Goal: Task Accomplishment & Management: Manage account settings

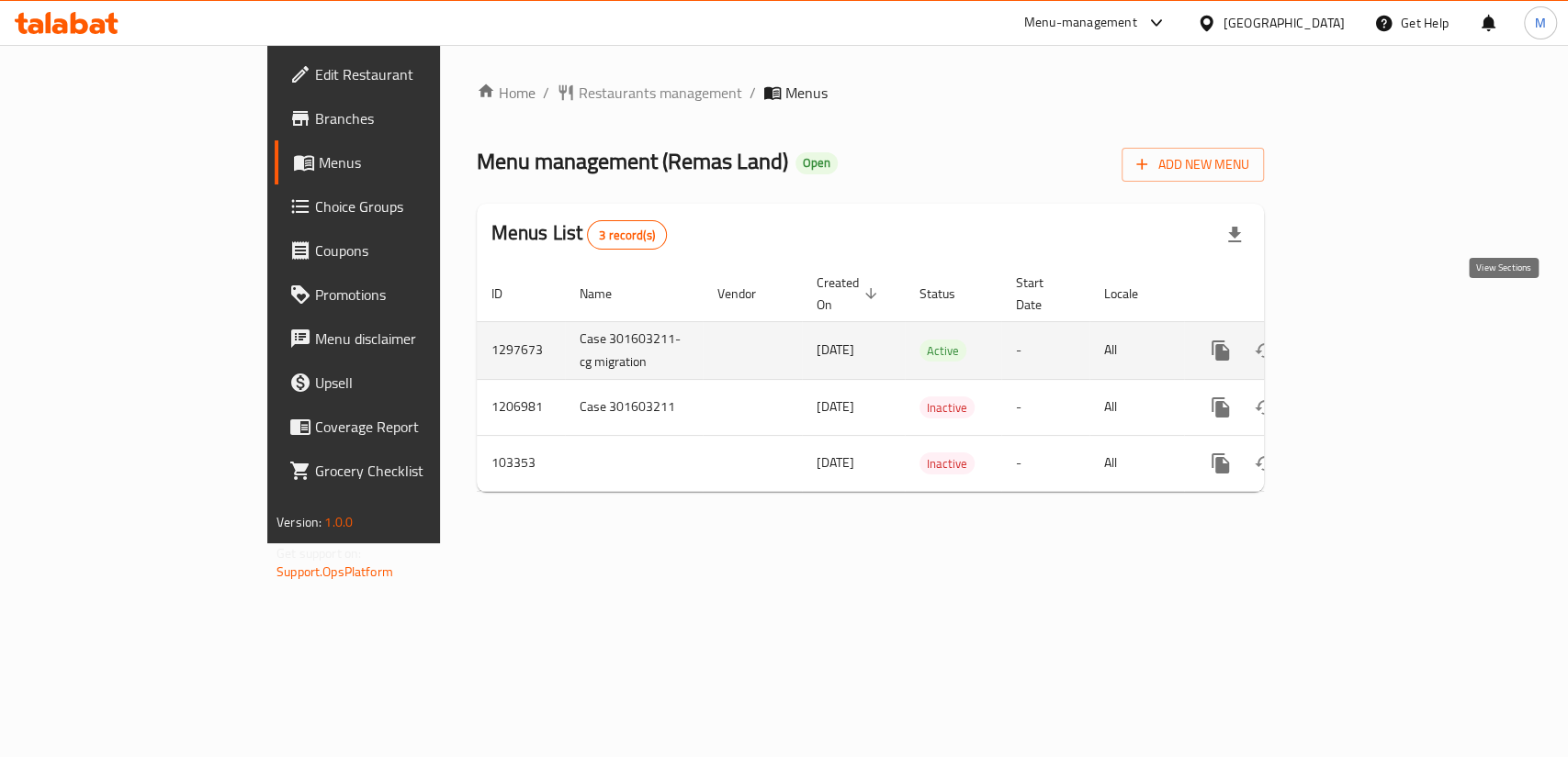
click at [1364, 339] on icon "enhanced table" at bounding box center [1353, 350] width 22 height 22
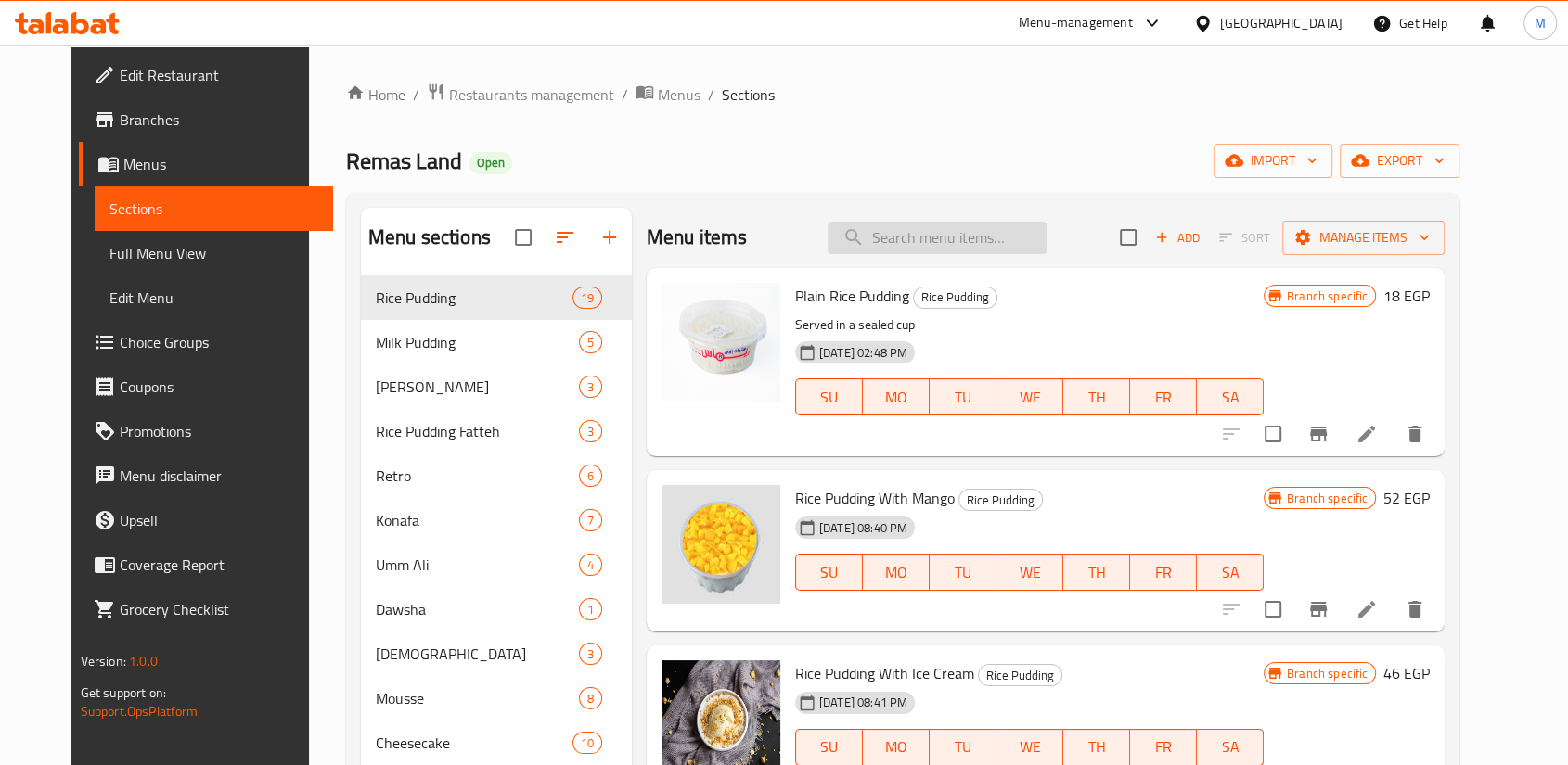
click at [963, 225] on input "search" at bounding box center [937, 238] width 219 height 32
paste input "Baladi Buffalo Ghee"
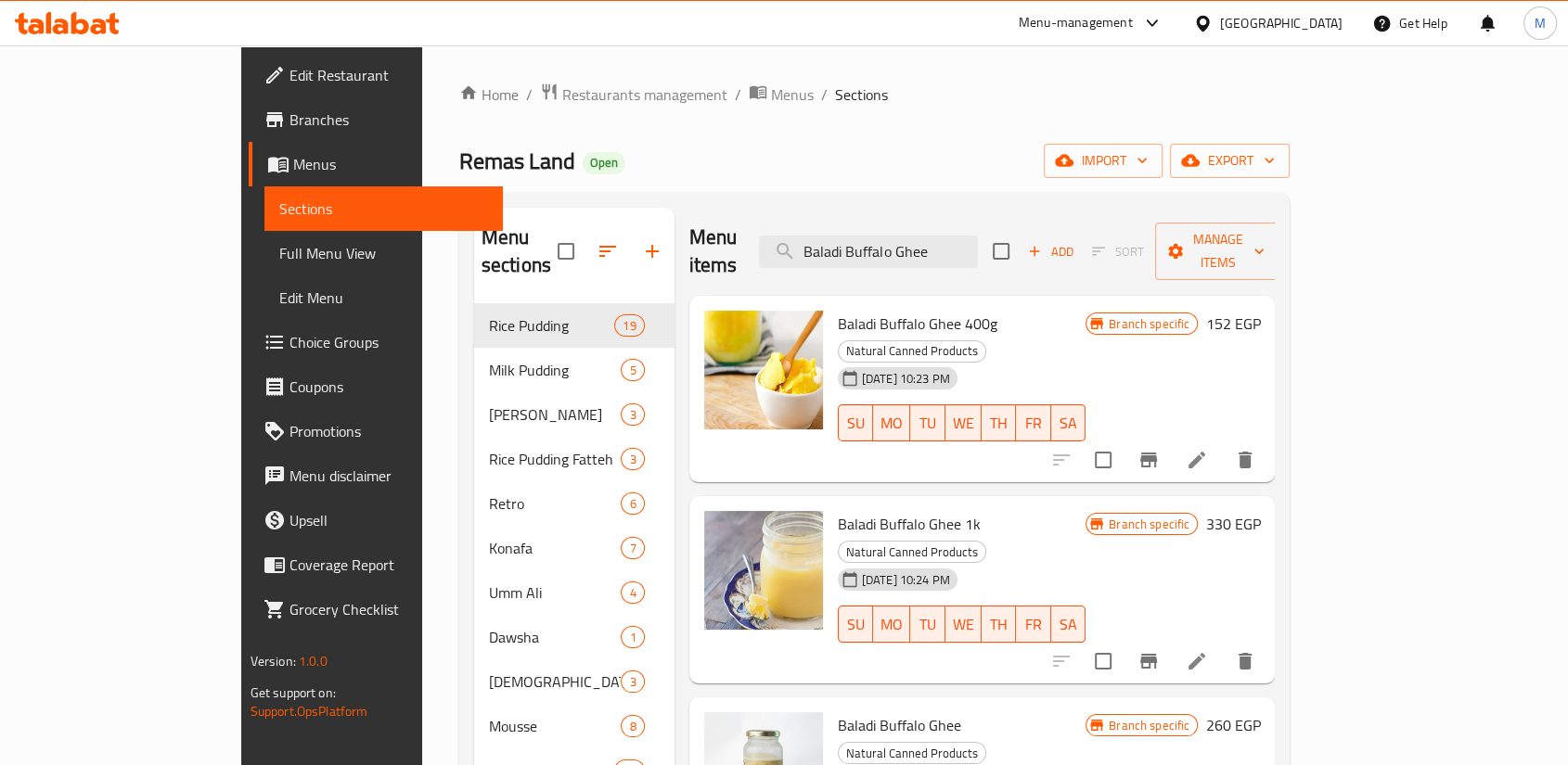
type input "Baladi Buffalo Ghee"
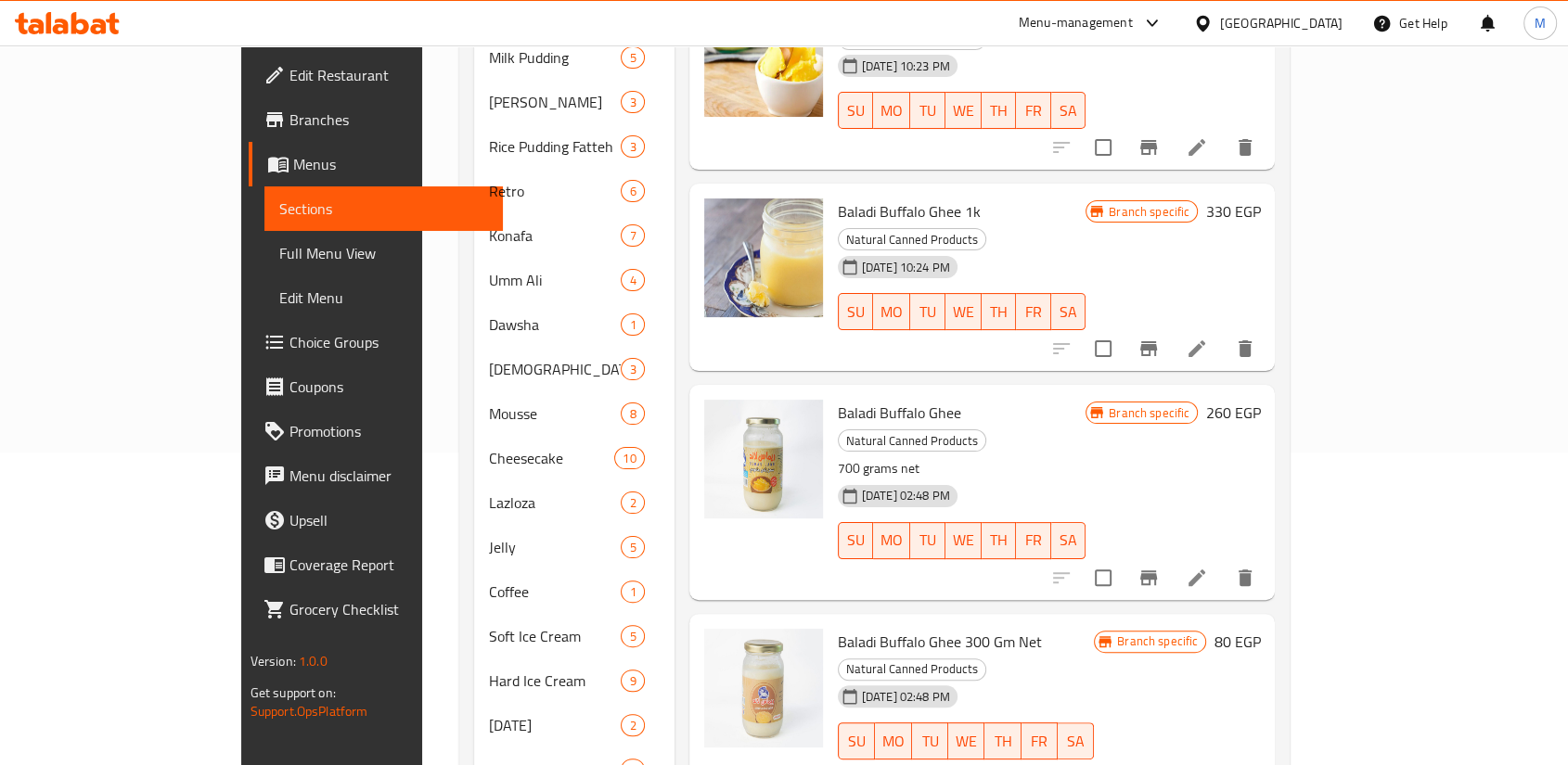
scroll to position [412, 0]
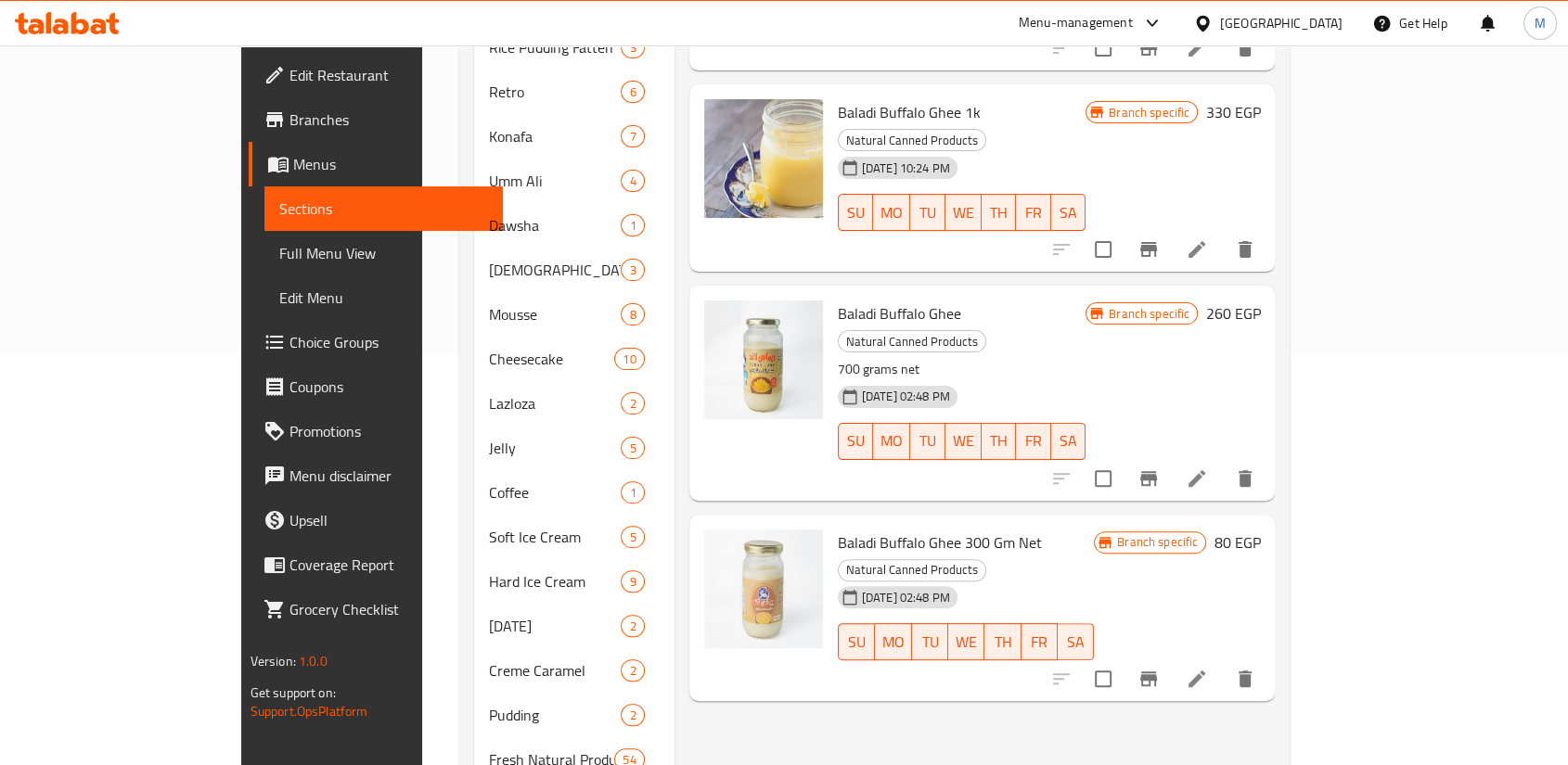
click at [987, 578] on div "Menu items Baladi Buffalo Ghee Add Sort Manage items Baladi Buffalo Ghee 400g N…" at bounding box center [975, 627] width 601 height 1662
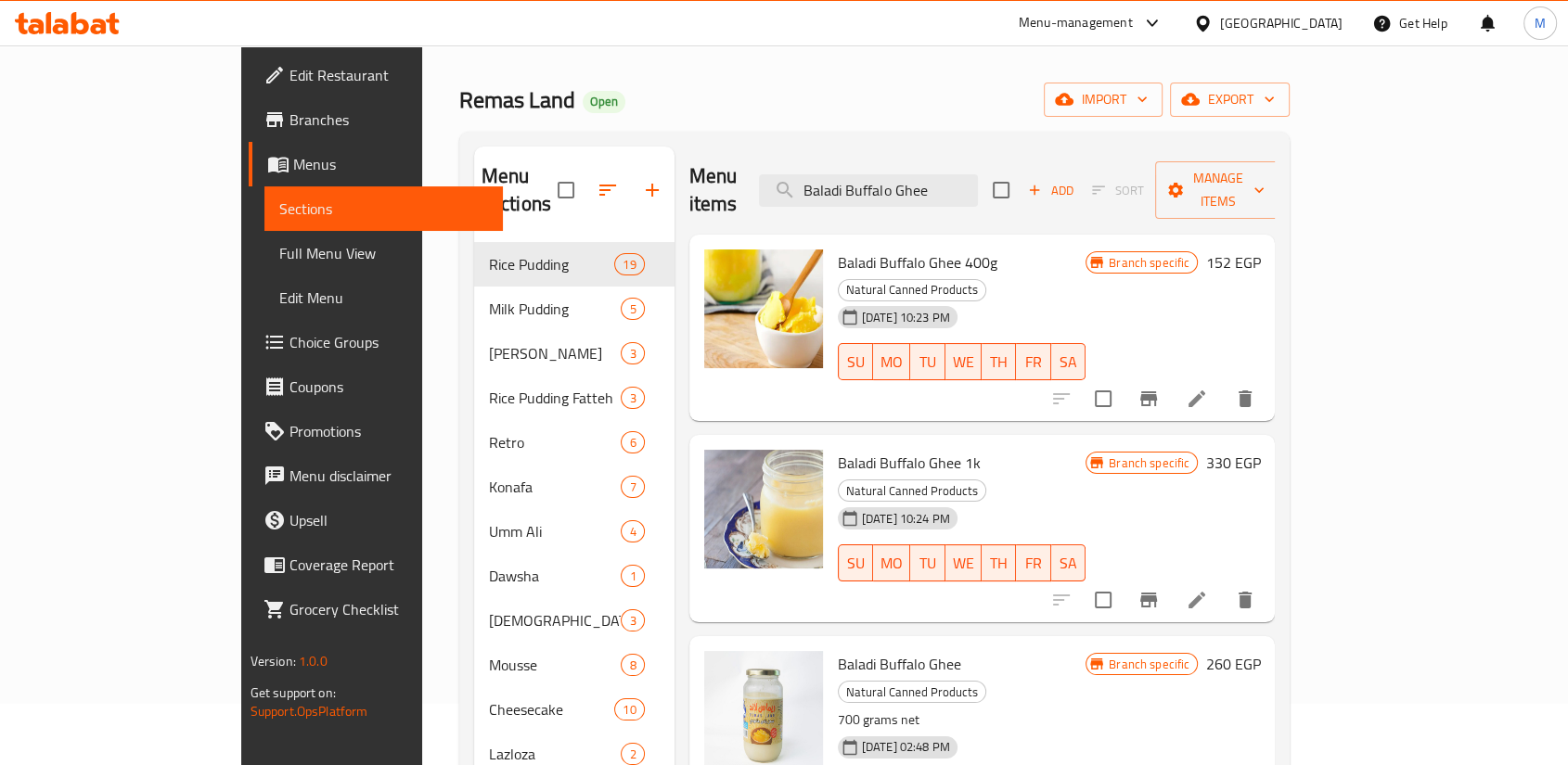
scroll to position [96, 0]
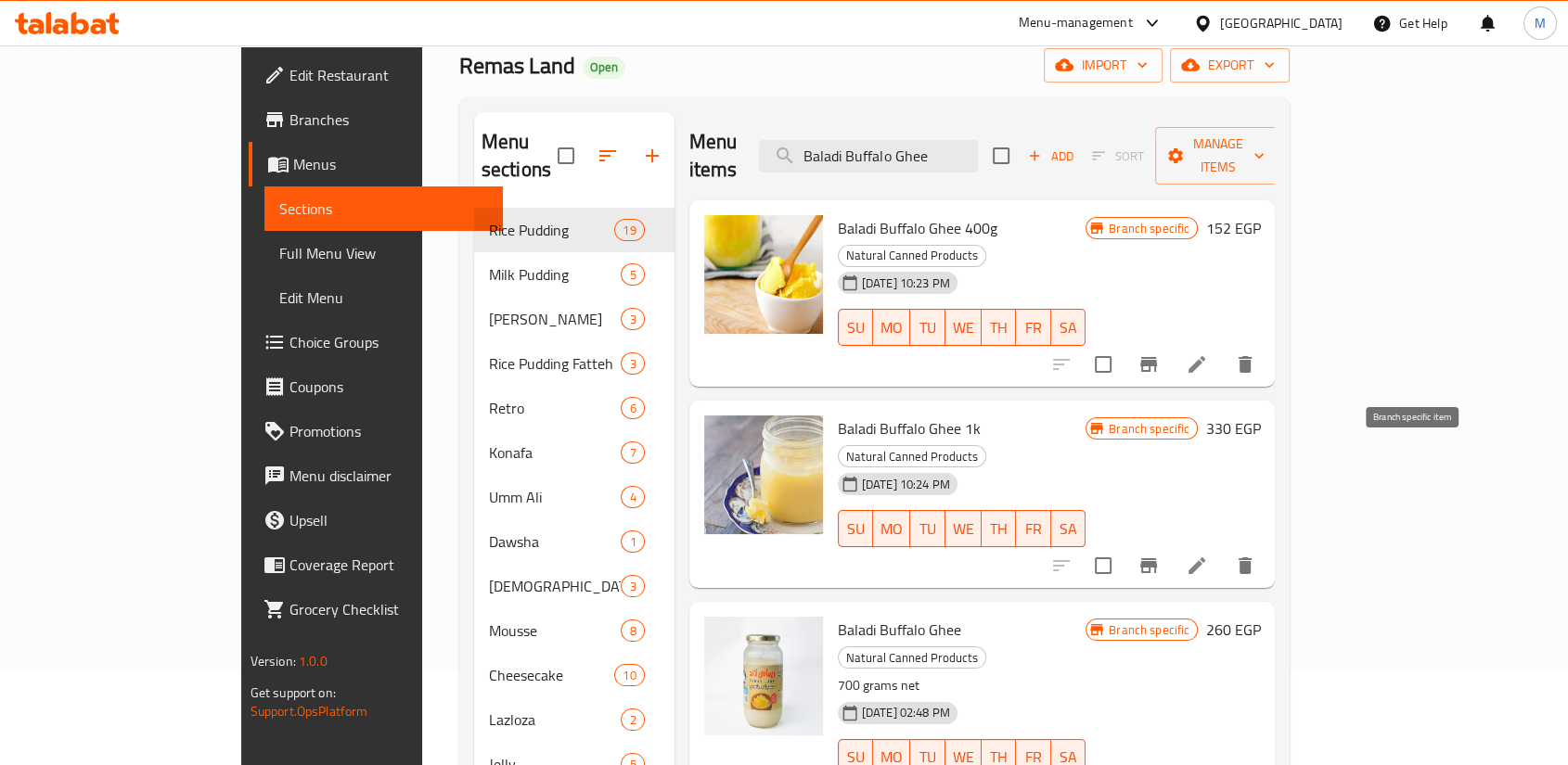
click at [1160, 555] on icon "Branch-specific-item" at bounding box center [1148, 565] width 22 height 22
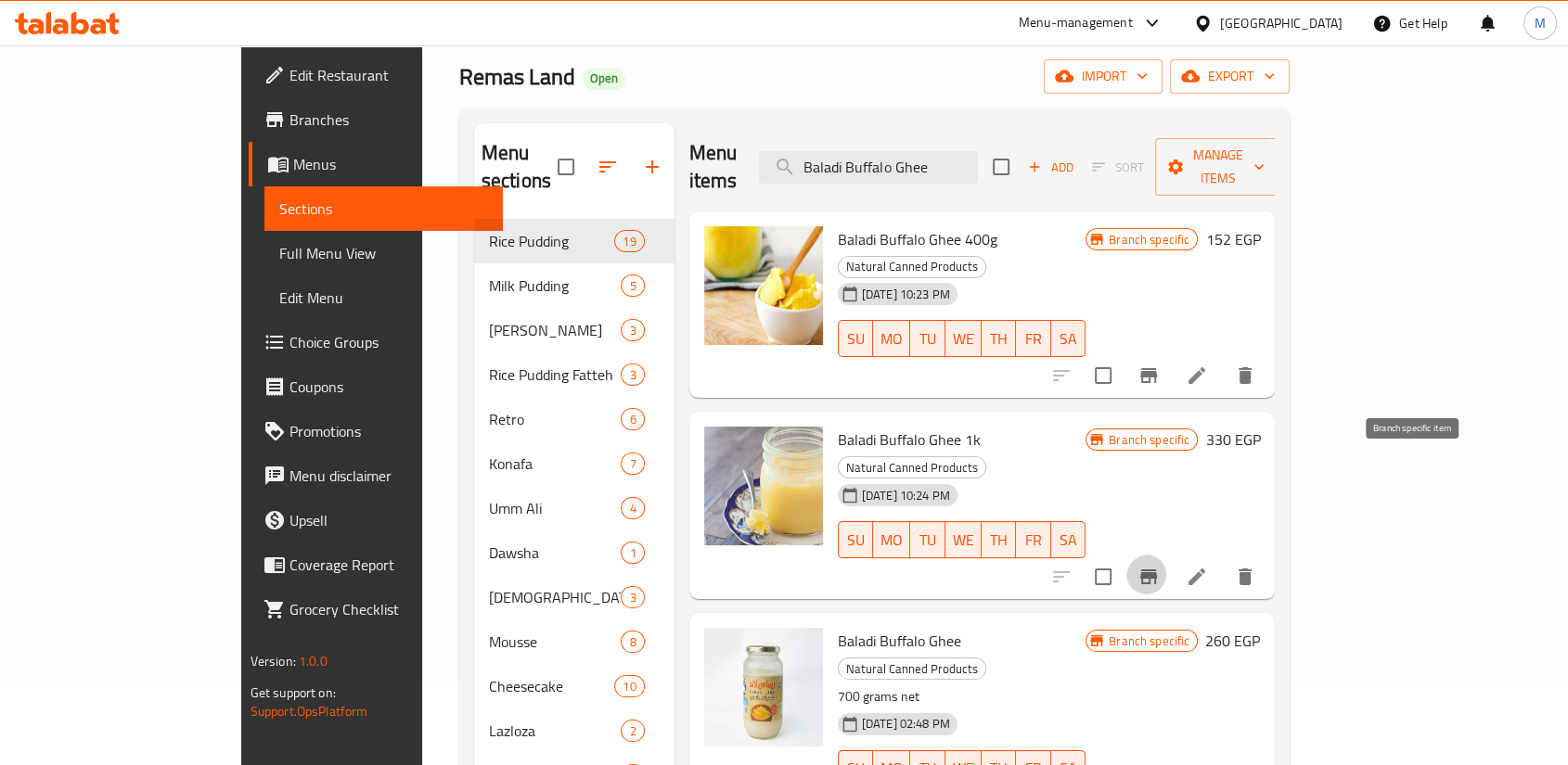
scroll to position [0, 0]
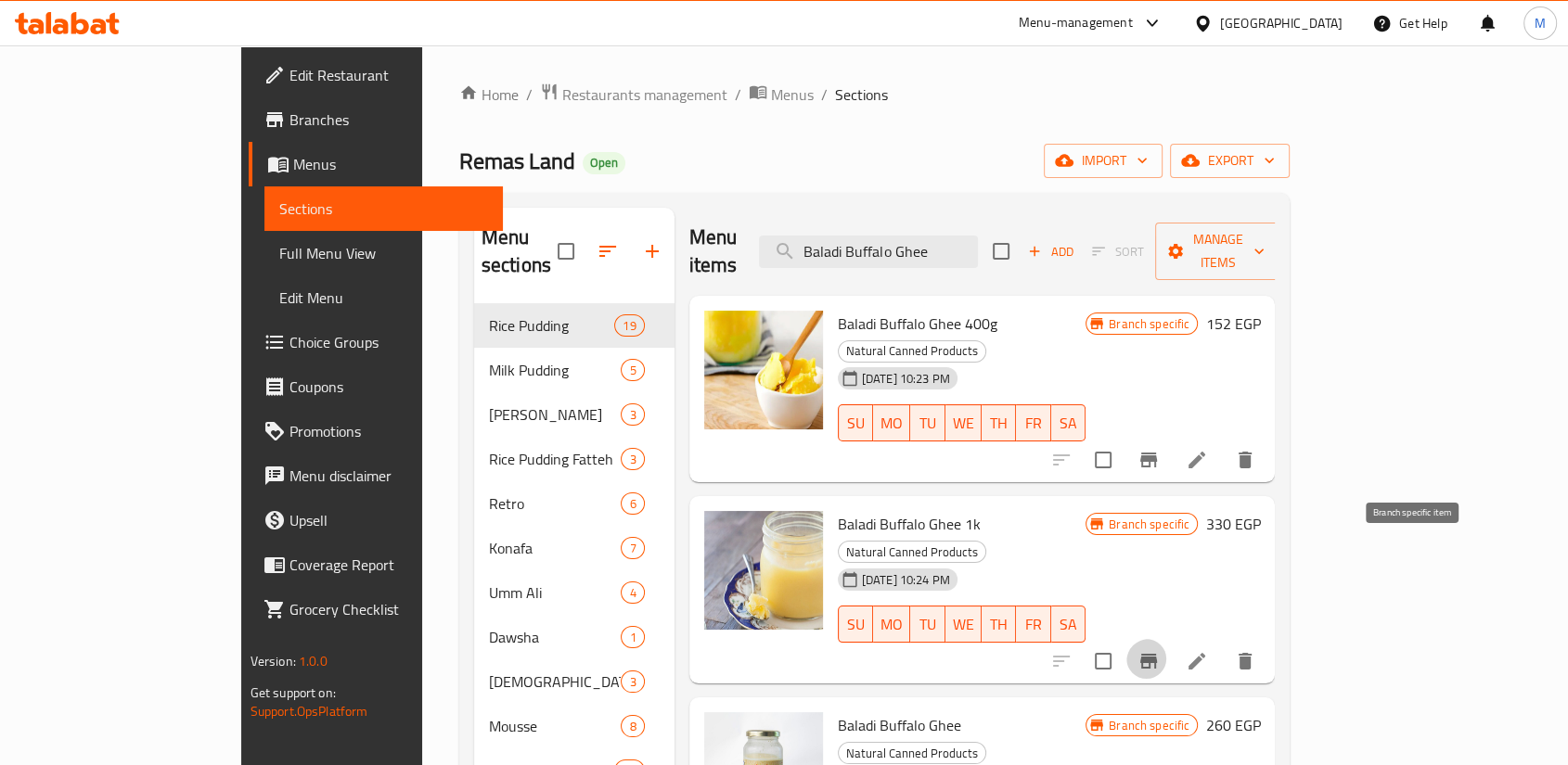
click at [1207, 650] on icon at bounding box center [1197, 661] width 22 height 22
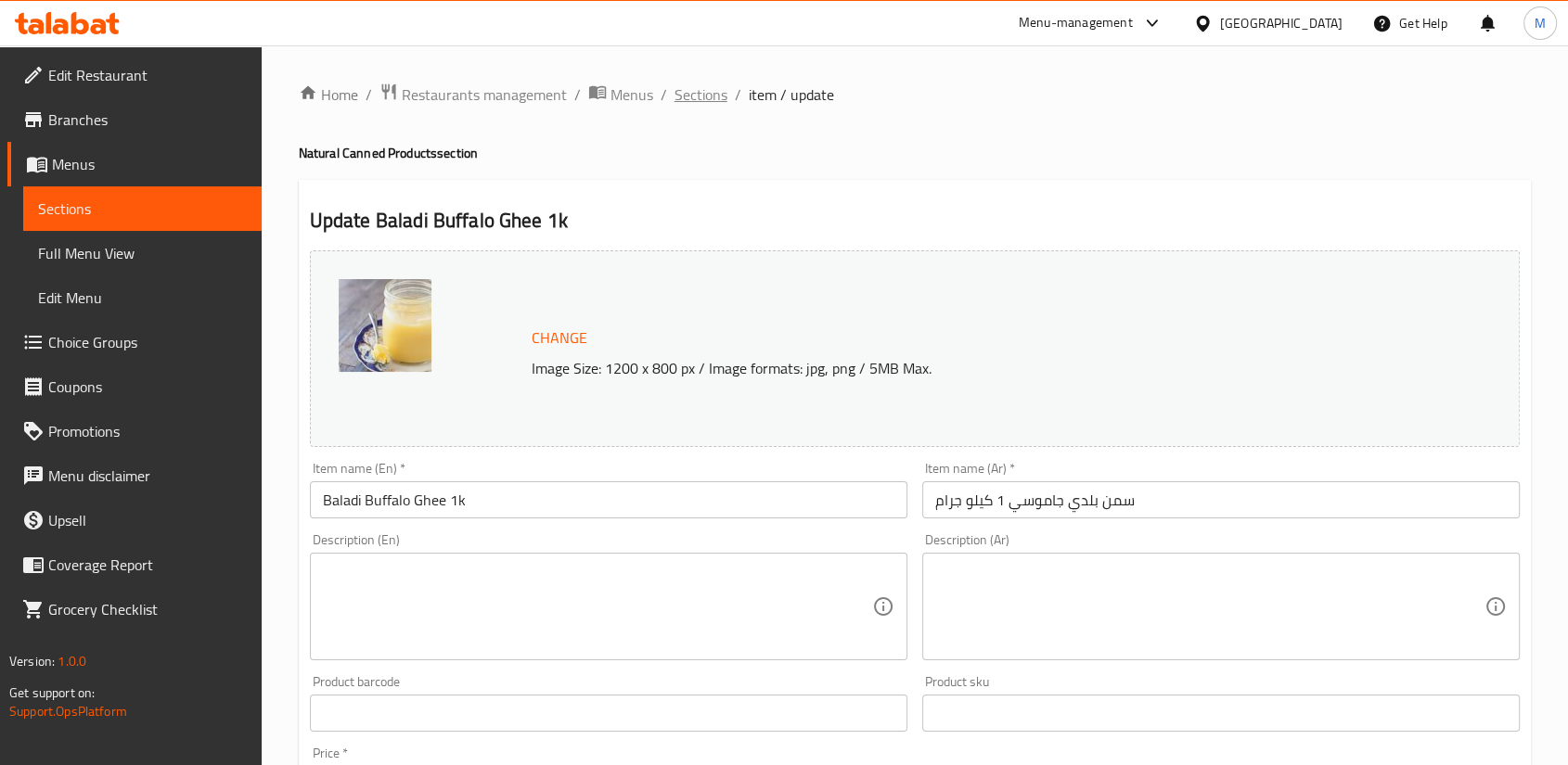
click at [674, 99] on span "Sections" at bounding box center [701, 95] width 53 height 22
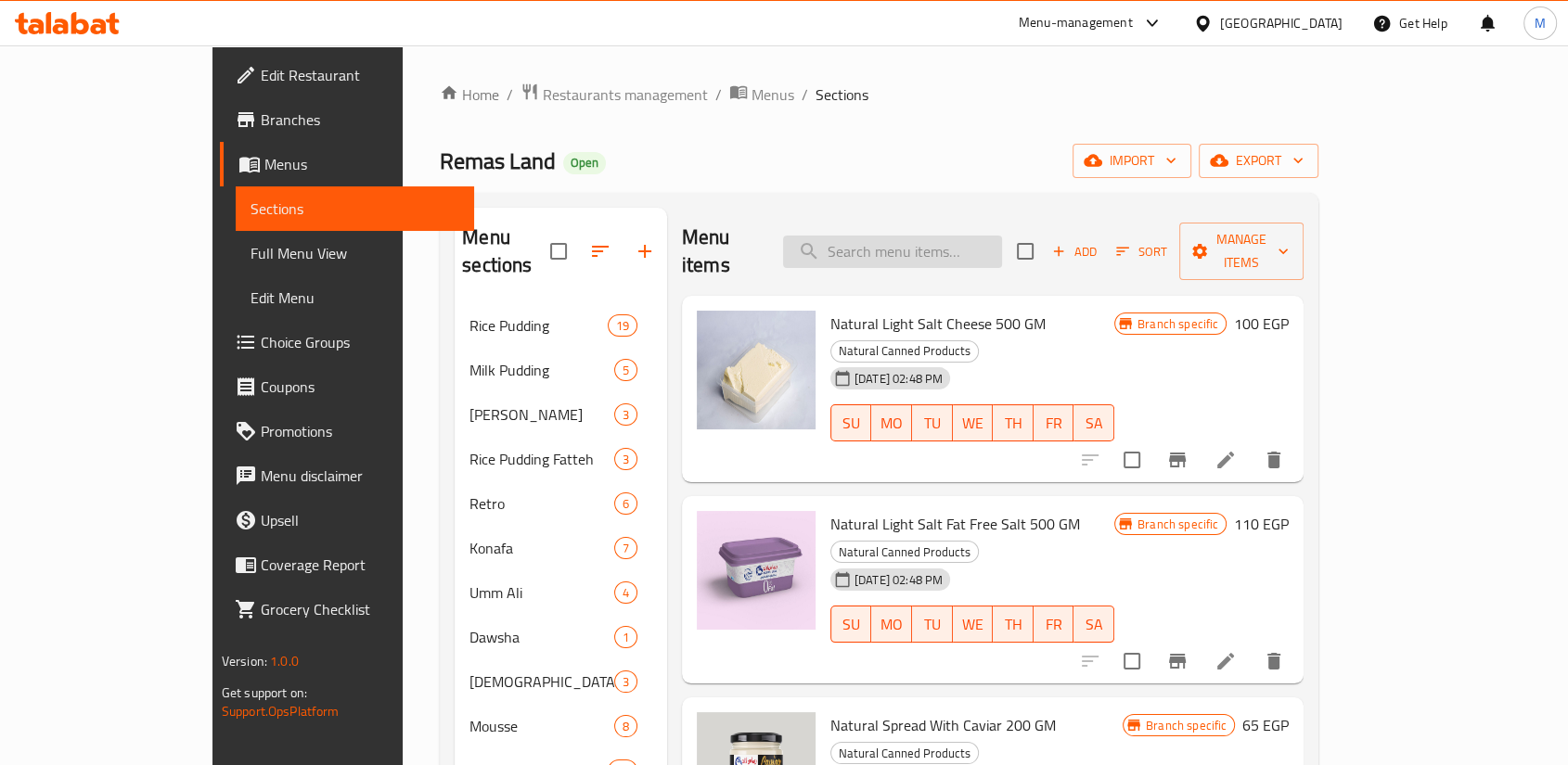
click at [934, 236] on input "search" at bounding box center [892, 251] width 219 height 32
click at [945, 236] on input "search" at bounding box center [892, 251] width 219 height 32
paste input "Baladi Buffalo Ghee"
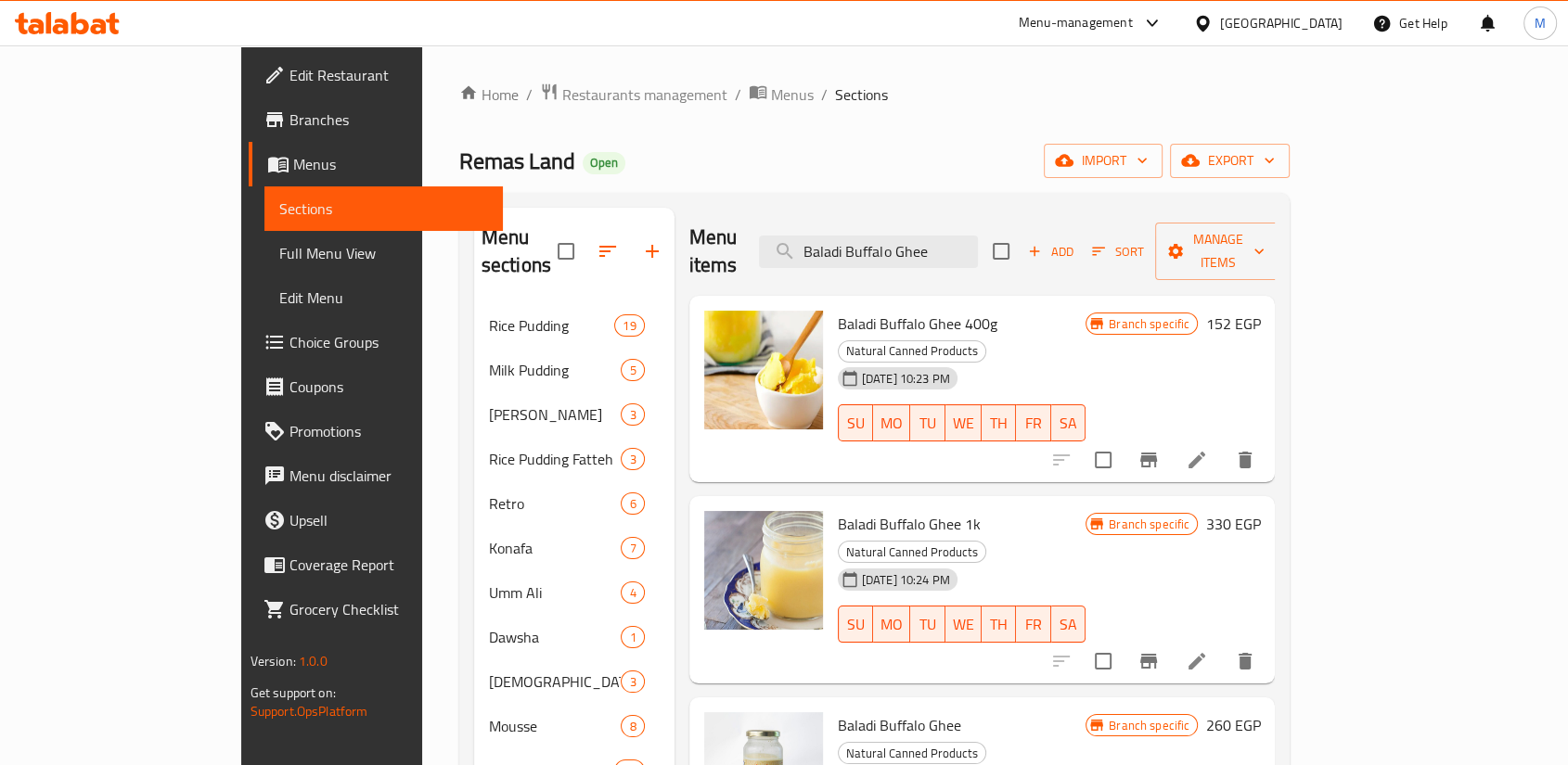
type input "Baladi Buffalo Ghee"
drag, startPoint x: 557, startPoint y: 183, endPoint x: 1151, endPoint y: 66, distance: 605.4
click at [1157, 654] on icon "Branch-specific-item" at bounding box center [1148, 661] width 17 height 15
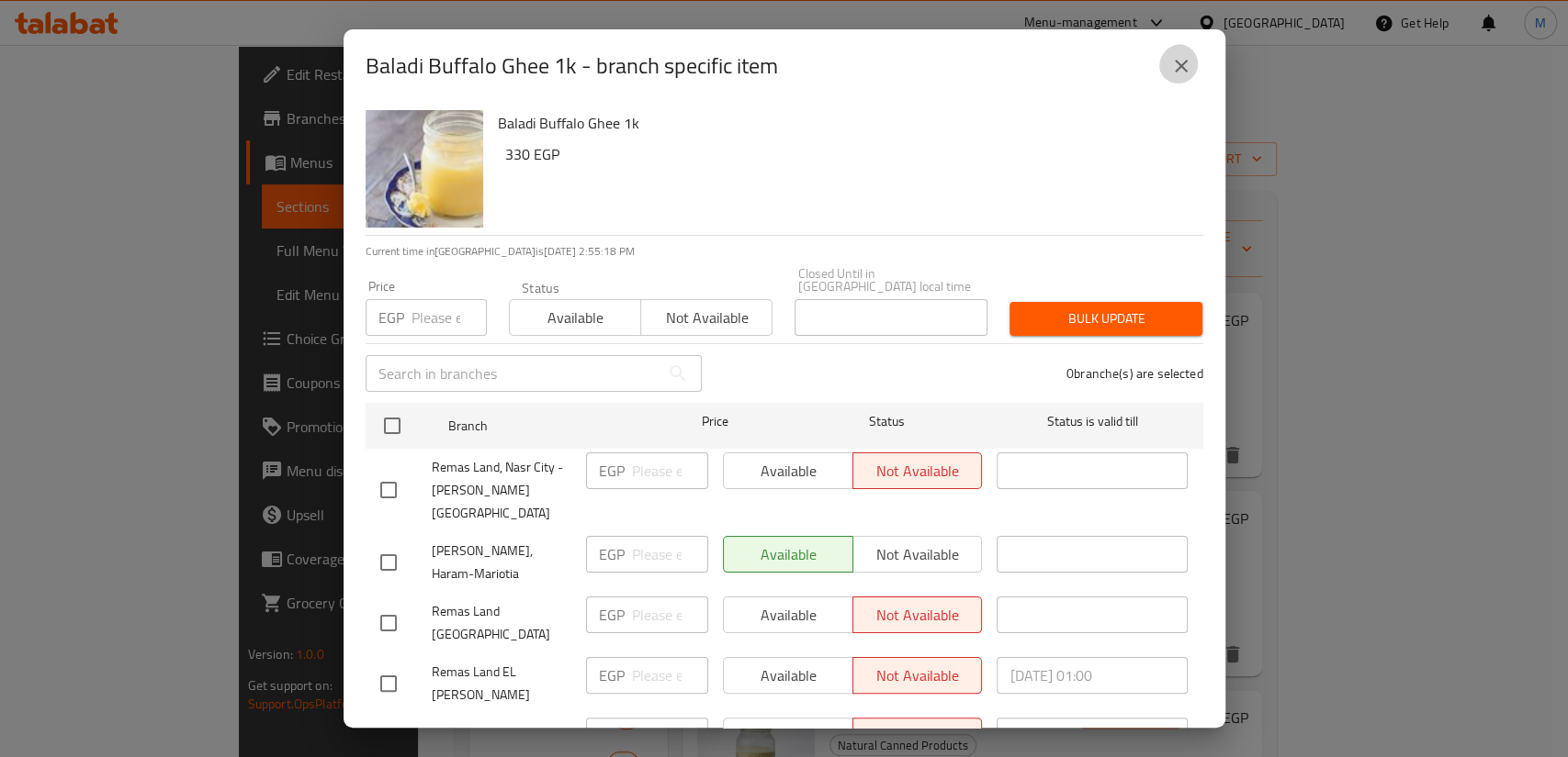
click at [1178, 64] on icon "close" at bounding box center [1181, 66] width 22 height 22
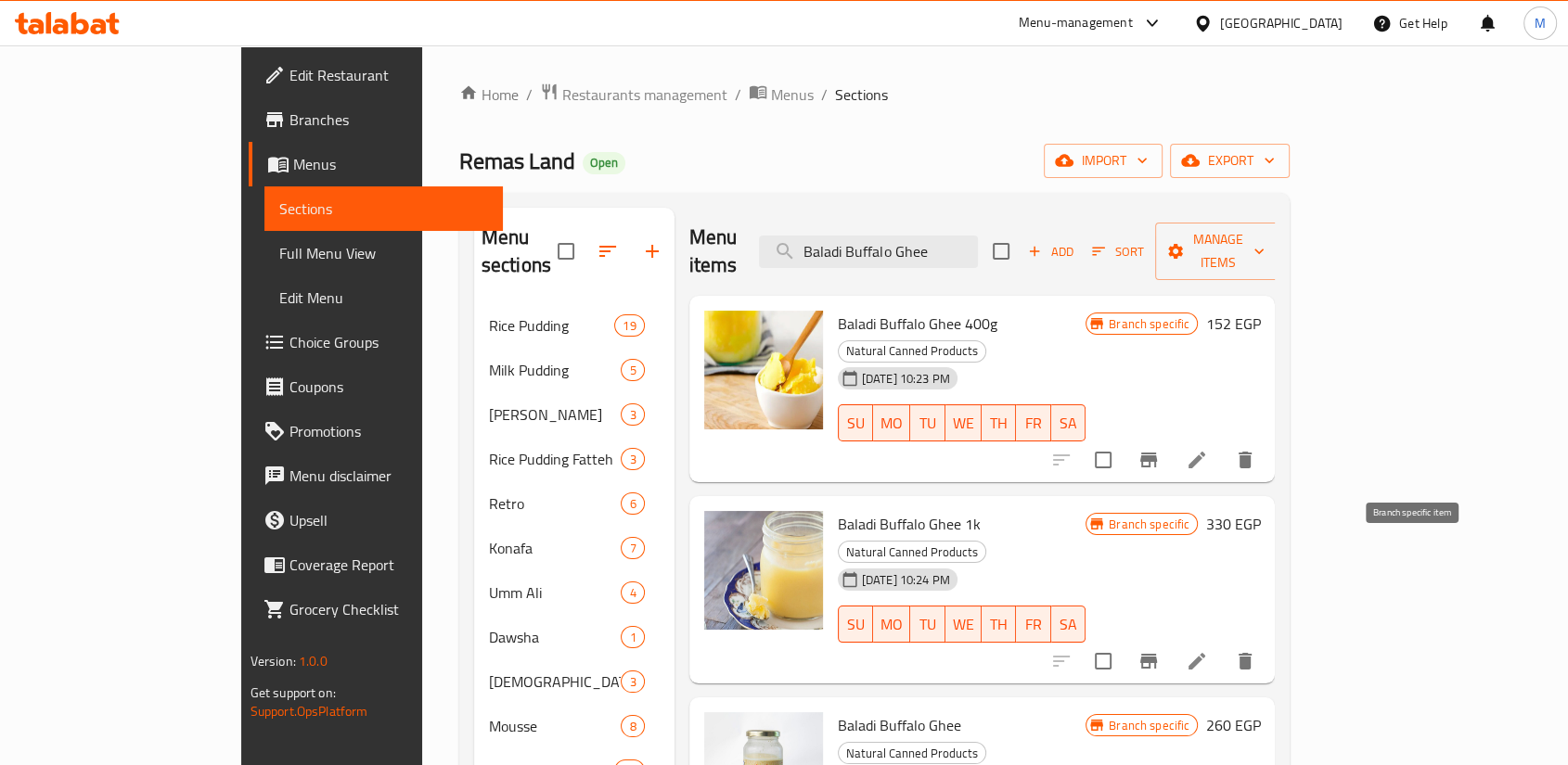
click at [1157, 654] on icon "Branch-specific-item" at bounding box center [1148, 661] width 17 height 15
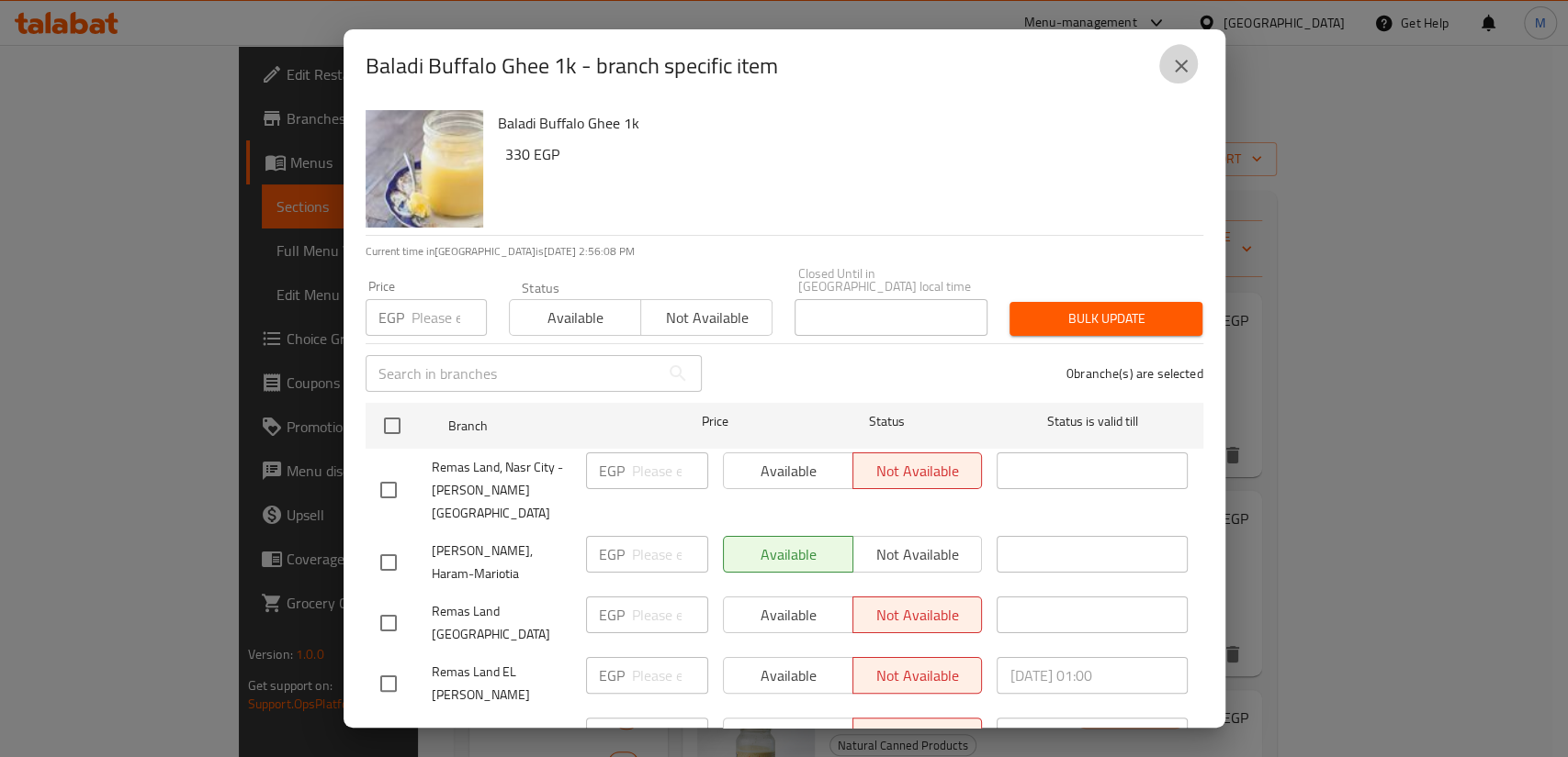
click at [1182, 67] on icon "close" at bounding box center [1181, 66] width 22 height 22
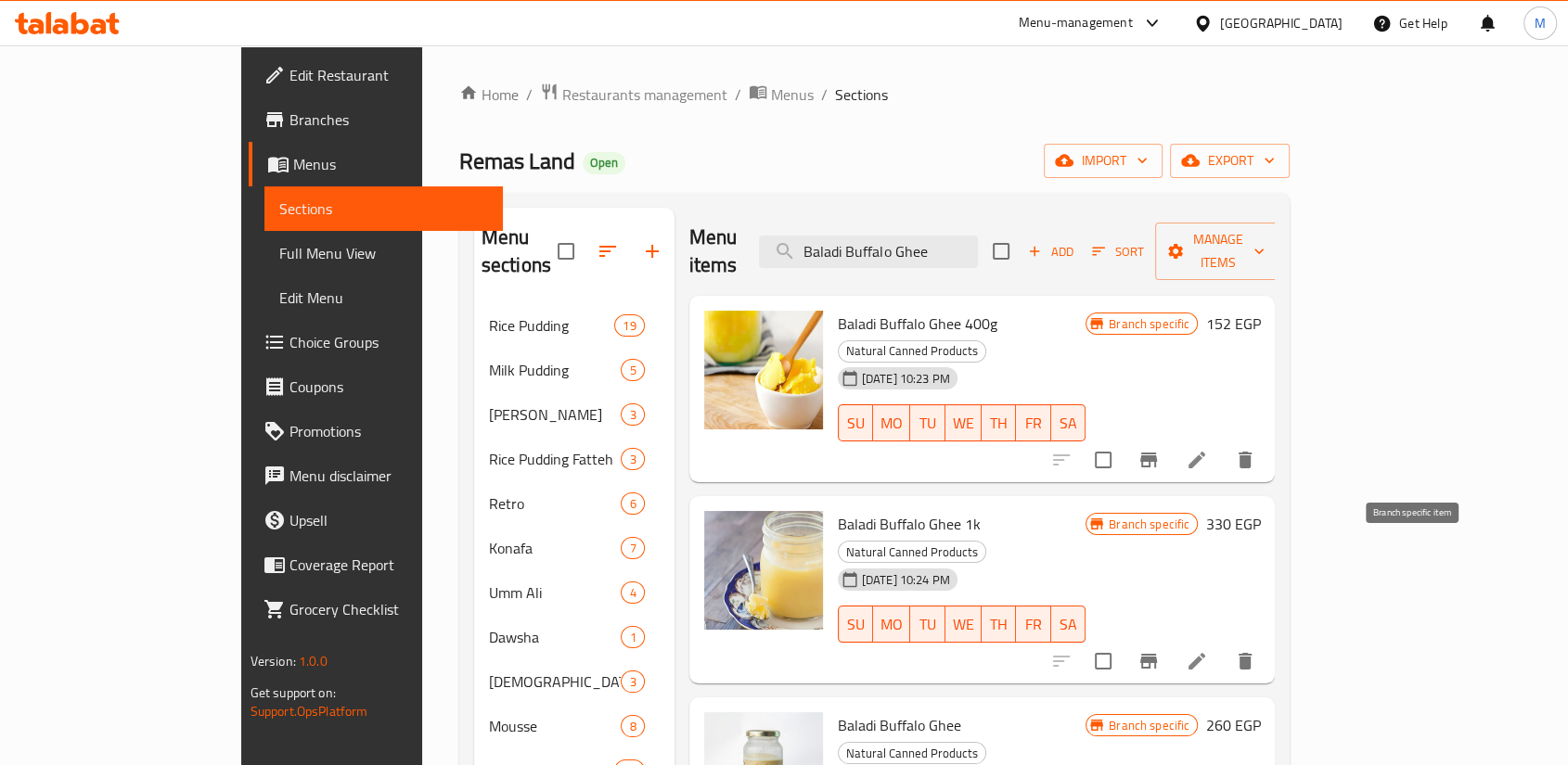
click at [1157, 654] on icon "Branch-specific-item" at bounding box center [1148, 661] width 17 height 15
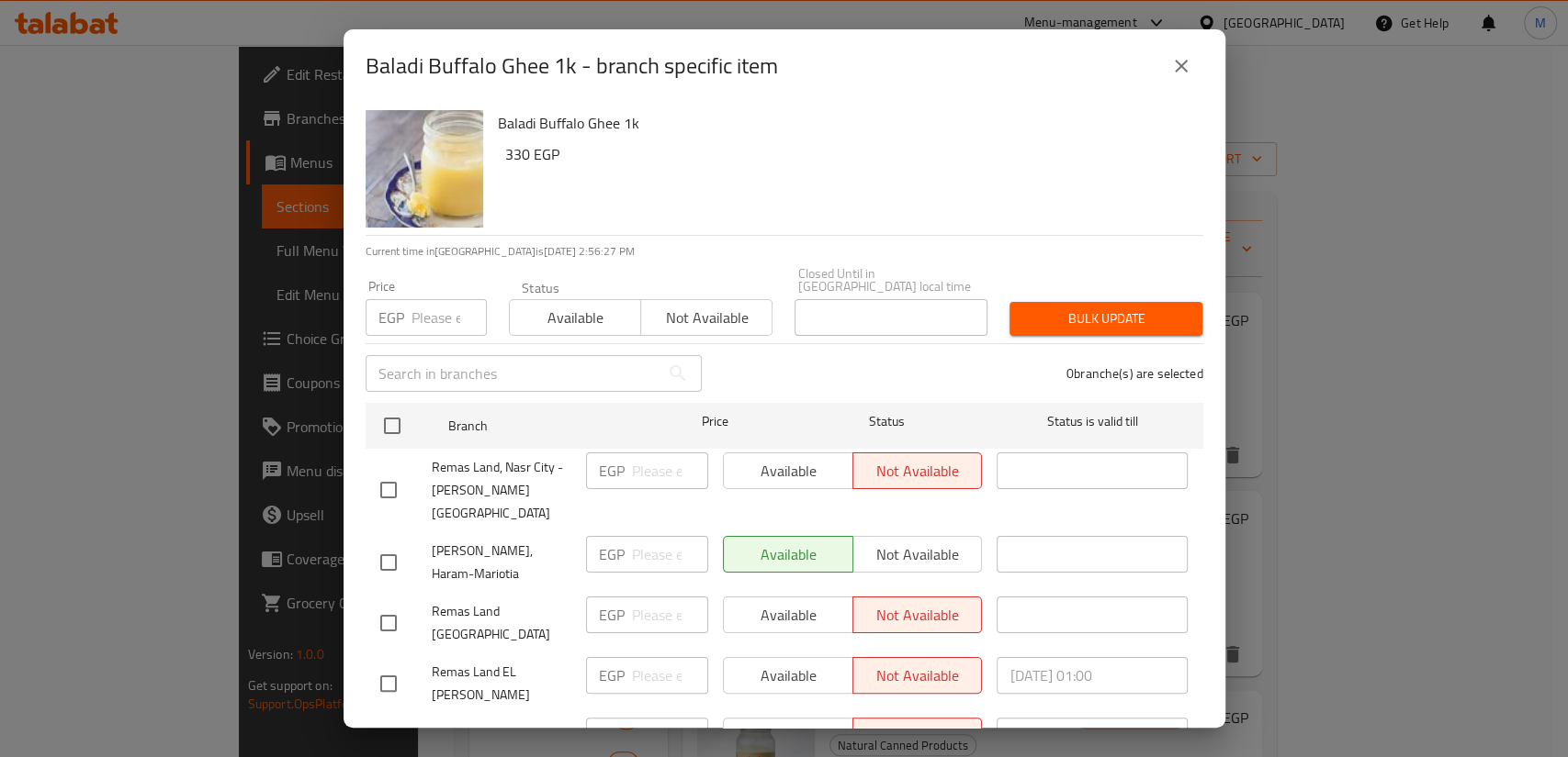
click at [394, 307] on p "EGP" at bounding box center [391, 317] width 26 height 22
click at [423, 299] on input "number" at bounding box center [449, 317] width 75 height 37
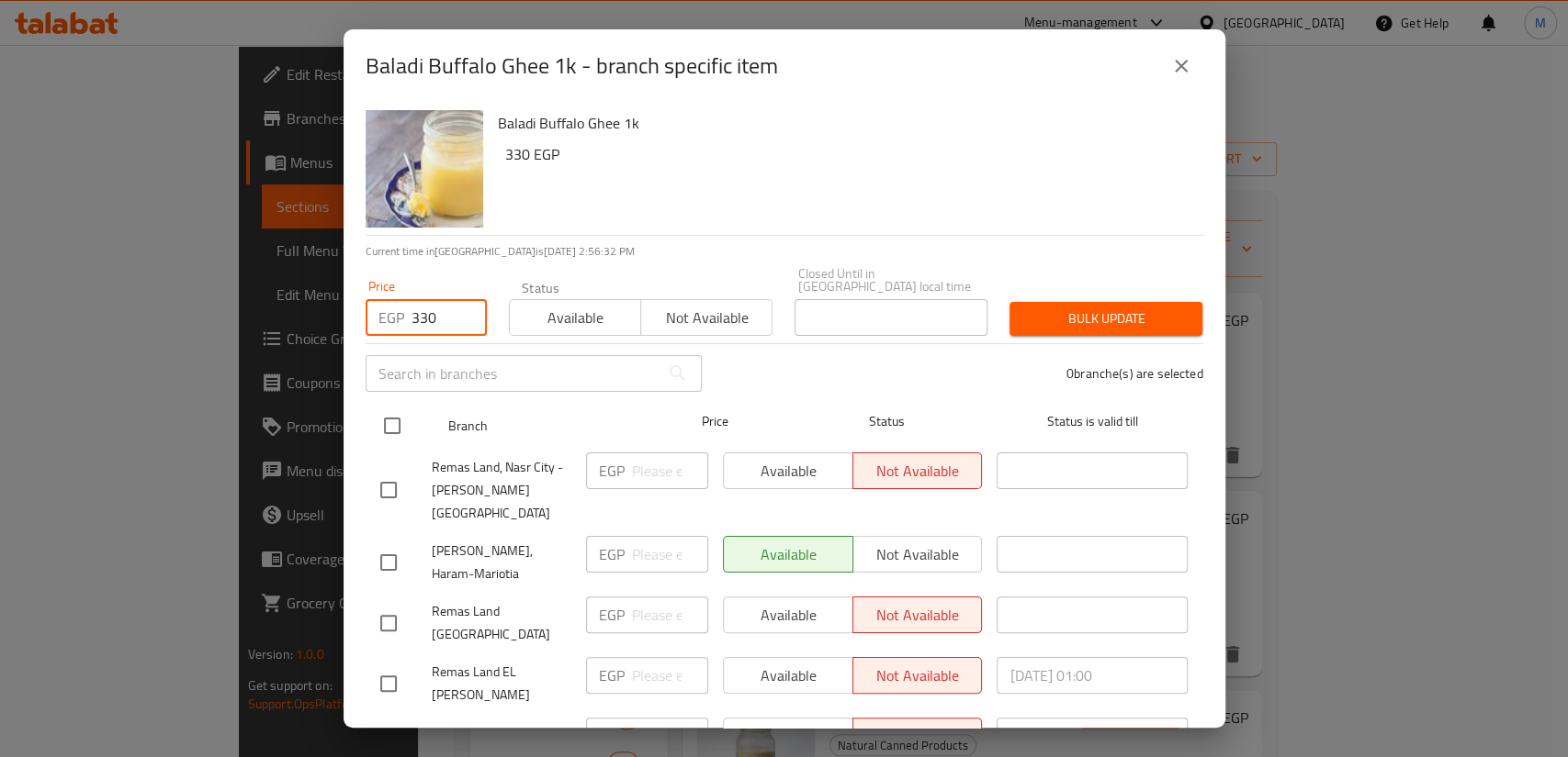
type input "330"
click at [390, 407] on input "checkbox" at bounding box center [392, 426] width 39 height 39
checkbox input "true"
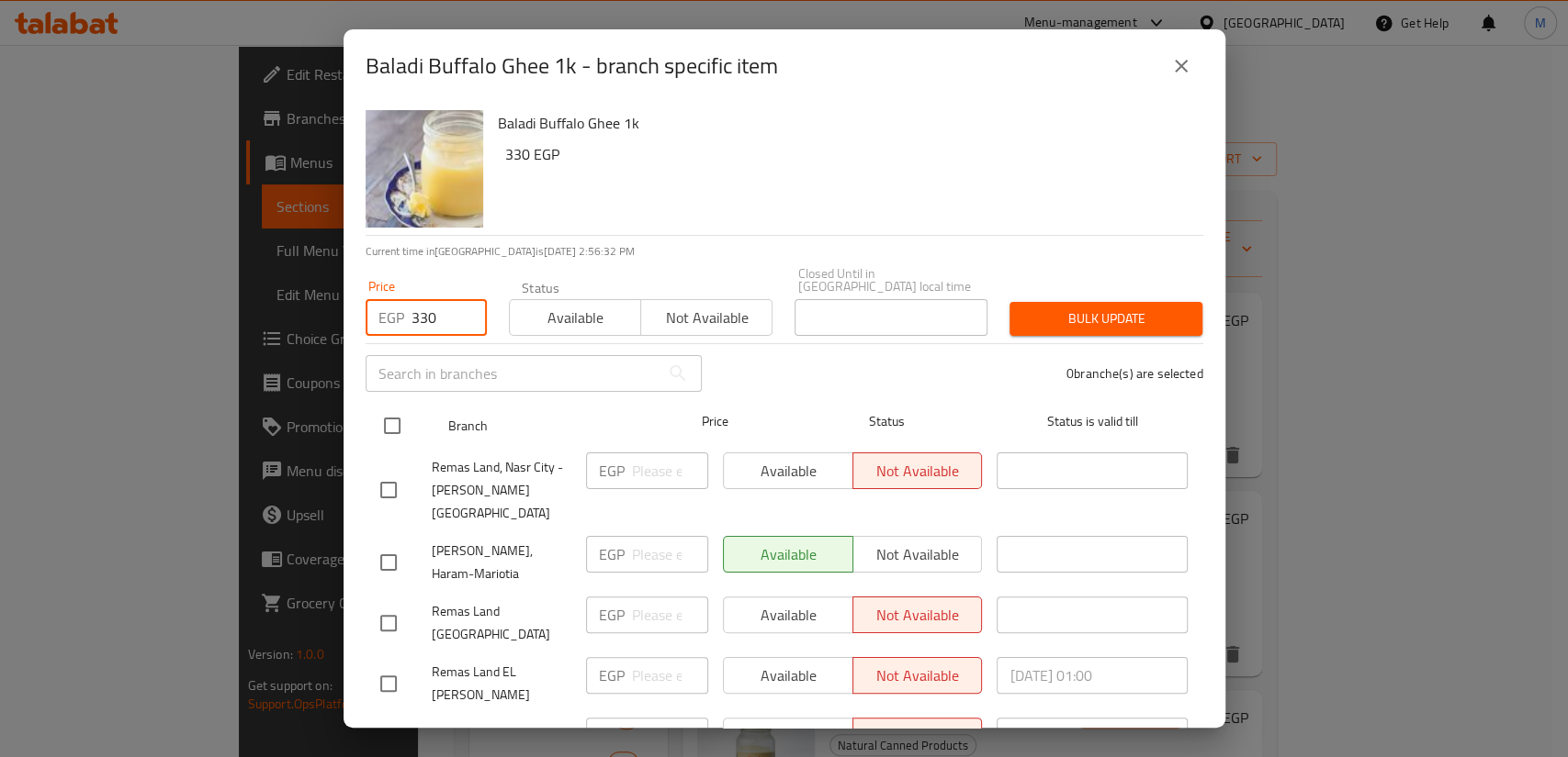
checkbox input "true"
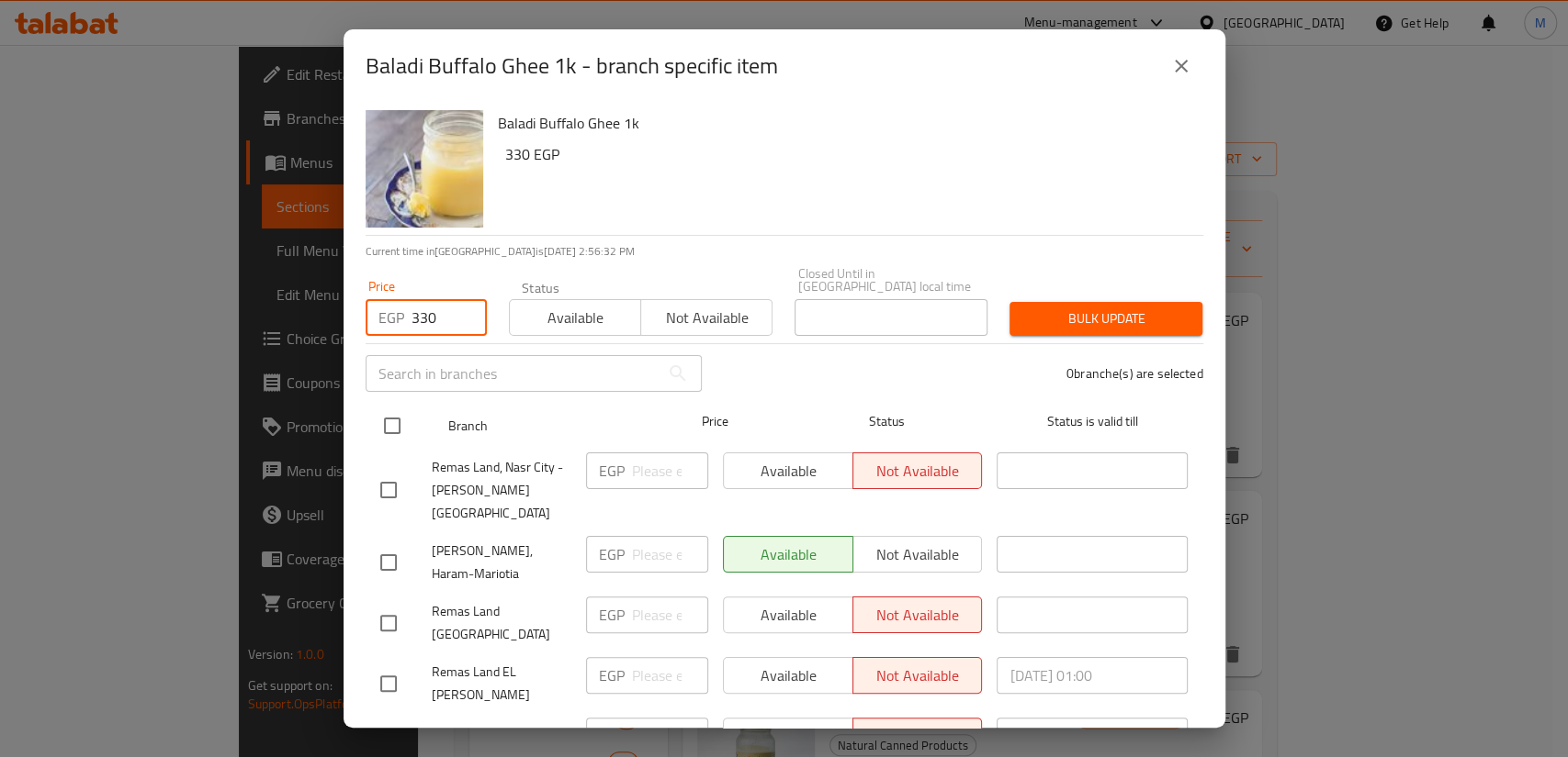
checkbox input "true"
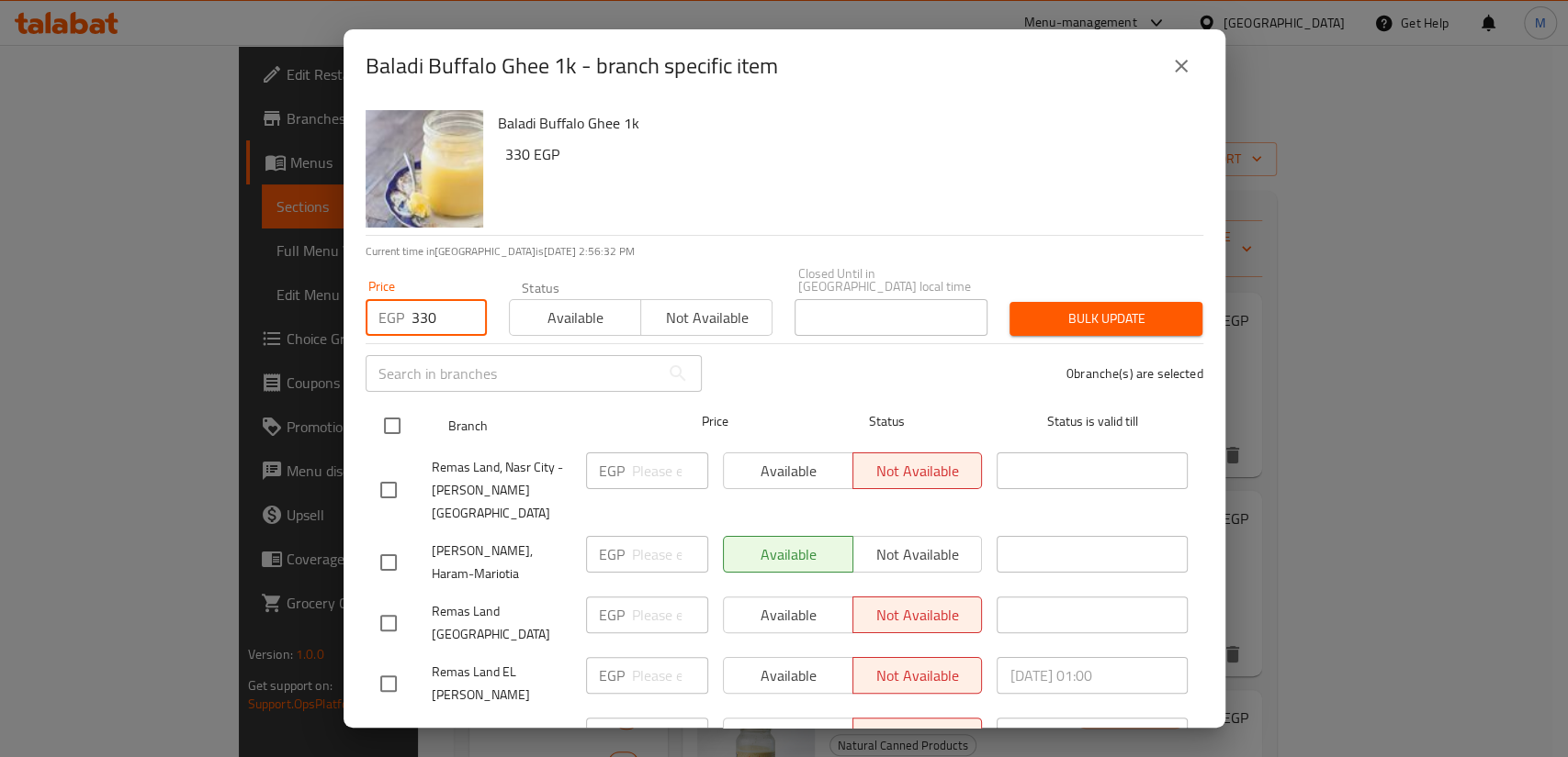
checkbox input "true"
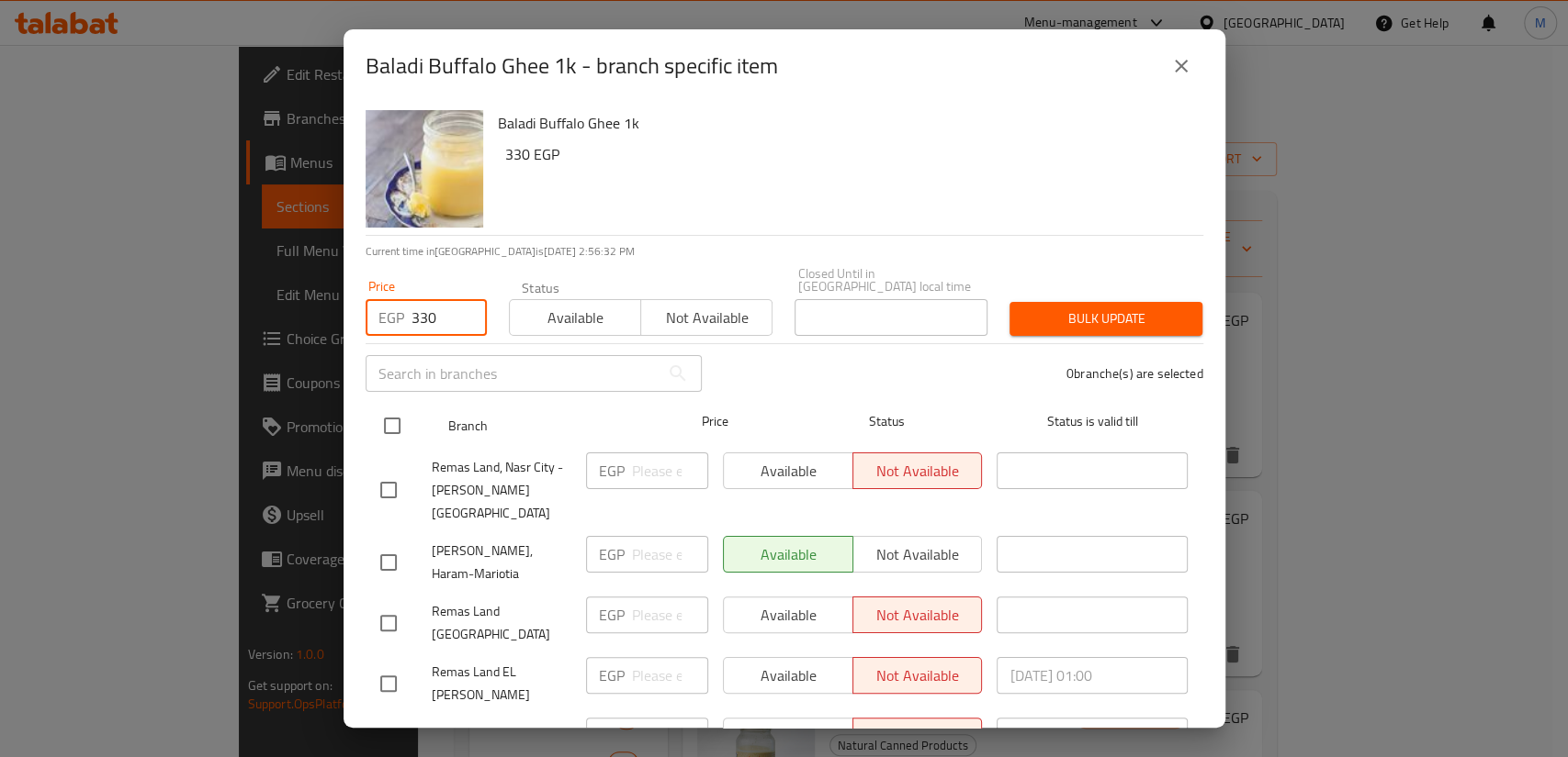
checkbox input "true"
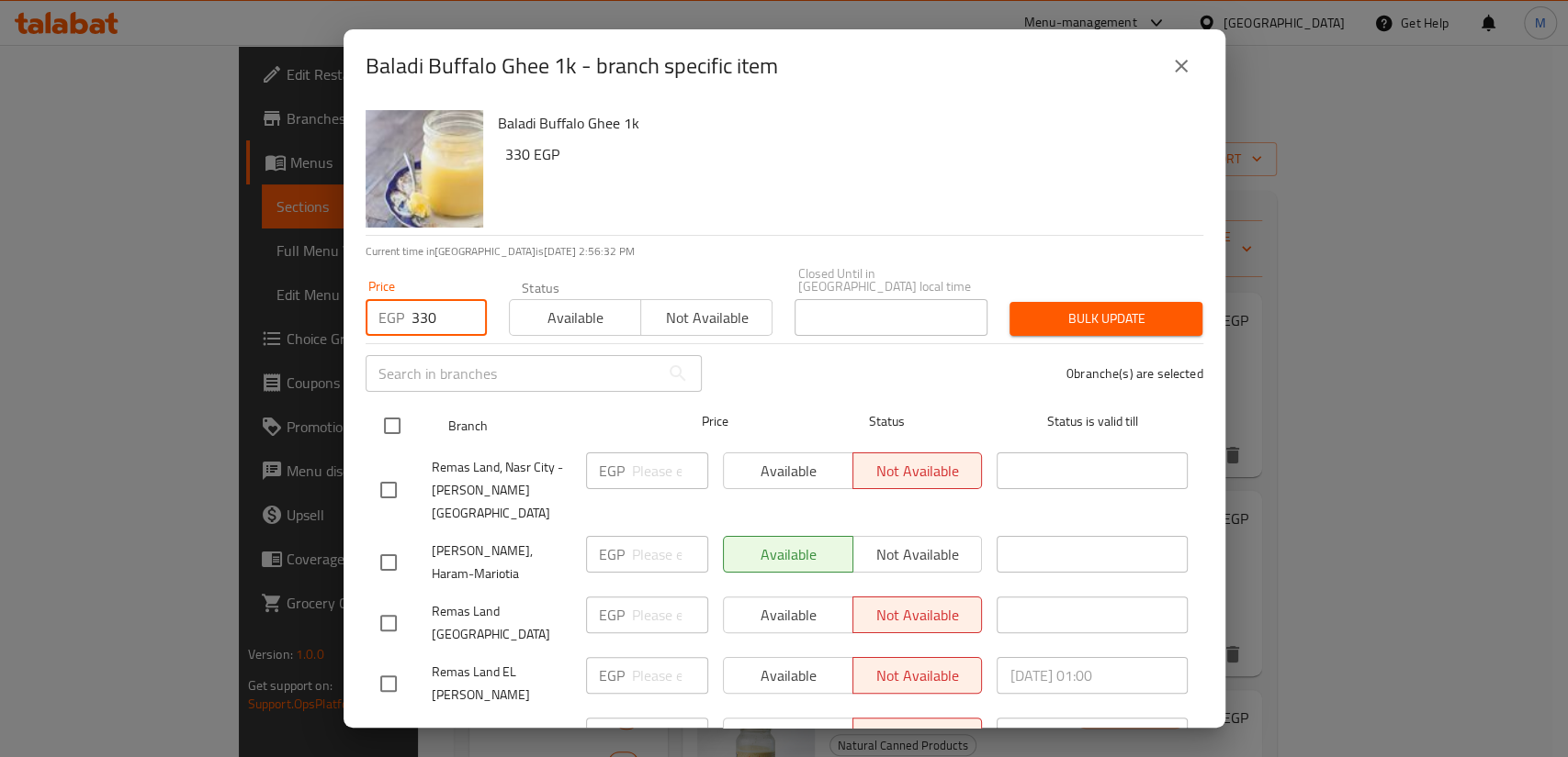
checkbox input "true"
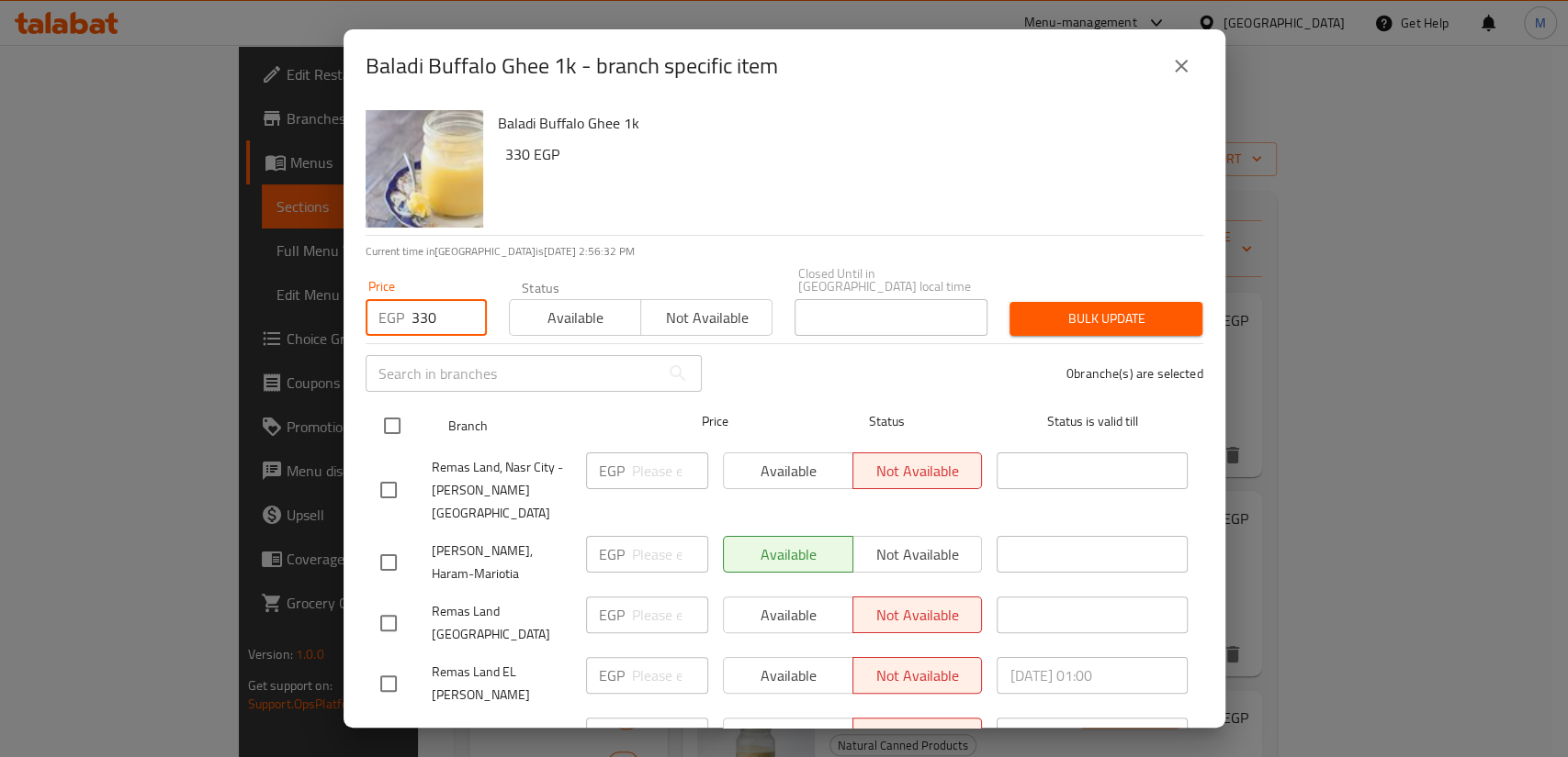
checkbox input "true"
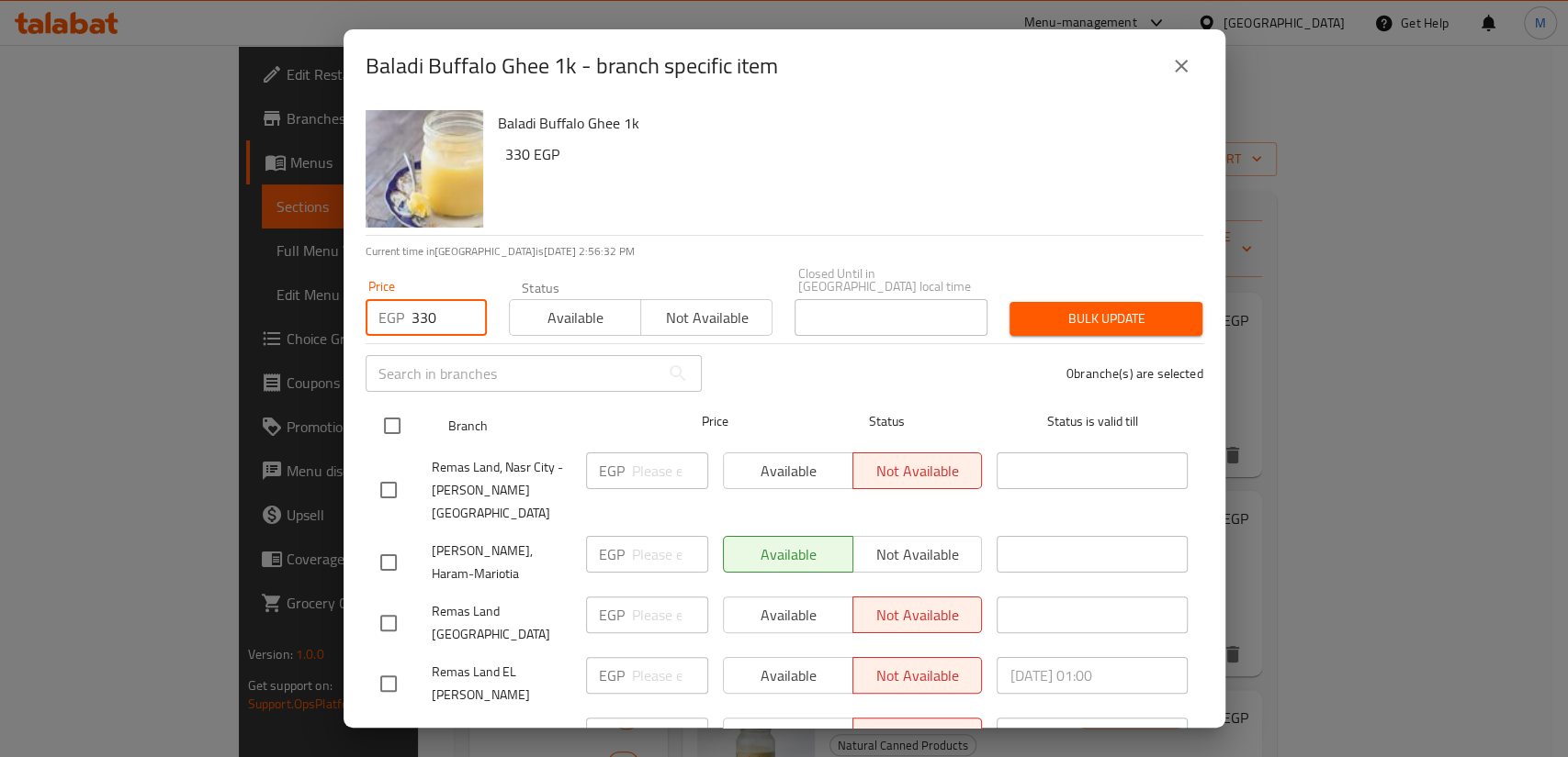
checkbox input "true"
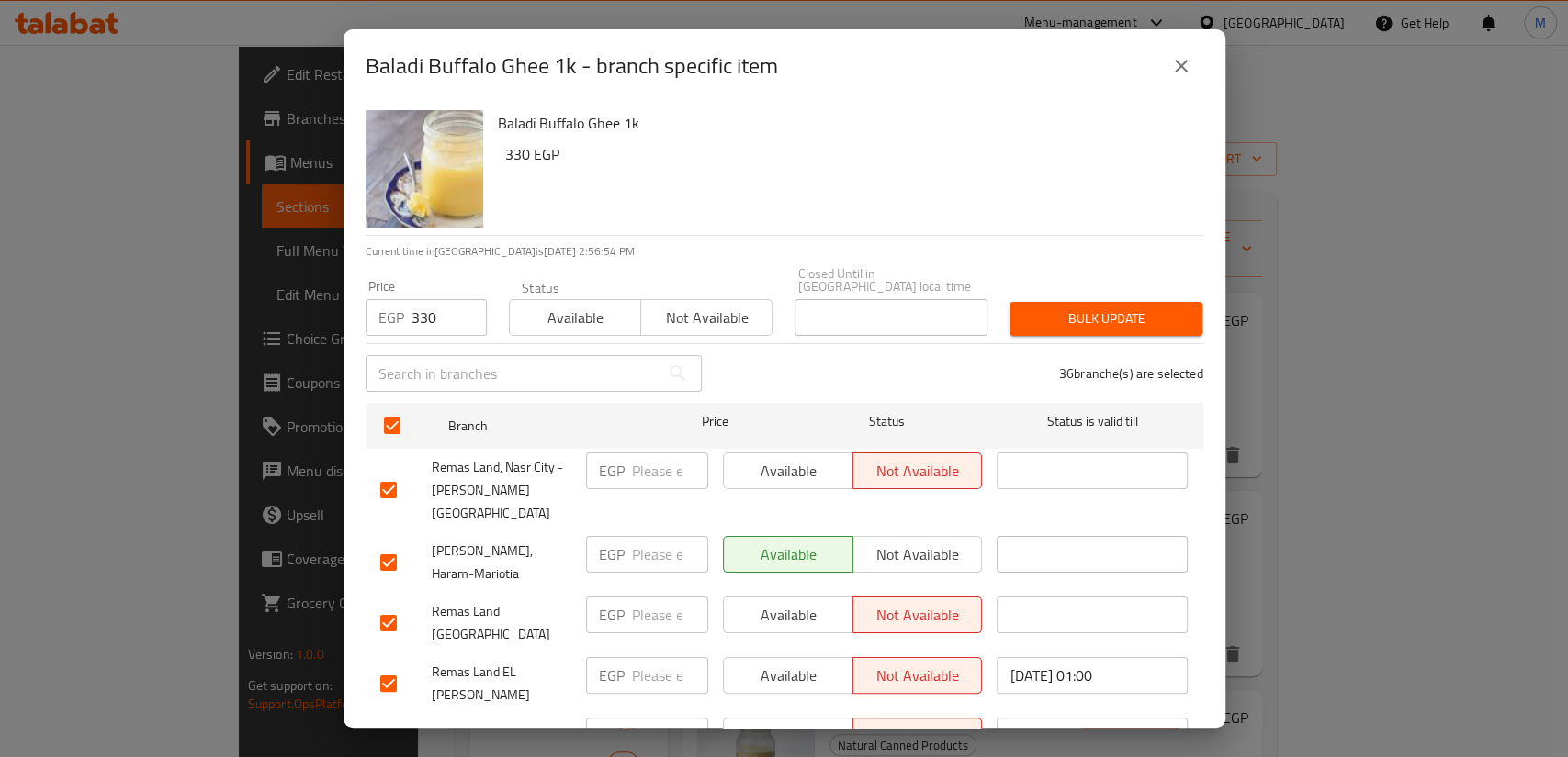
click at [1363, 102] on div "Baladi Buffalo Ghee 1k - branch specific item Baladi Buffalo Ghee 1k 330 EGP Cu…" at bounding box center [784, 378] width 1568 height 757
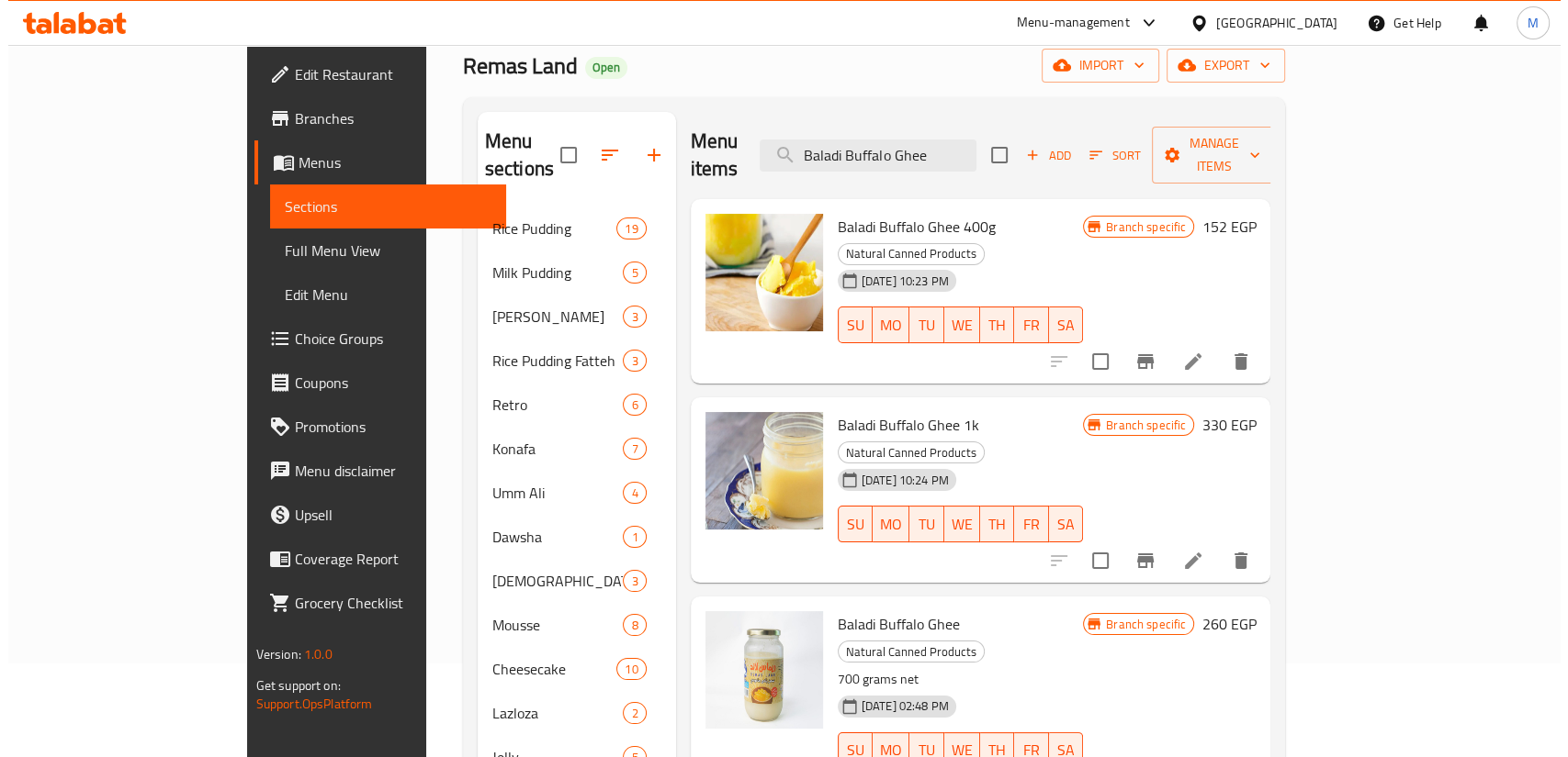
scroll to position [203, 0]
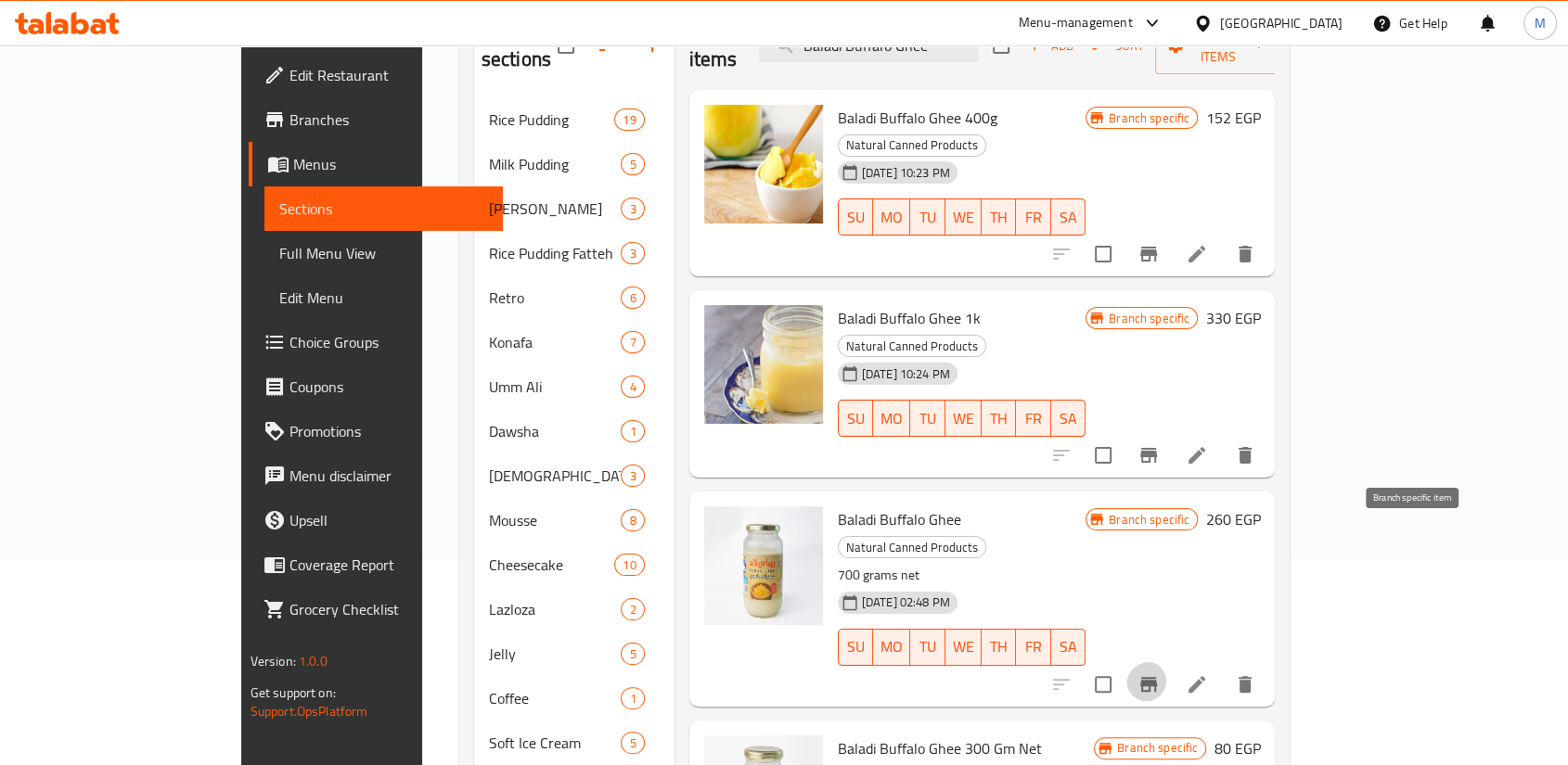
click at [1160, 673] on icon "Branch-specific-item" at bounding box center [1148, 684] width 22 height 22
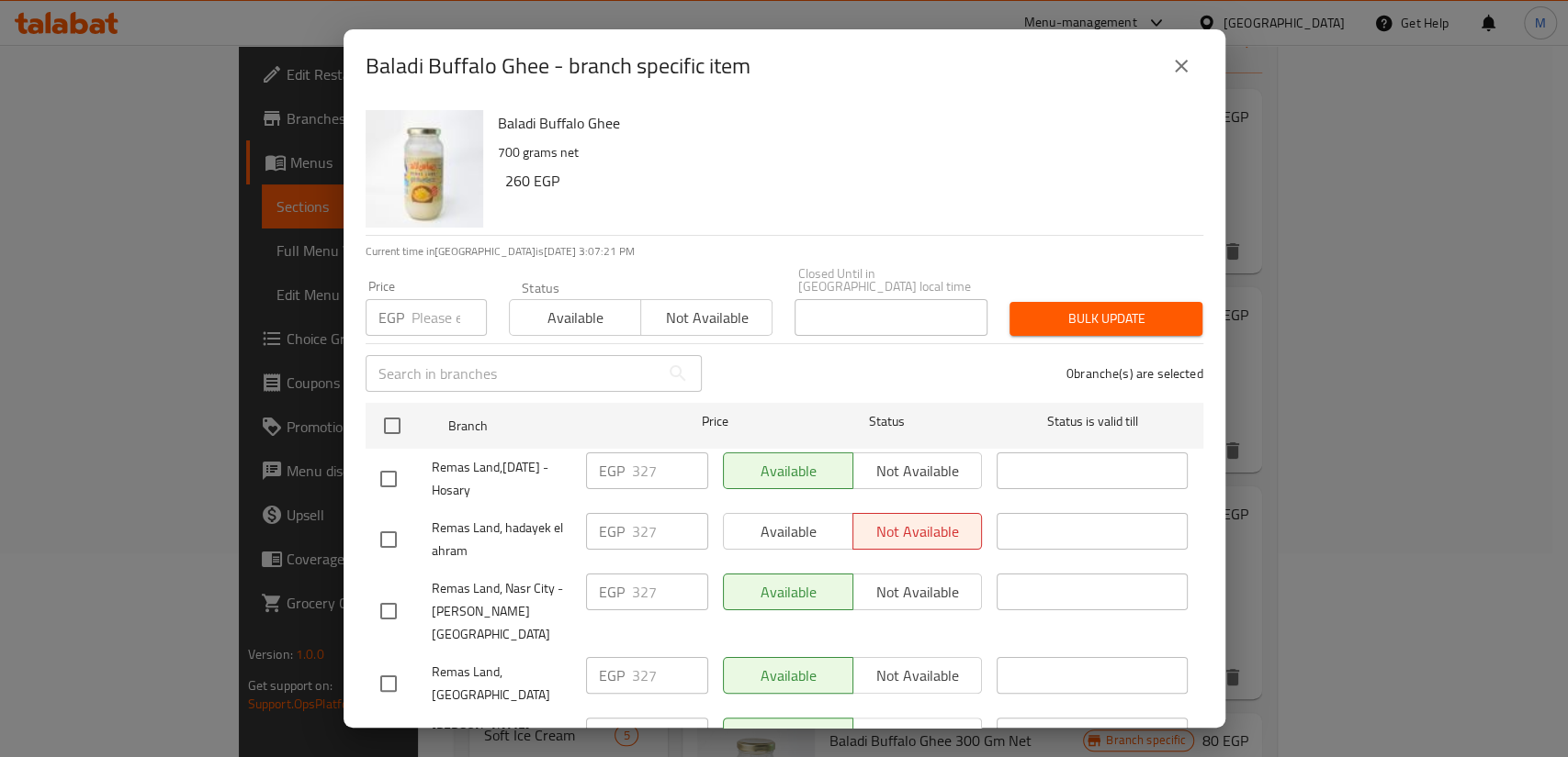
click at [433, 299] on input "number" at bounding box center [449, 317] width 75 height 37
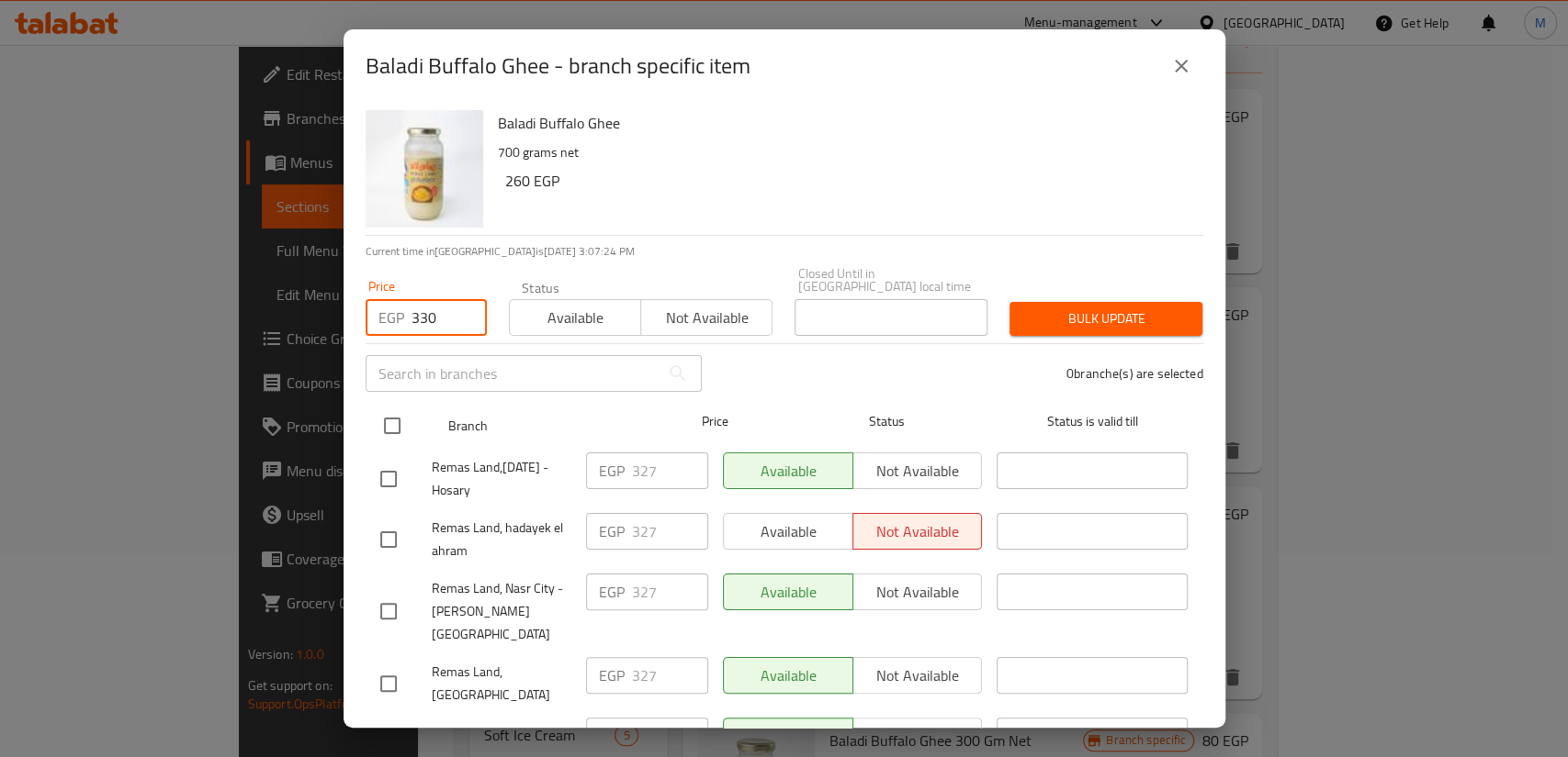
type input "330"
click at [393, 407] on input "checkbox" at bounding box center [392, 426] width 39 height 39
checkbox input "true"
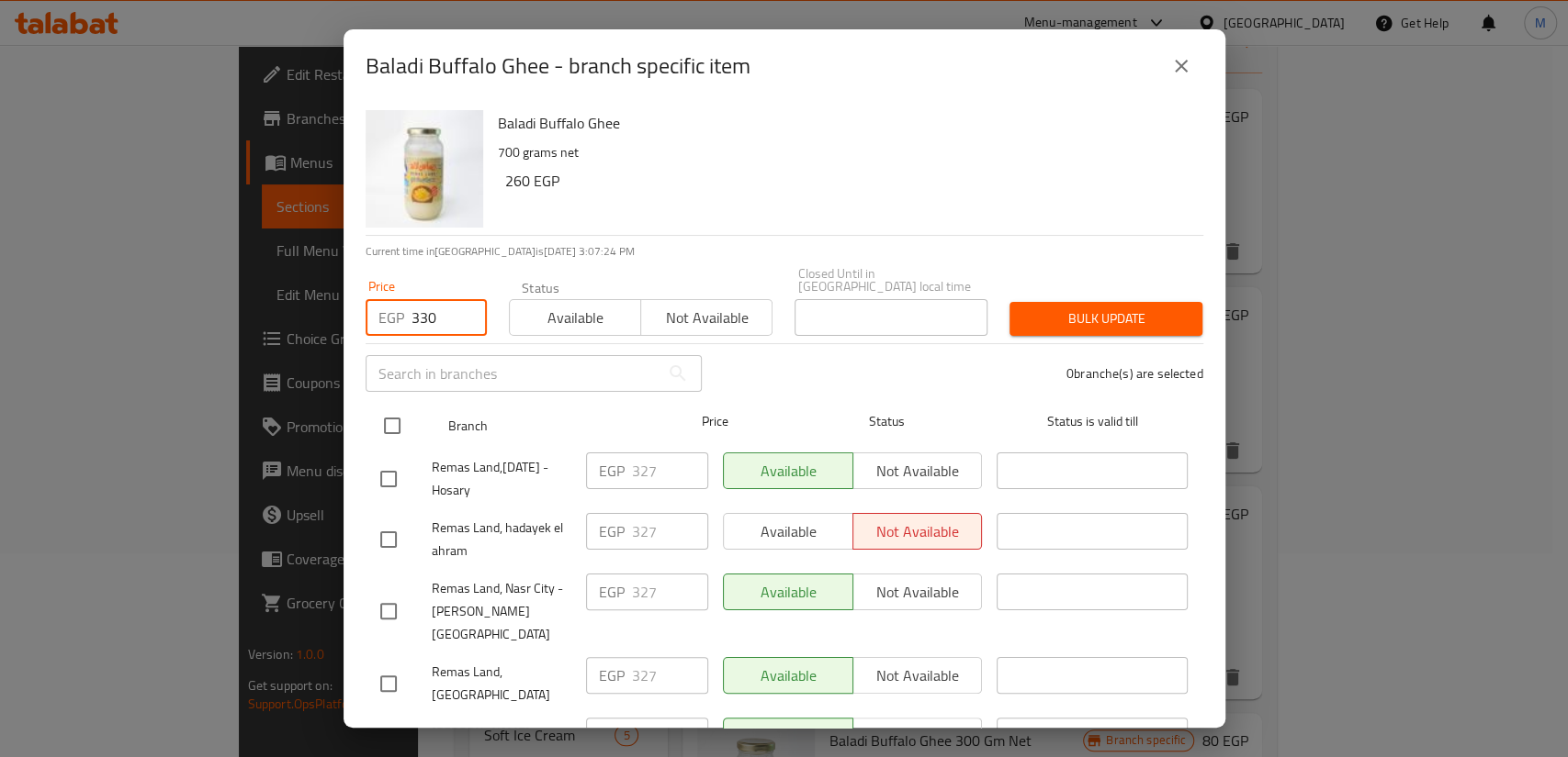
checkbox input "true"
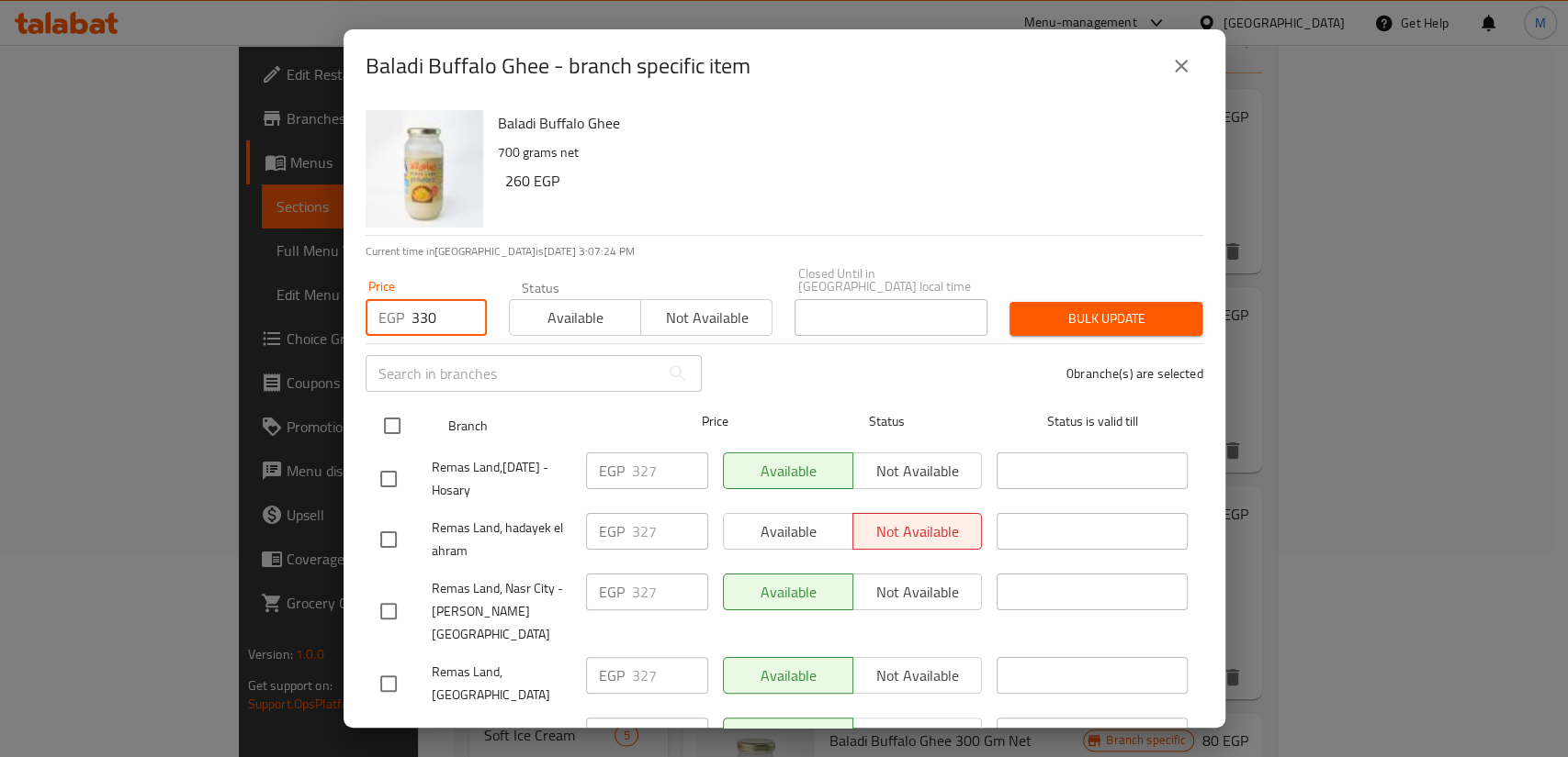
checkbox input "true"
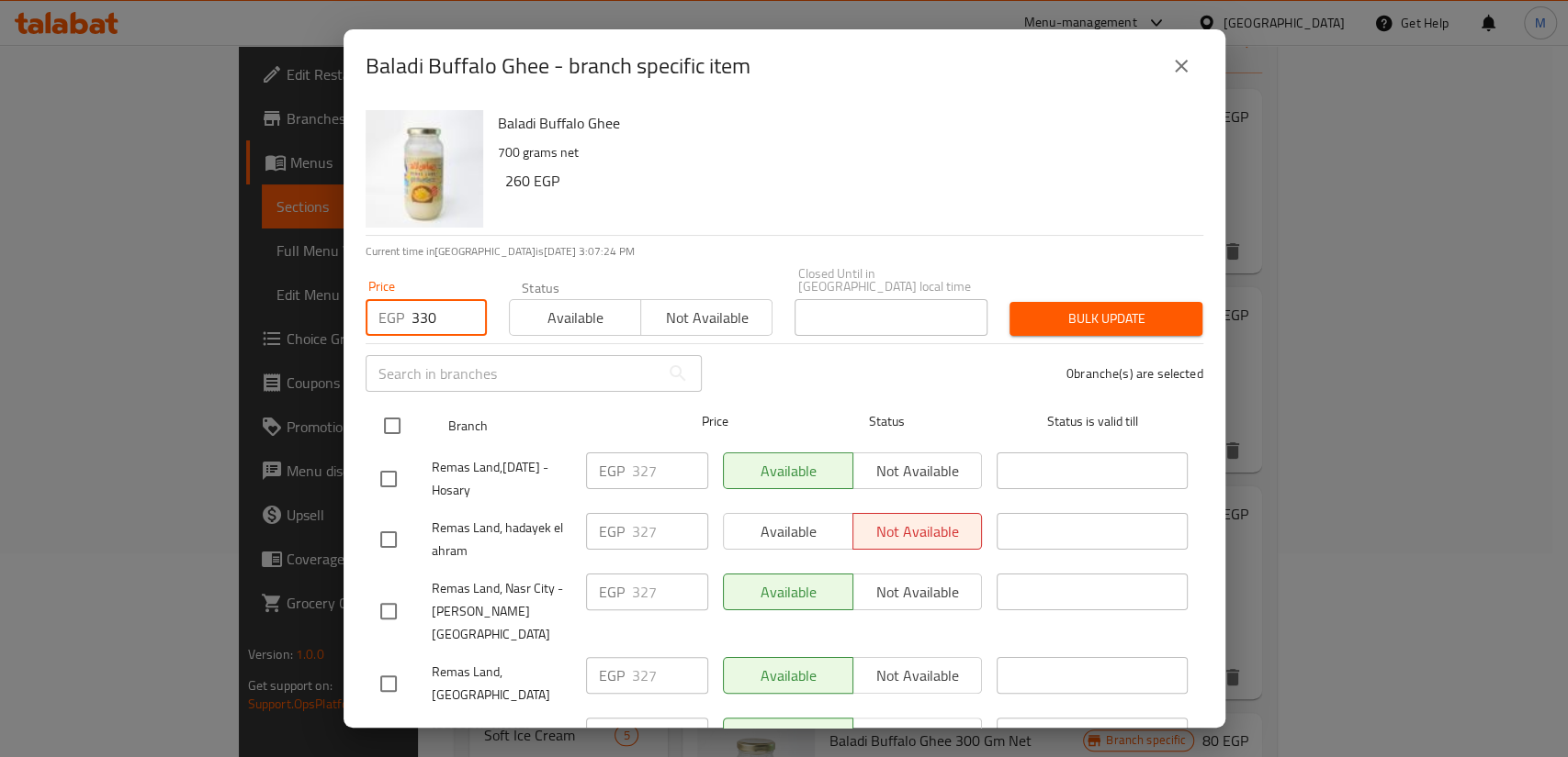
checkbox input "true"
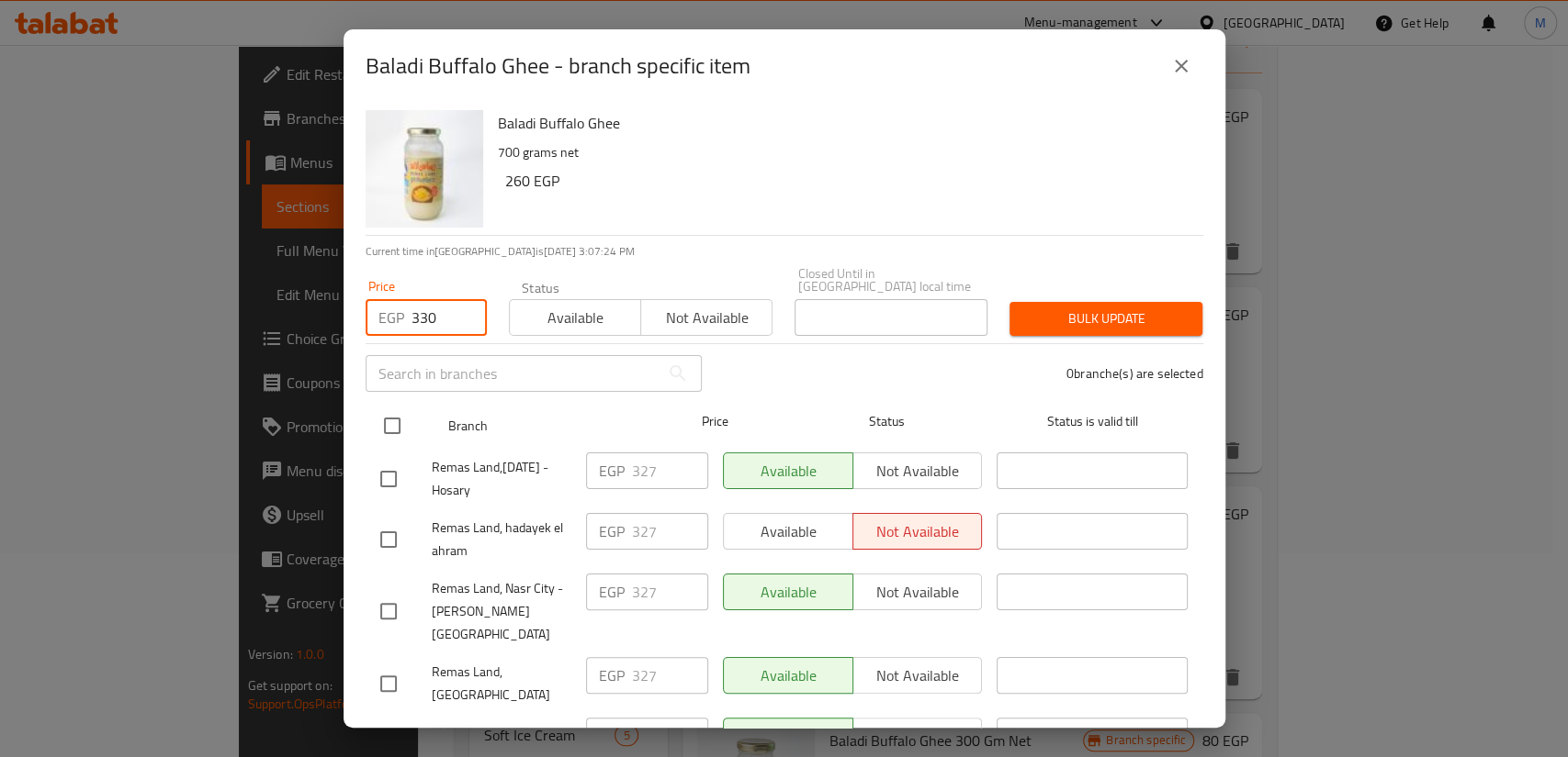
checkbox input "true"
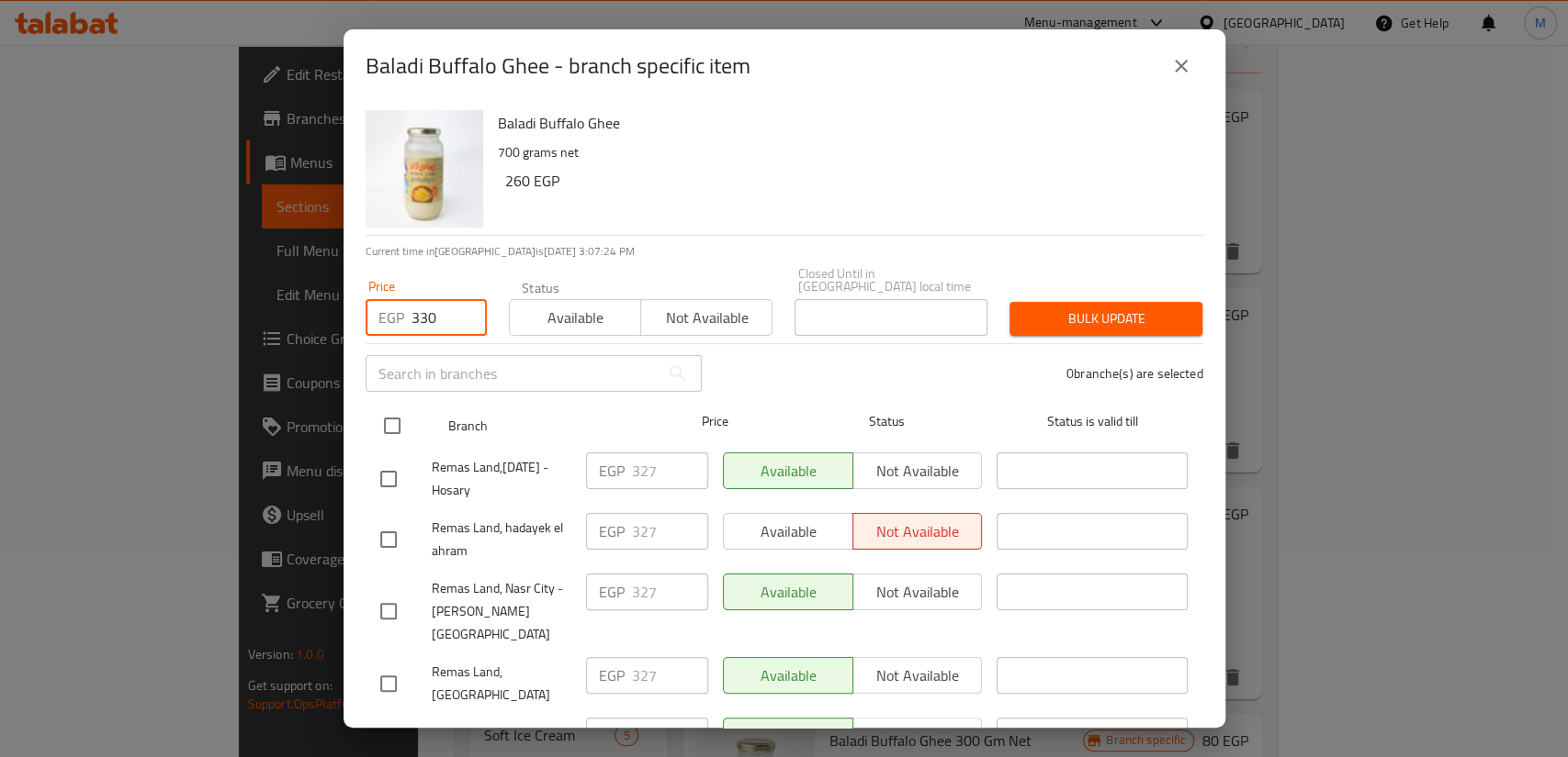
checkbox input "true"
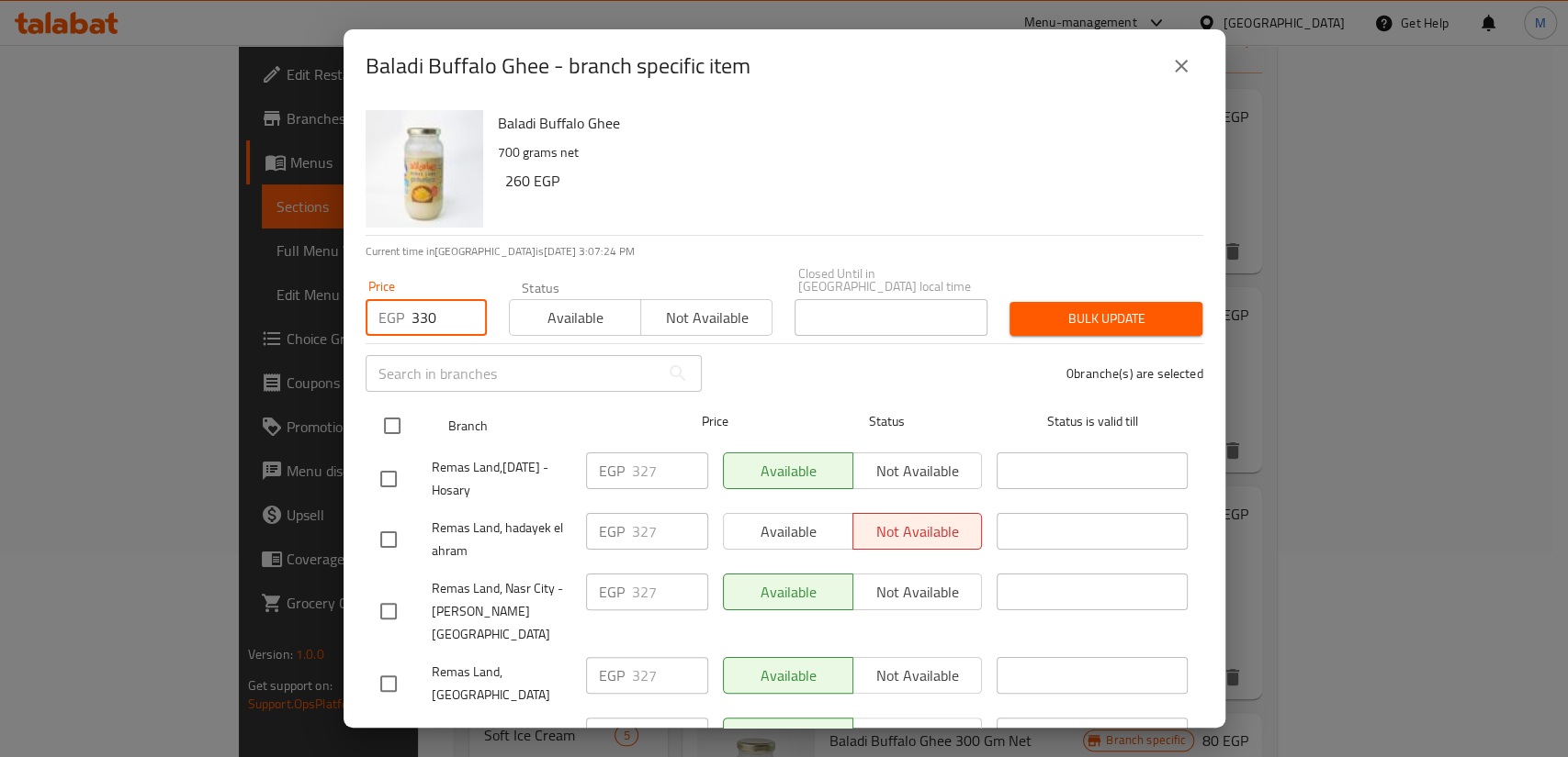
checkbox input "true"
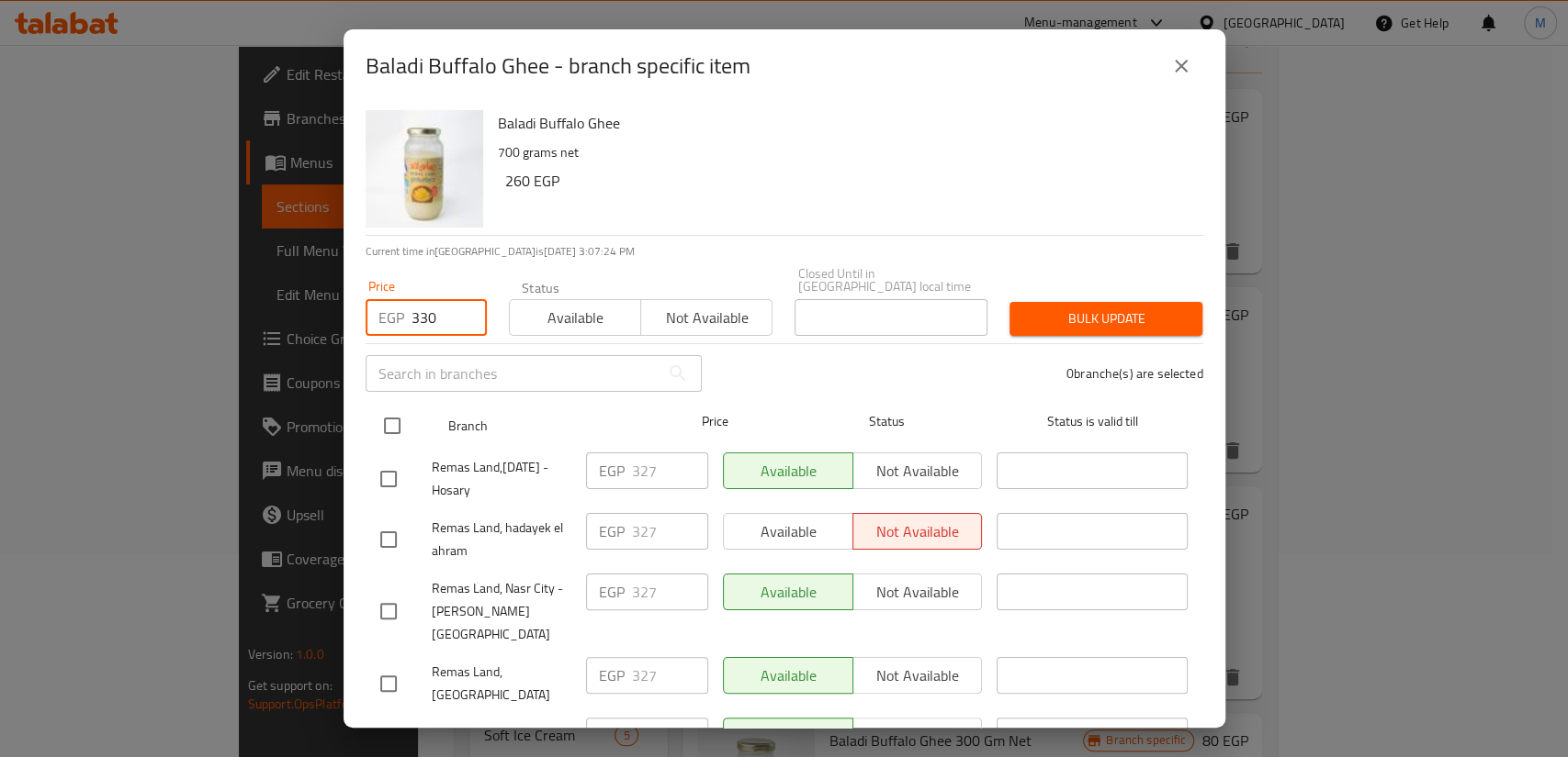
checkbox input "true"
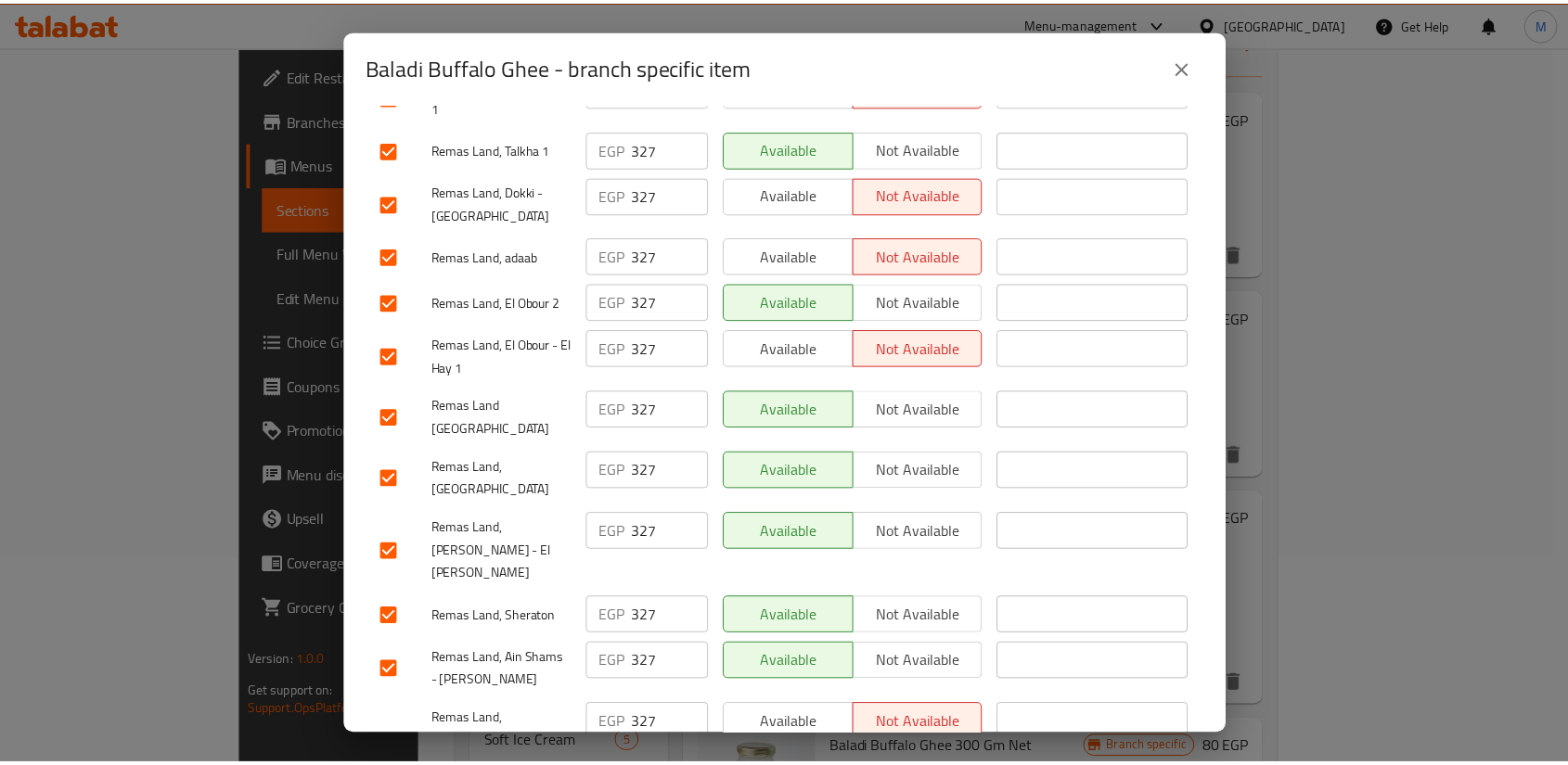
scroll to position [1396, 0]
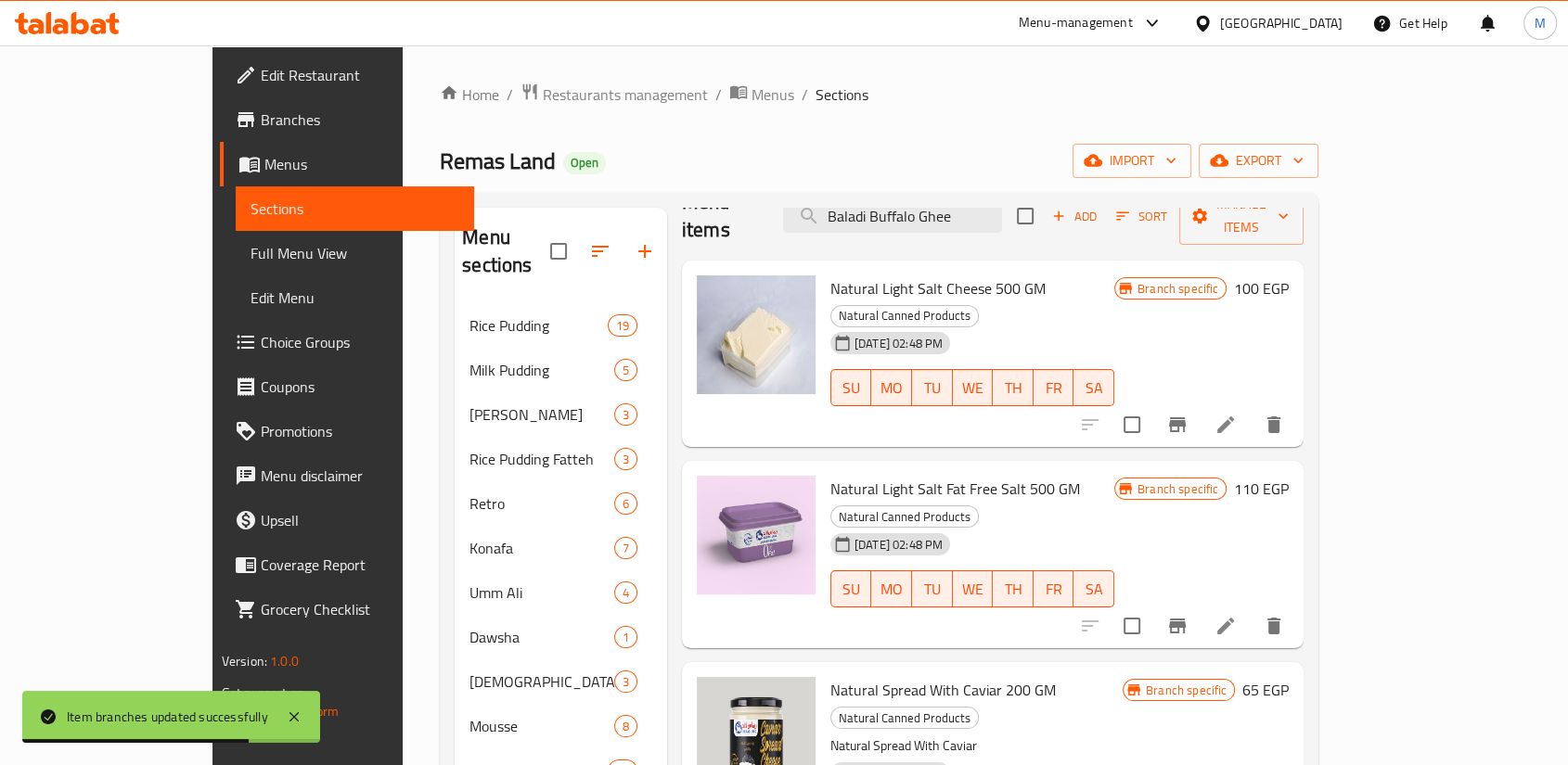
scroll to position [0, 0]
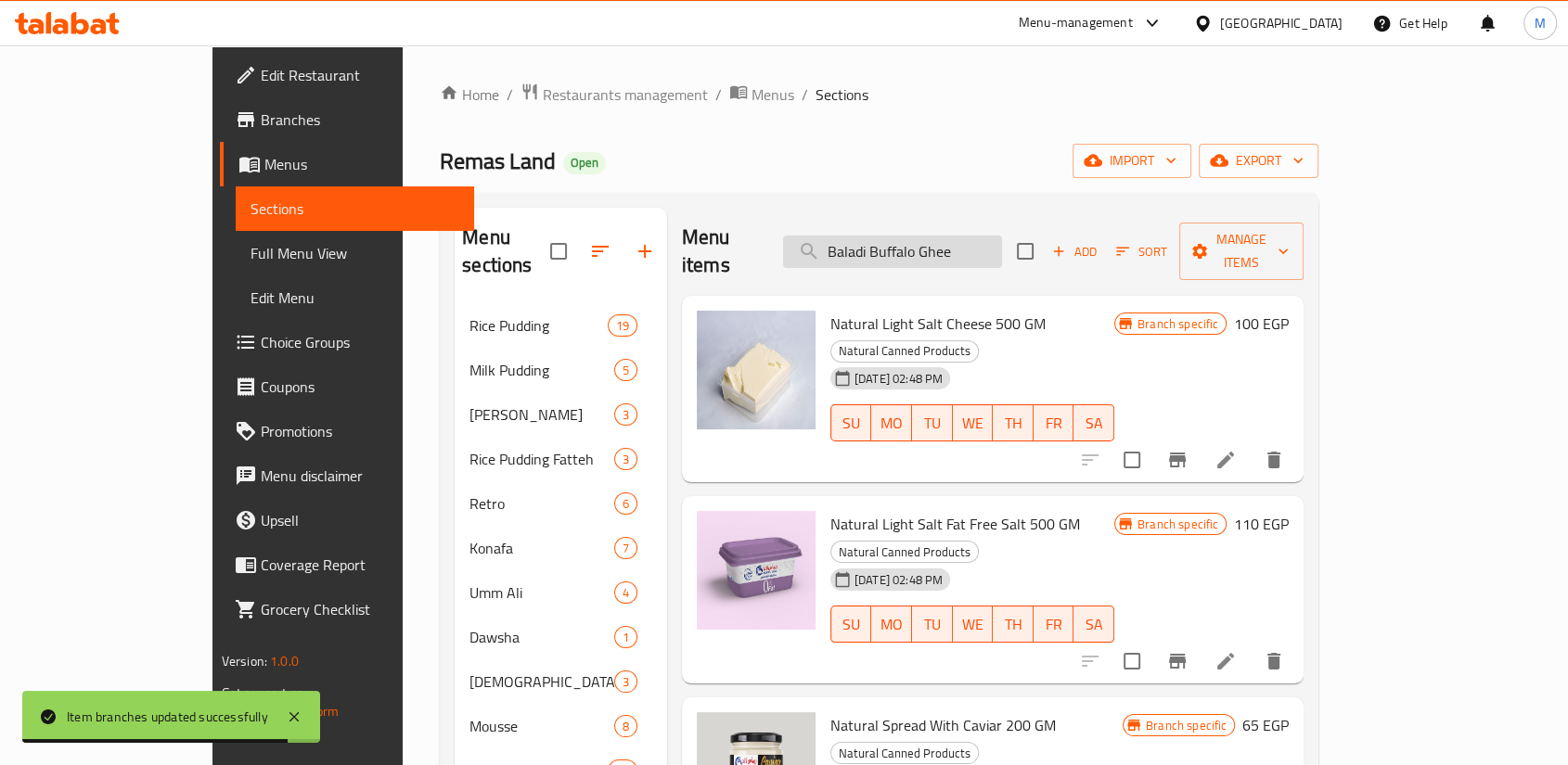
click at [1002, 236] on input "Baladi Buffalo Ghee" at bounding box center [892, 251] width 219 height 32
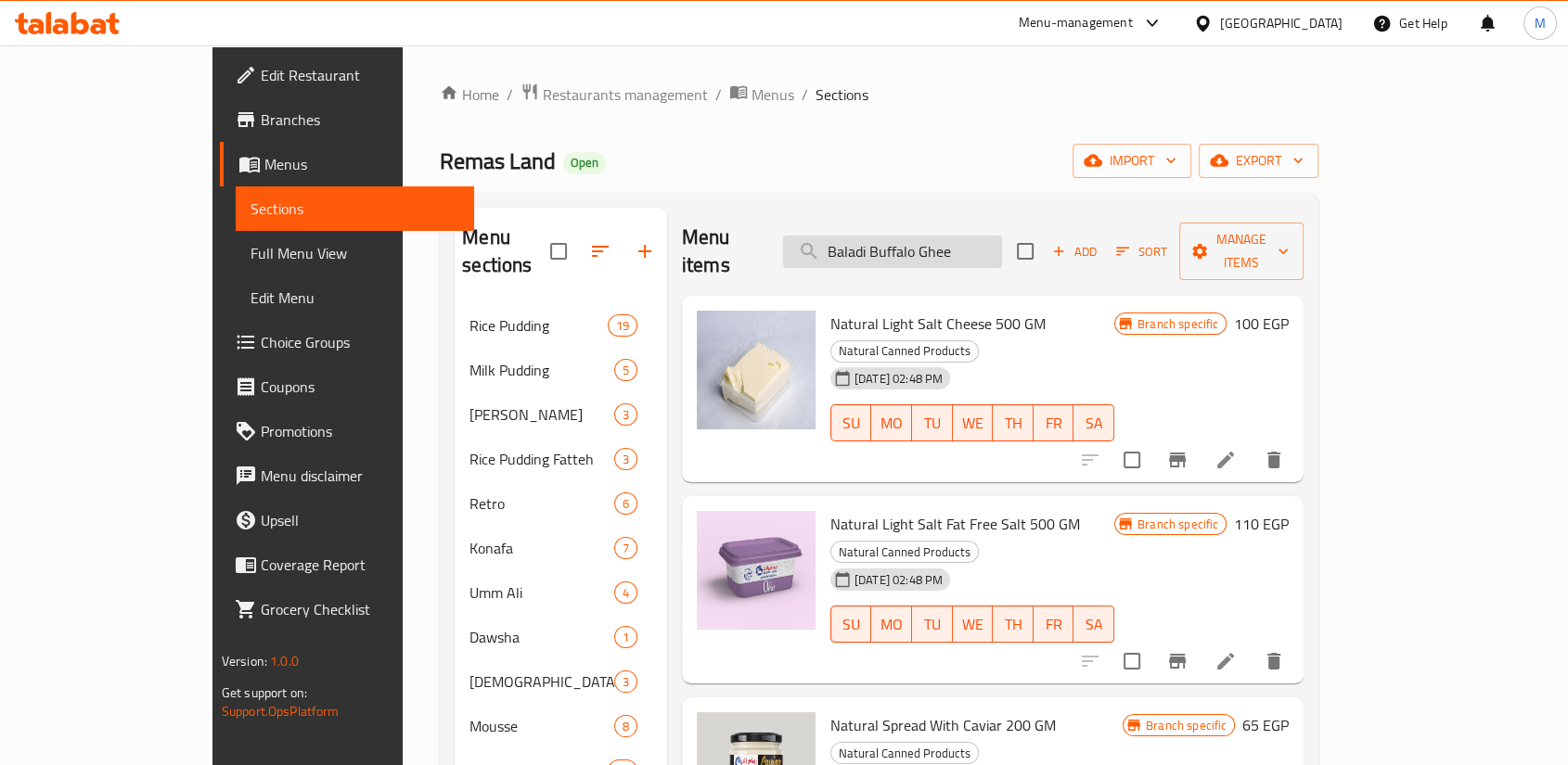
click at [1002, 236] on input "Baladi Buffalo Ghee" at bounding box center [892, 251] width 219 height 32
click at [957, 236] on input "Baladi Buffalo Ghee" at bounding box center [892, 251] width 219 height 32
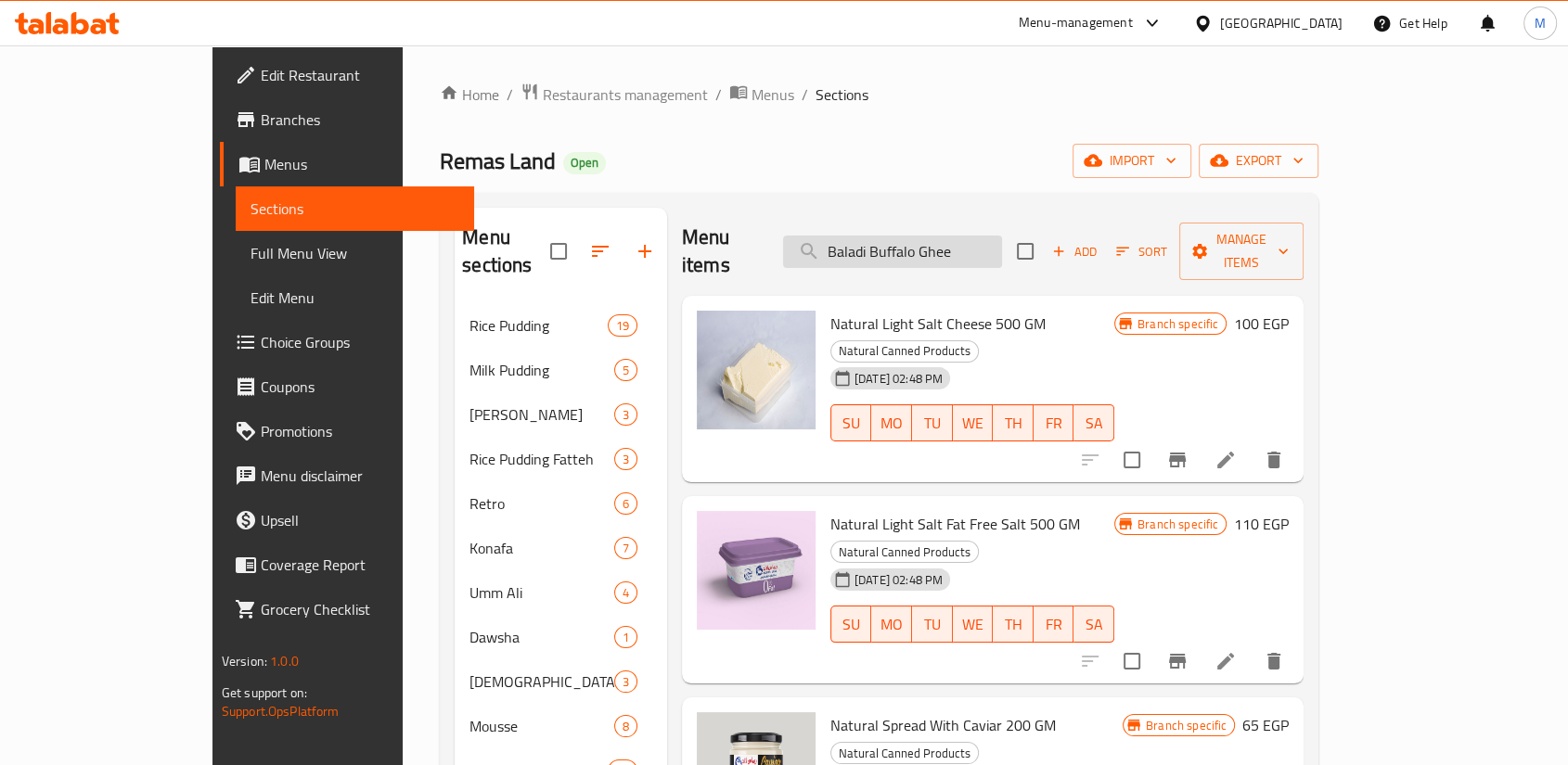
click at [955, 236] on input "Baladi Buffalo Ghee" at bounding box center [892, 251] width 219 height 32
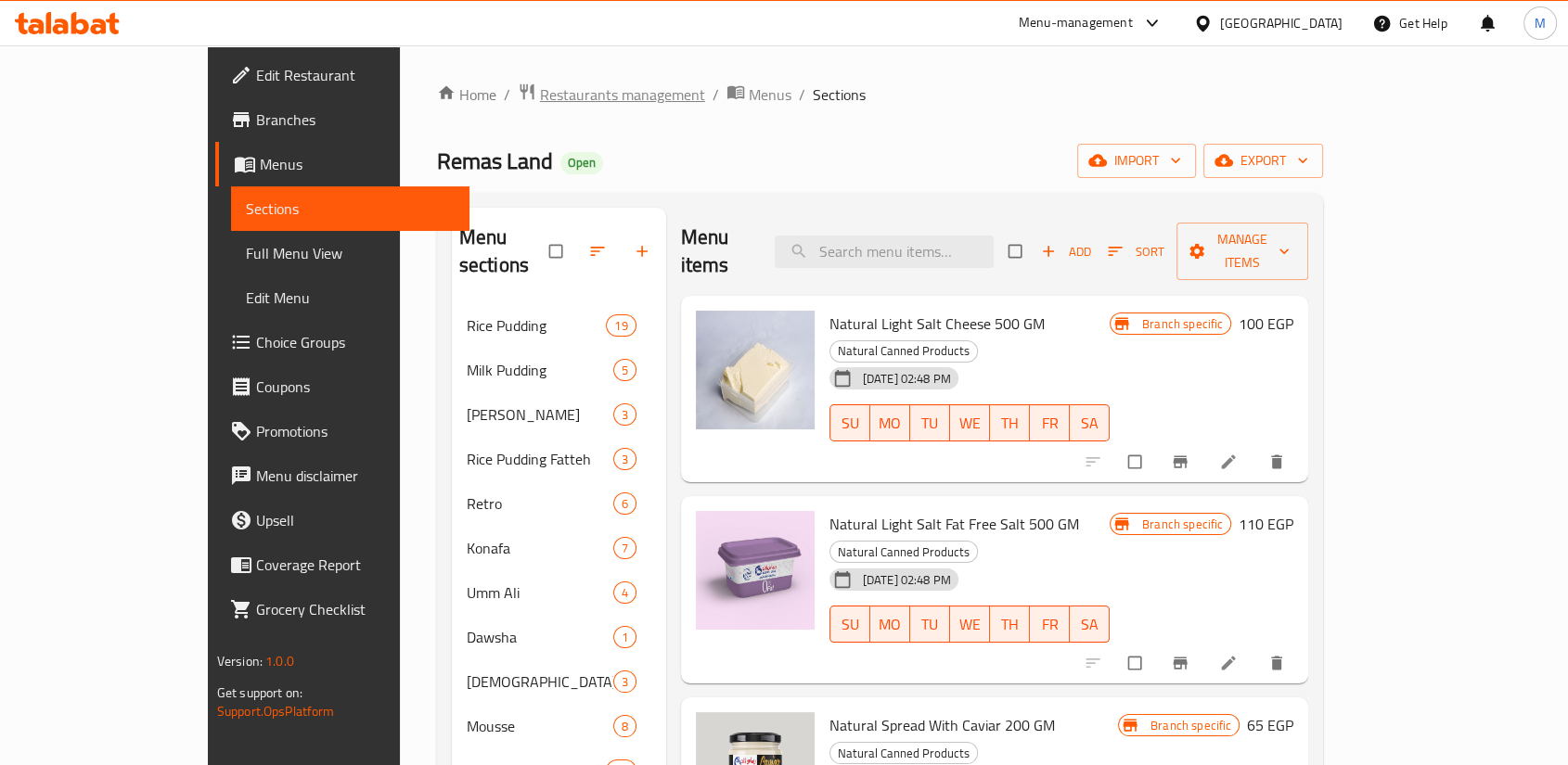
click at [540, 98] on span "Restaurants management" at bounding box center [622, 95] width 165 height 22
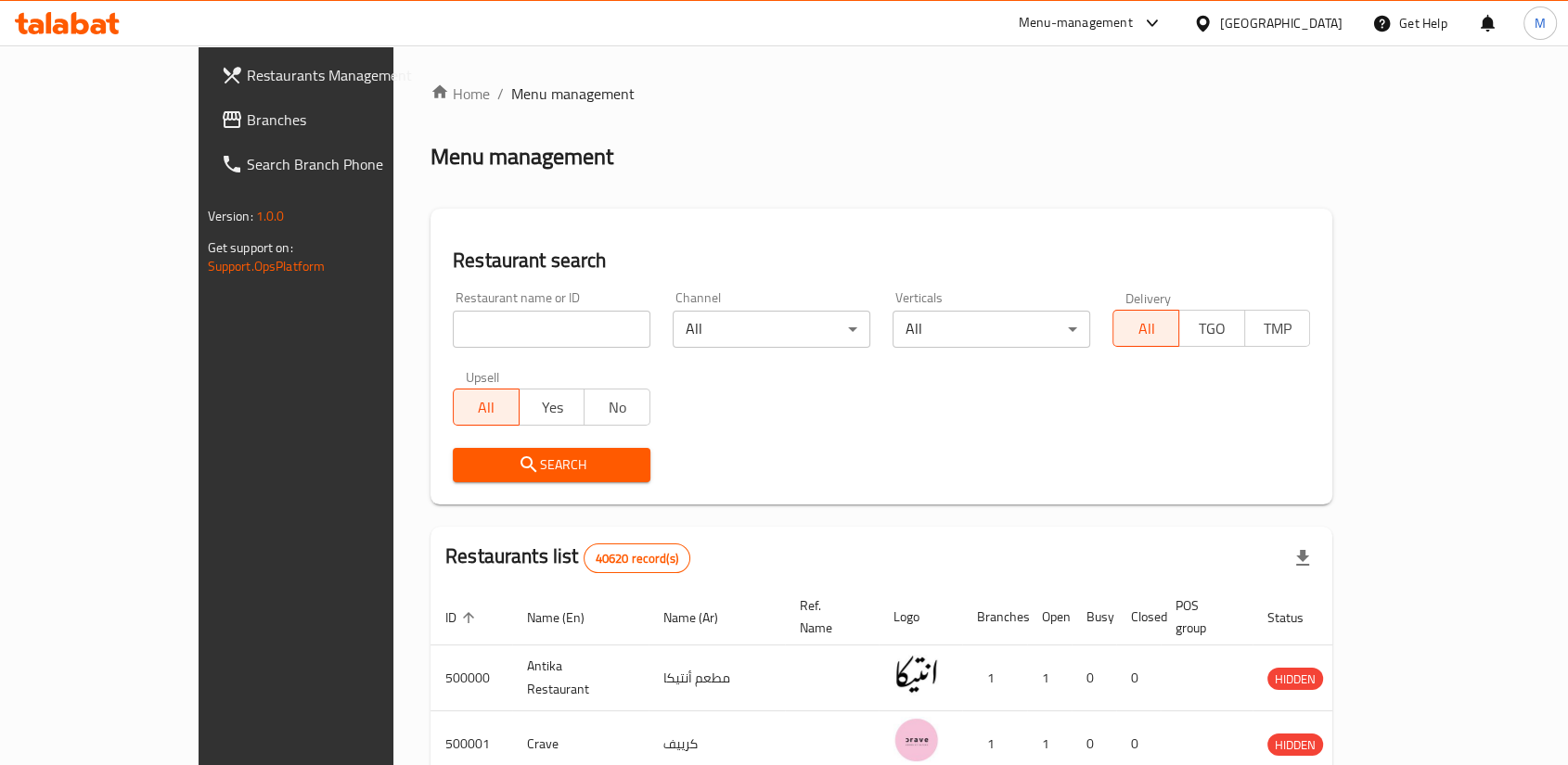
click at [453, 311] on input "search" at bounding box center [552, 329] width 198 height 37
paste input "693414"
type input "693414"
click button "Search" at bounding box center [552, 465] width 198 height 34
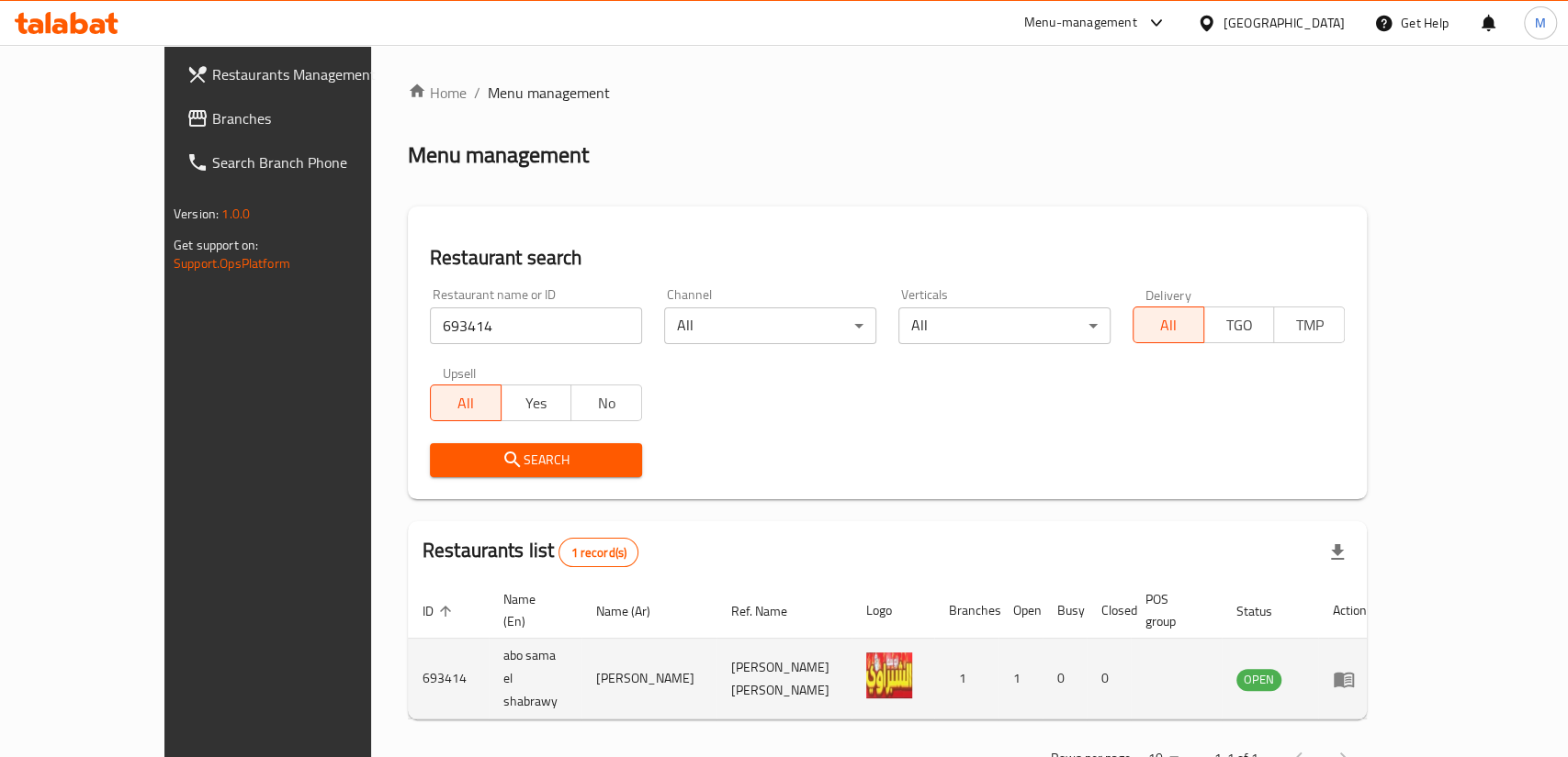
click at [488, 639] on td "abo sama el shabrawy" at bounding box center [535, 680] width 93 height 81
drag, startPoint x: 393, startPoint y: 607, endPoint x: 449, endPoint y: 608, distance: 56.0
click at [488, 639] on td "abo sama el shabrawy" at bounding box center [535, 680] width 93 height 81
copy td "abo sama el shabrawy"
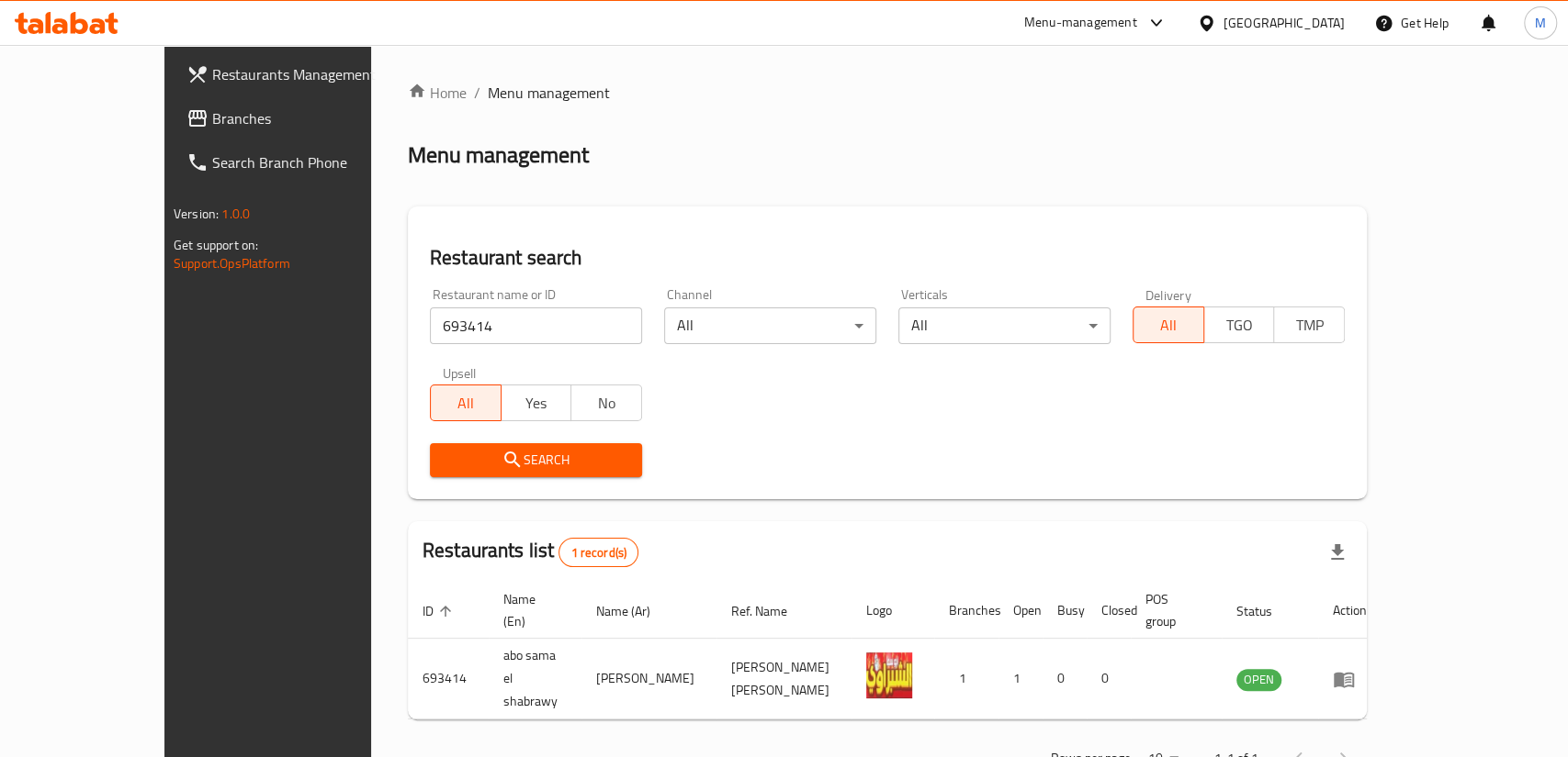
click at [429, 288] on div "Restaurant name or ID 693414 Restaurant name or ID" at bounding box center [536, 316] width 212 height 56
click at [429, 308] on input "693414" at bounding box center [536, 326] width 212 height 37
click at [212, 107] on span "Branches" at bounding box center [312, 118] width 200 height 22
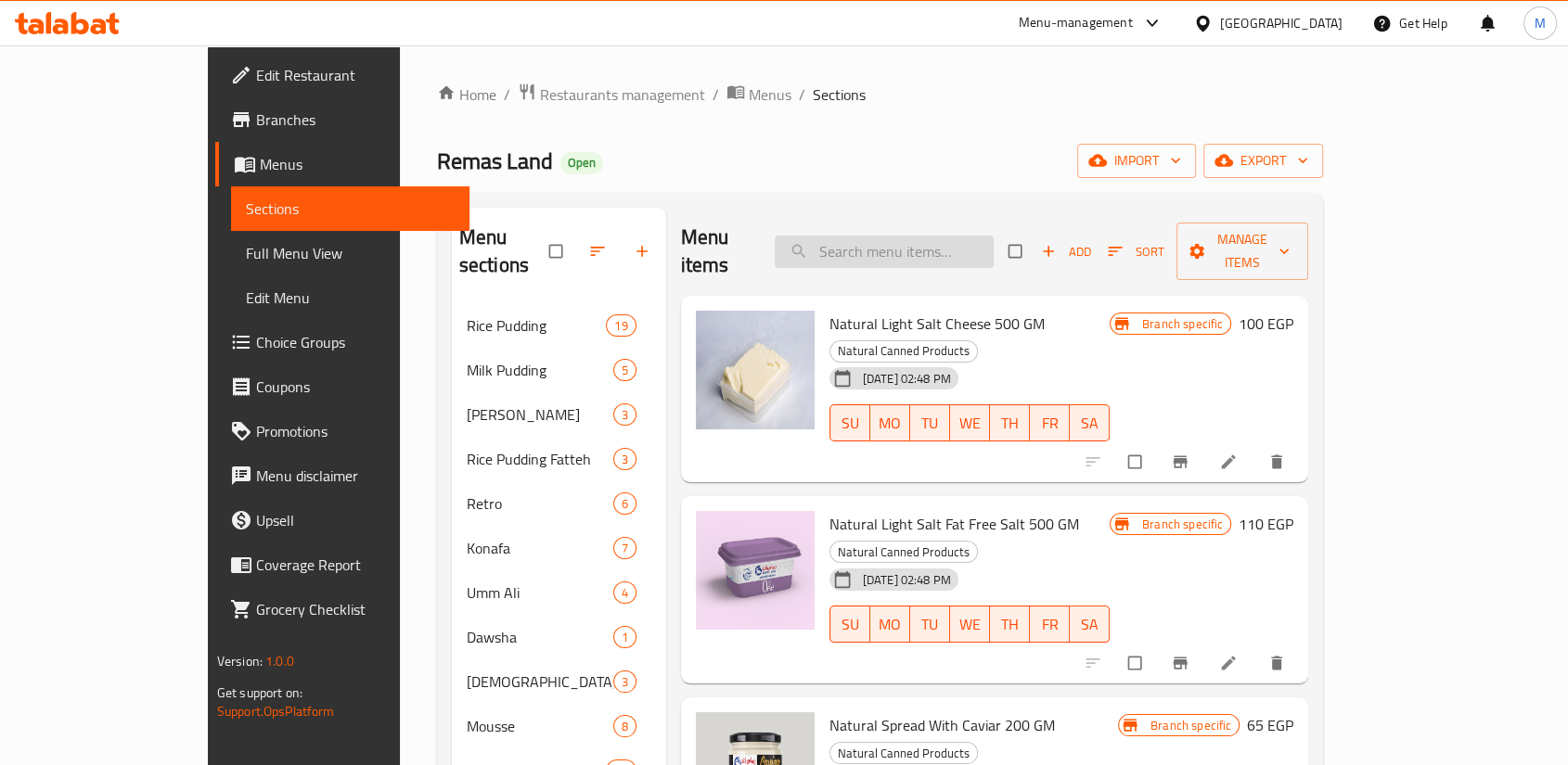
click at [916, 236] on input "search" at bounding box center [884, 251] width 219 height 32
paste input "Baladi Buffalo Ghee"
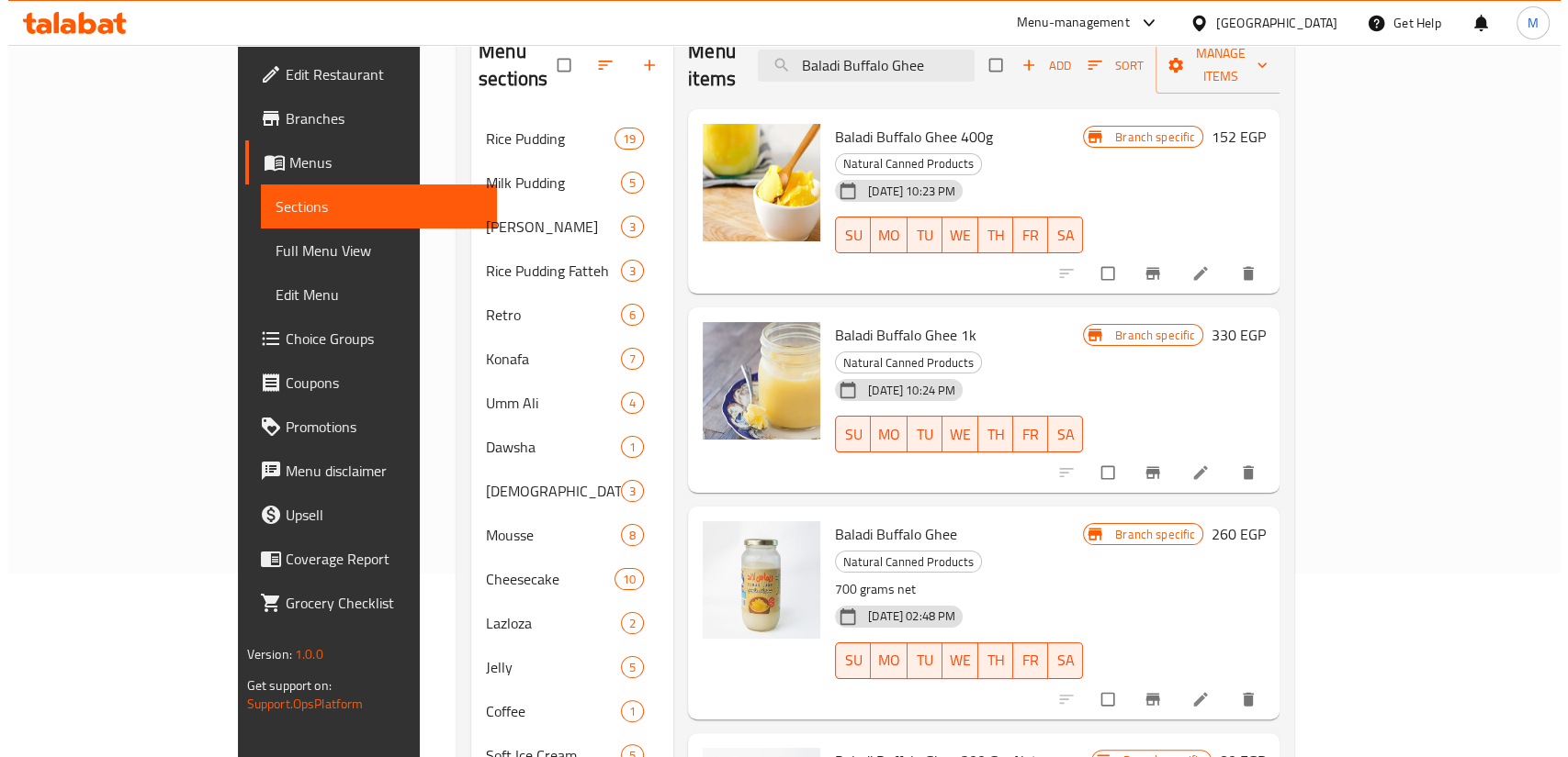
scroll to position [203, 0]
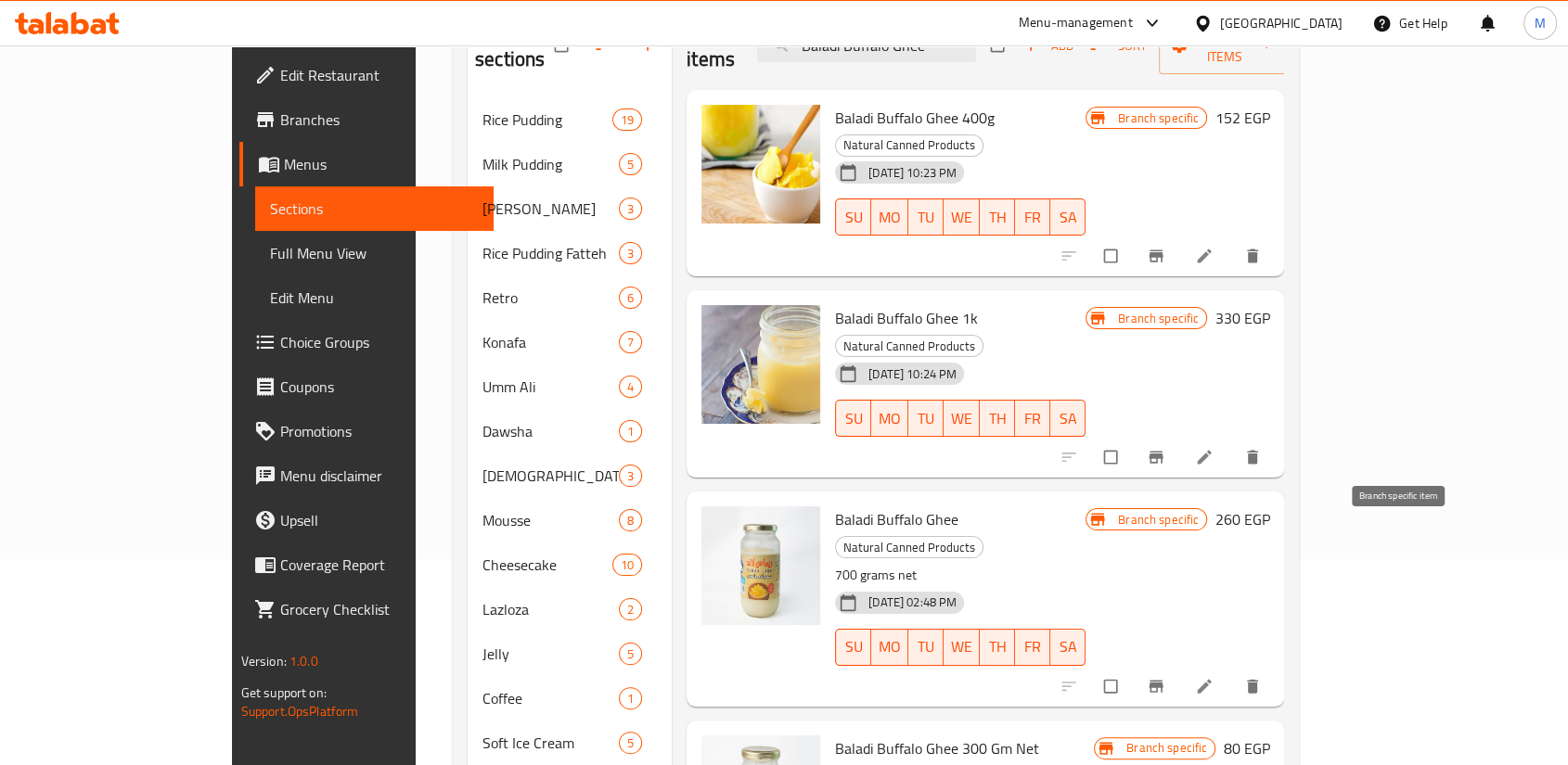
type input "Baladi Buffalo Ghee"
click at [1164, 680] on icon "Branch-specific-item" at bounding box center [1156, 686] width 14 height 12
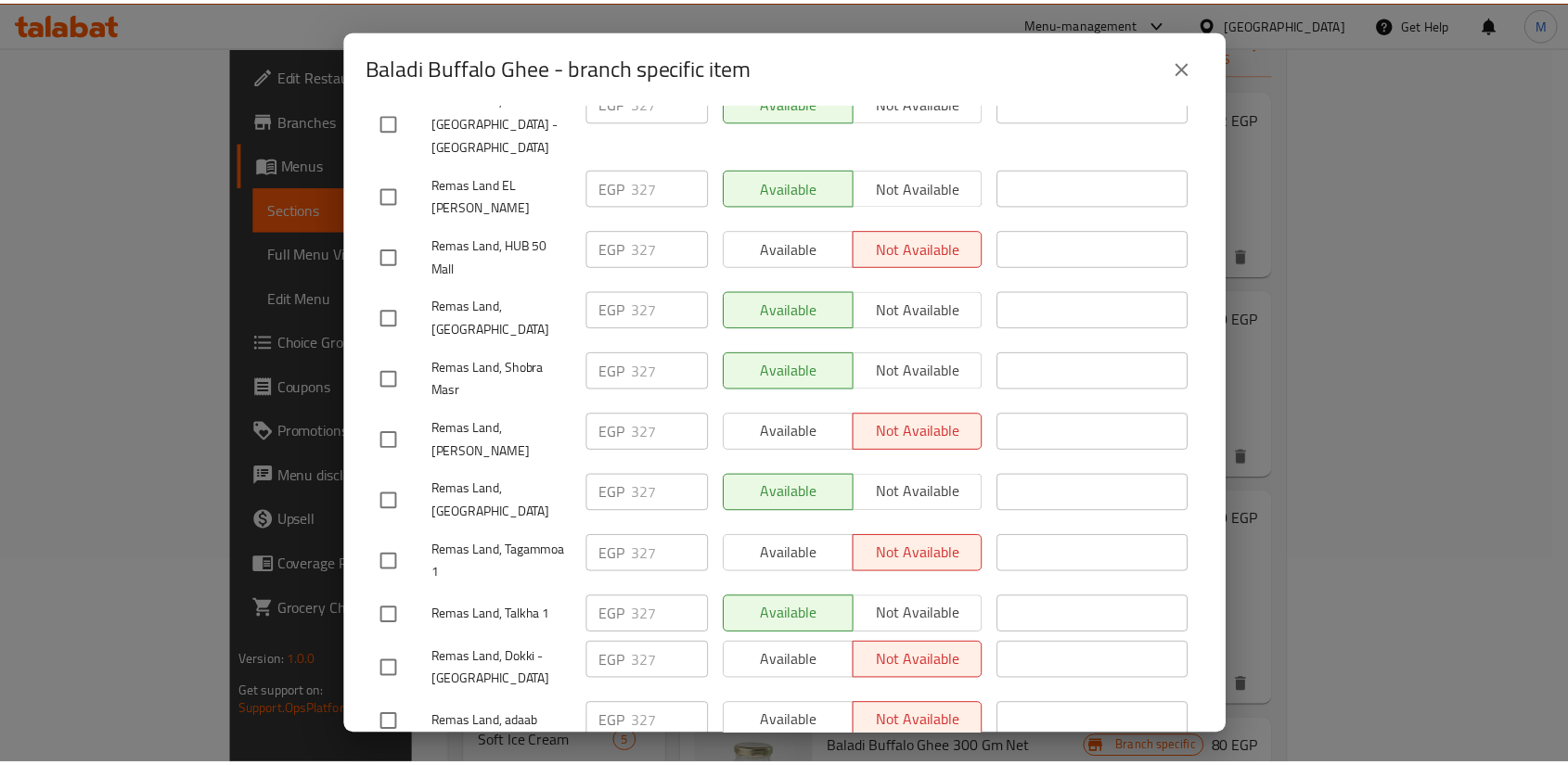
scroll to position [0, 0]
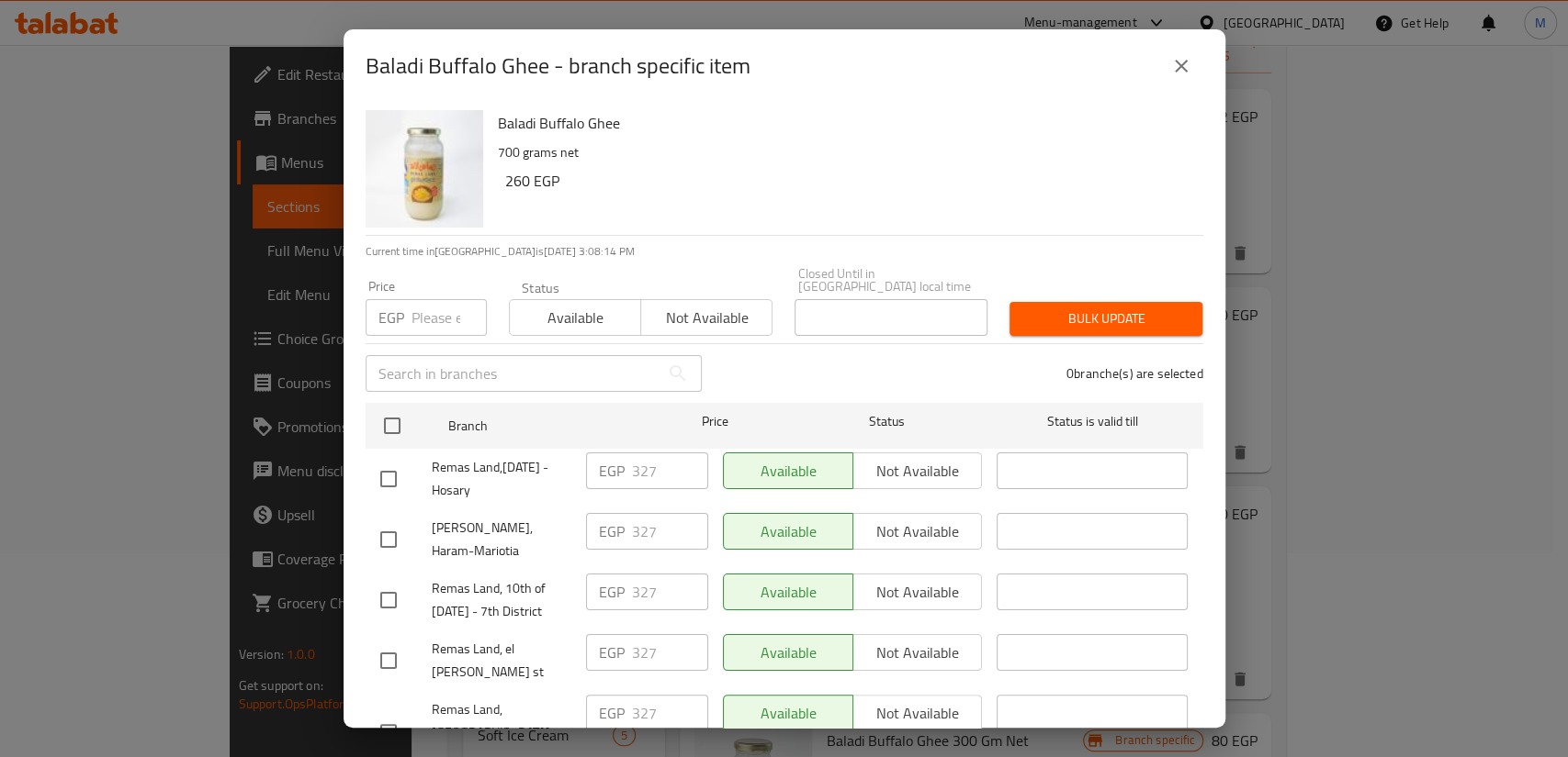
click at [433, 299] on input "number" at bounding box center [449, 317] width 75 height 37
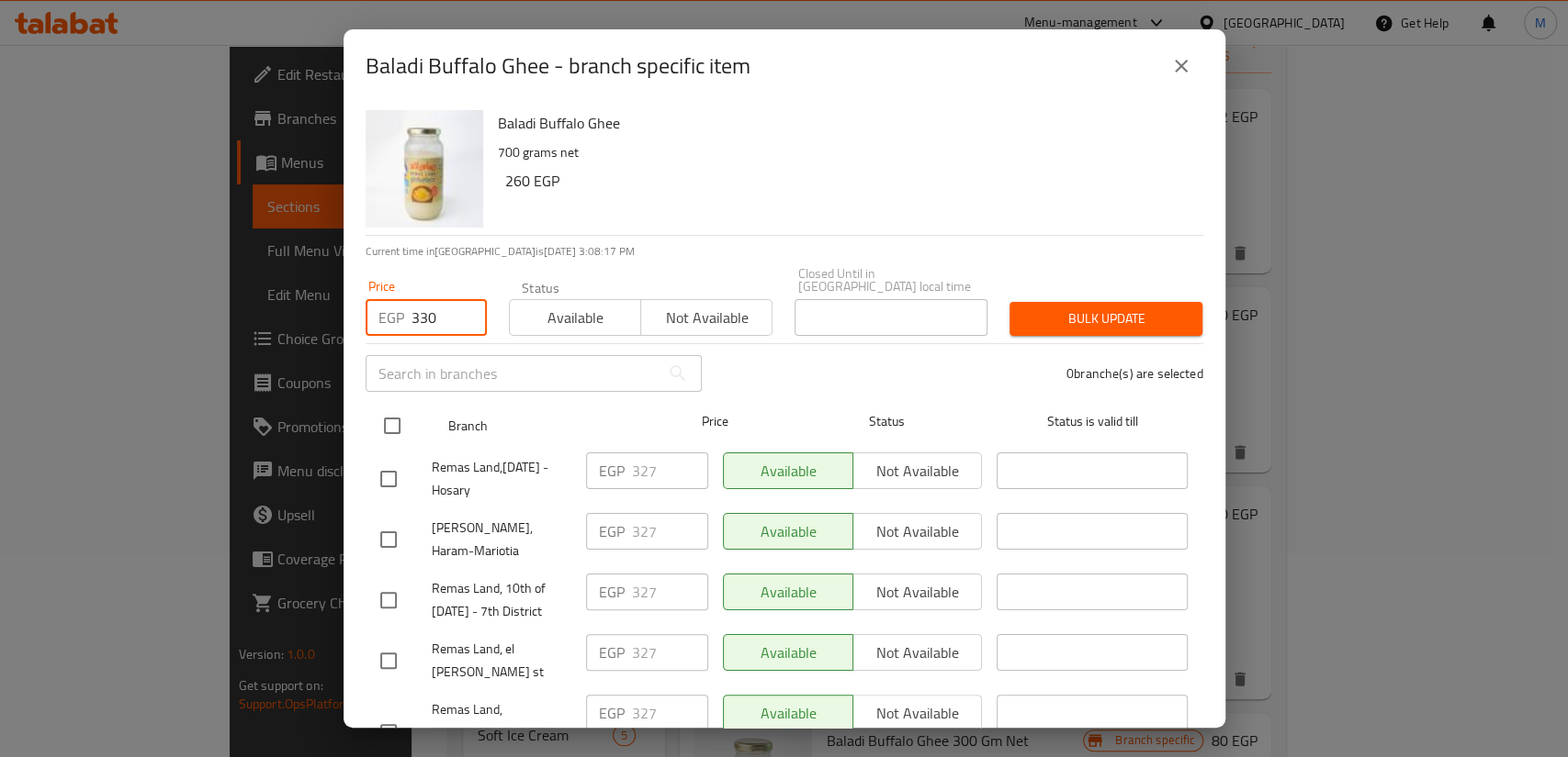
type input "330"
click at [391, 407] on input "checkbox" at bounding box center [392, 426] width 39 height 39
checkbox input "true"
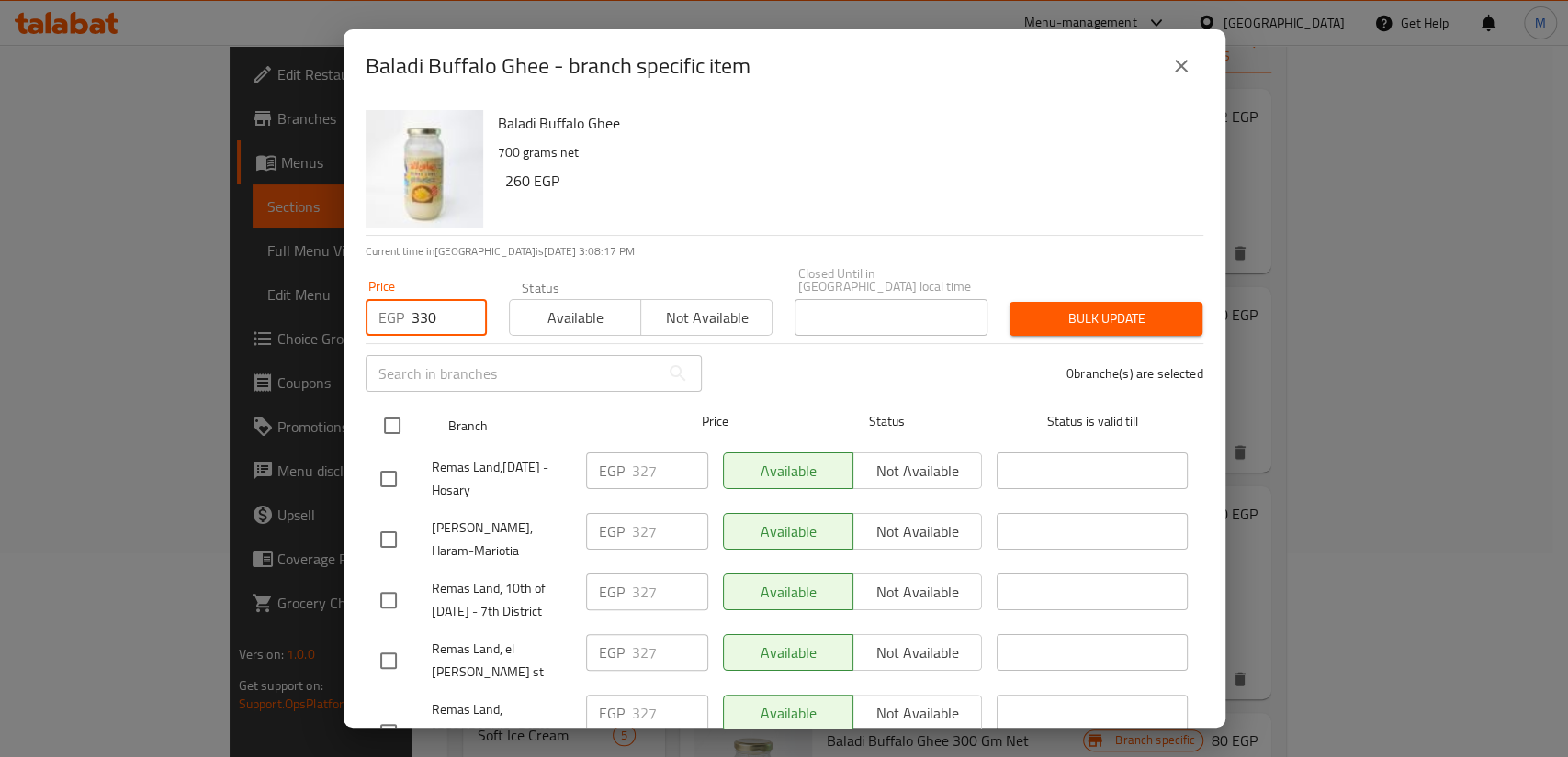
checkbox input "true"
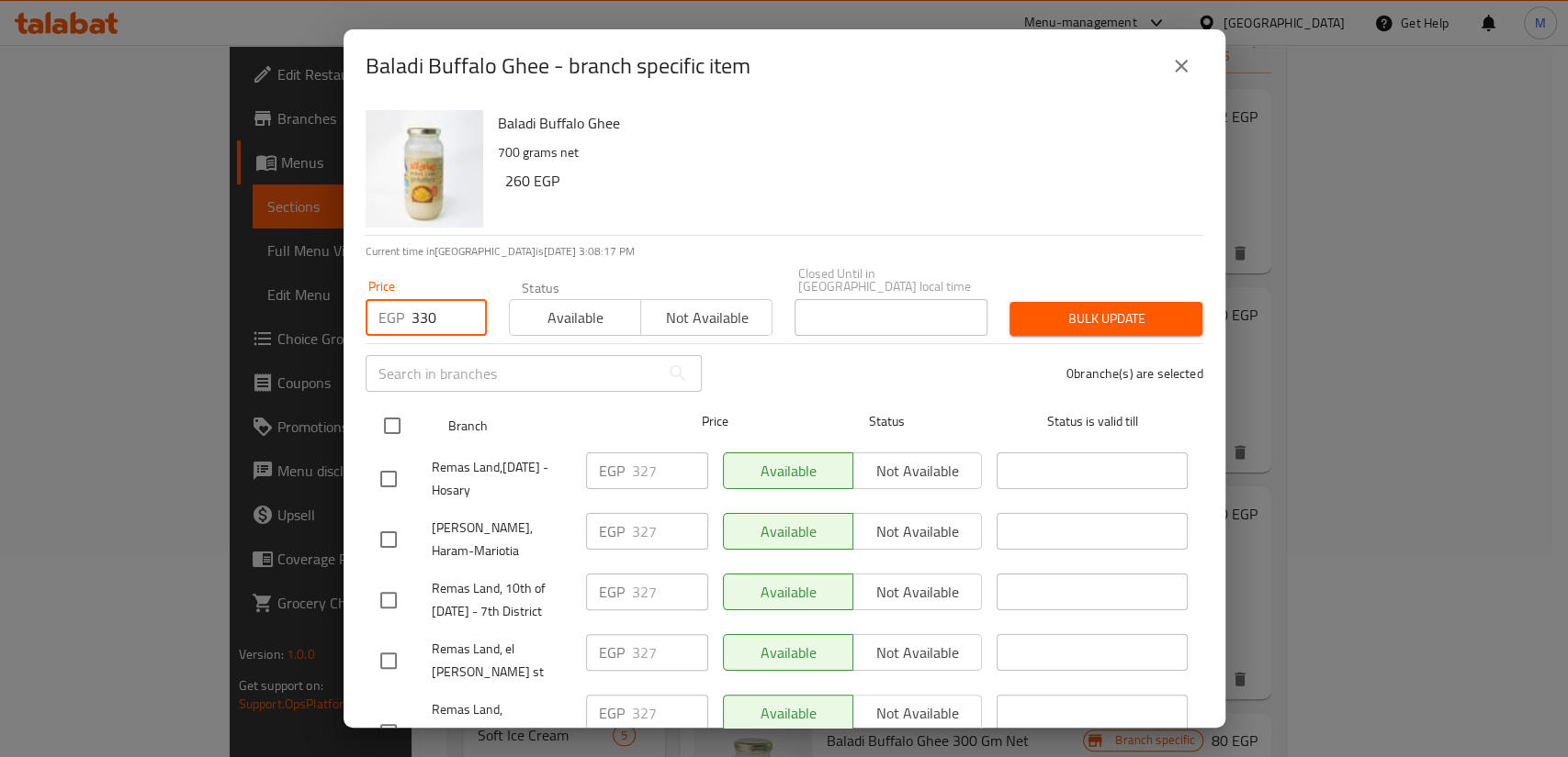
checkbox input "true"
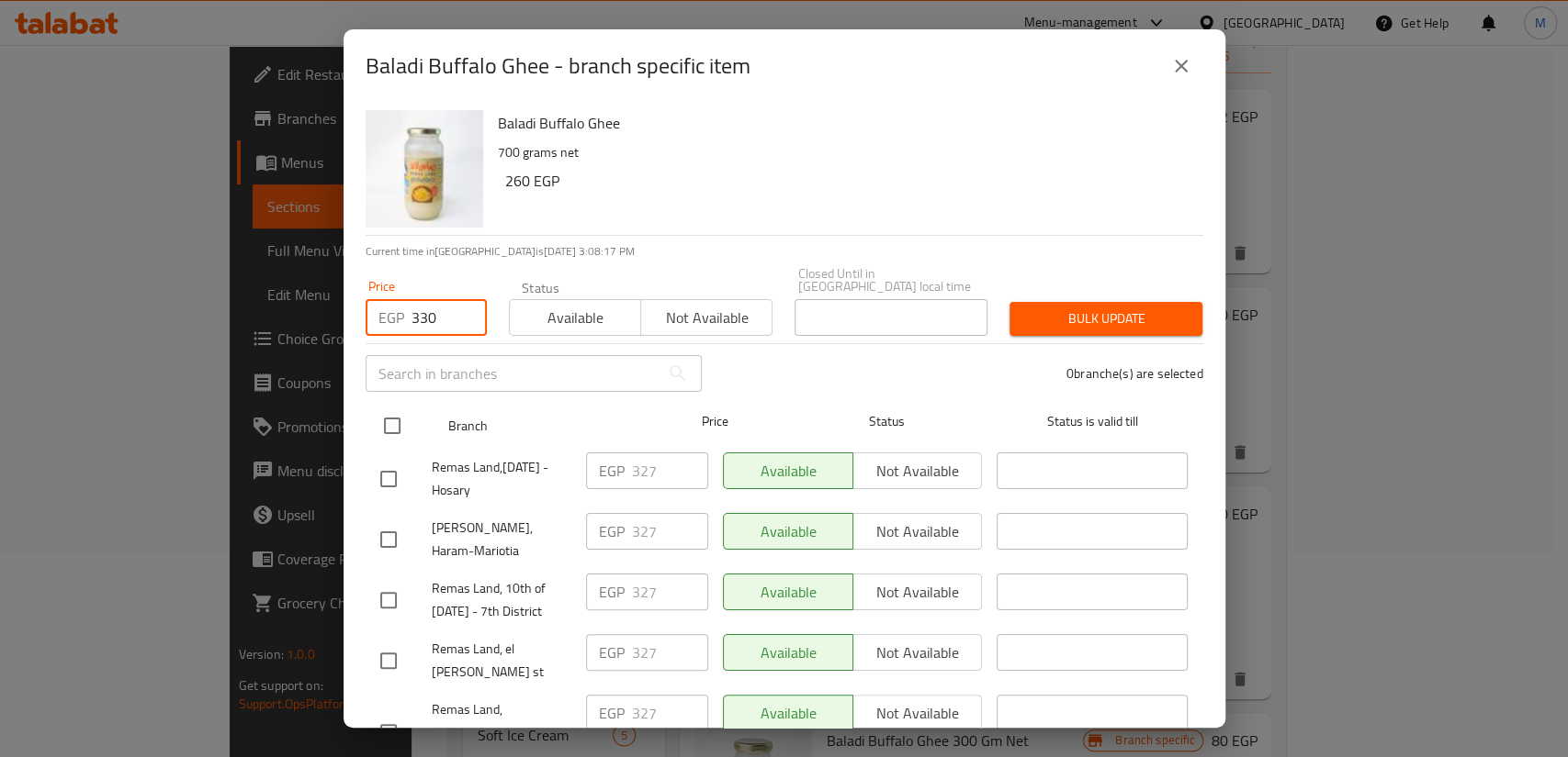
checkbox input "true"
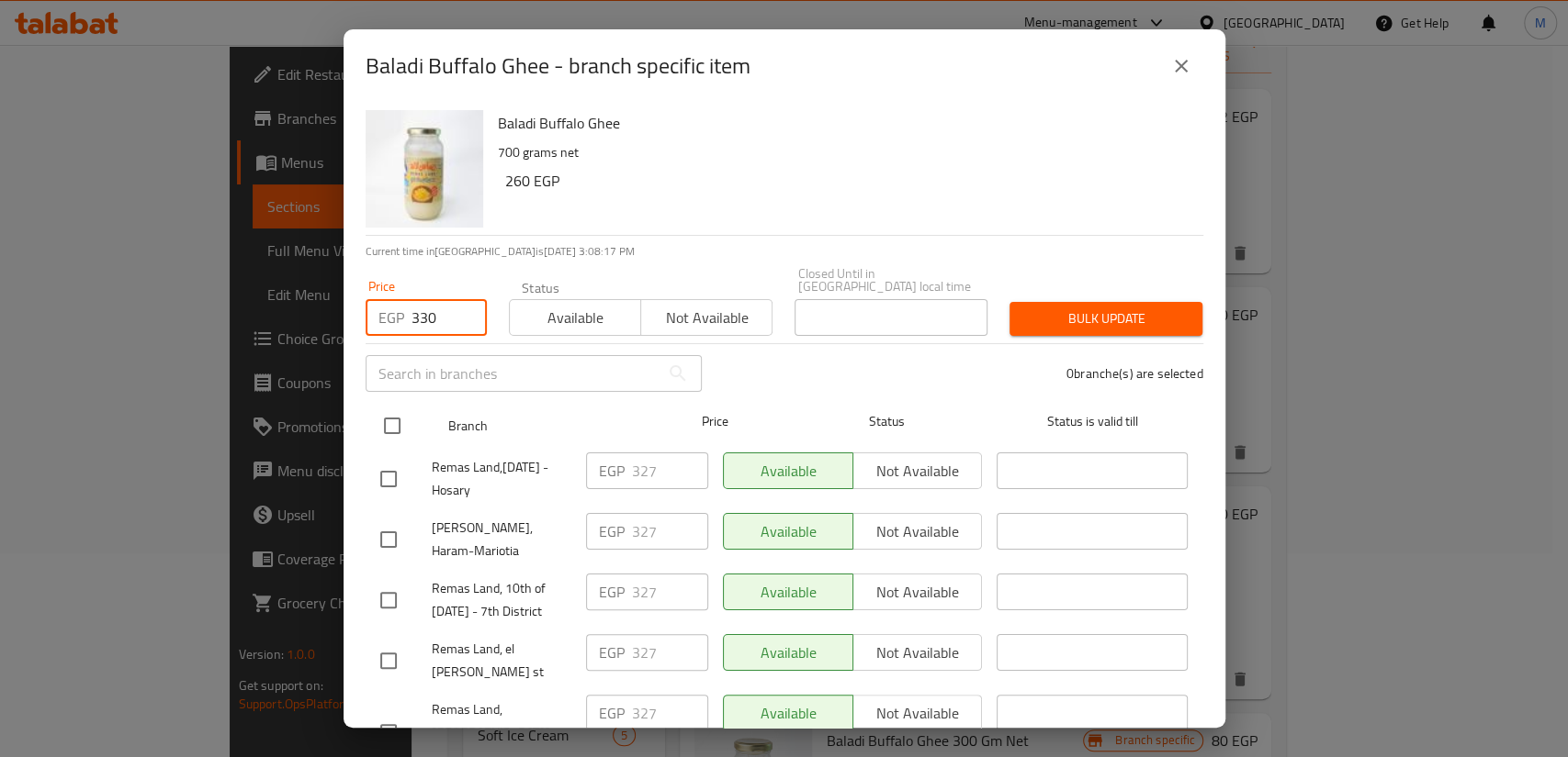
checkbox input "true"
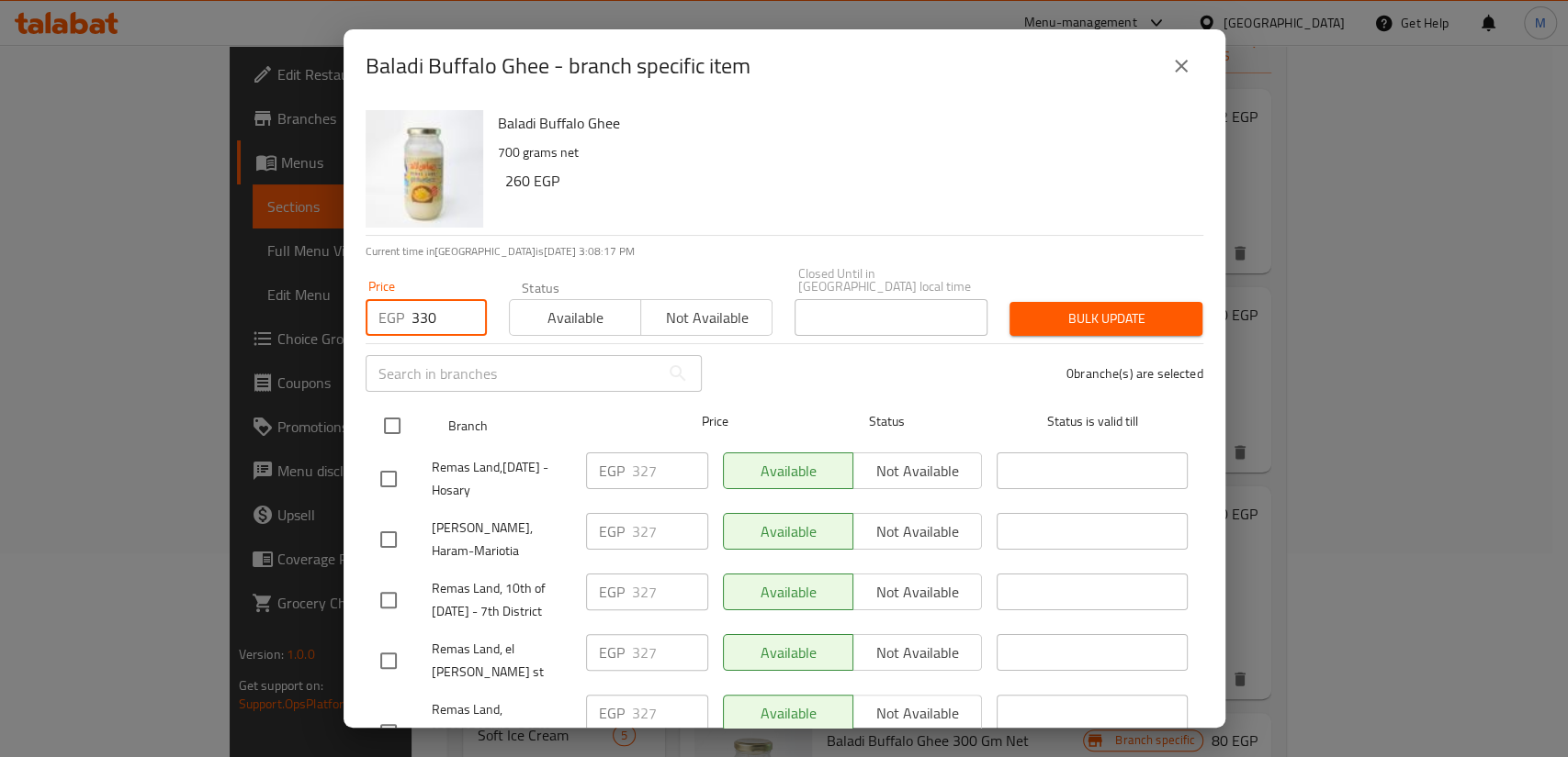
checkbox input "true"
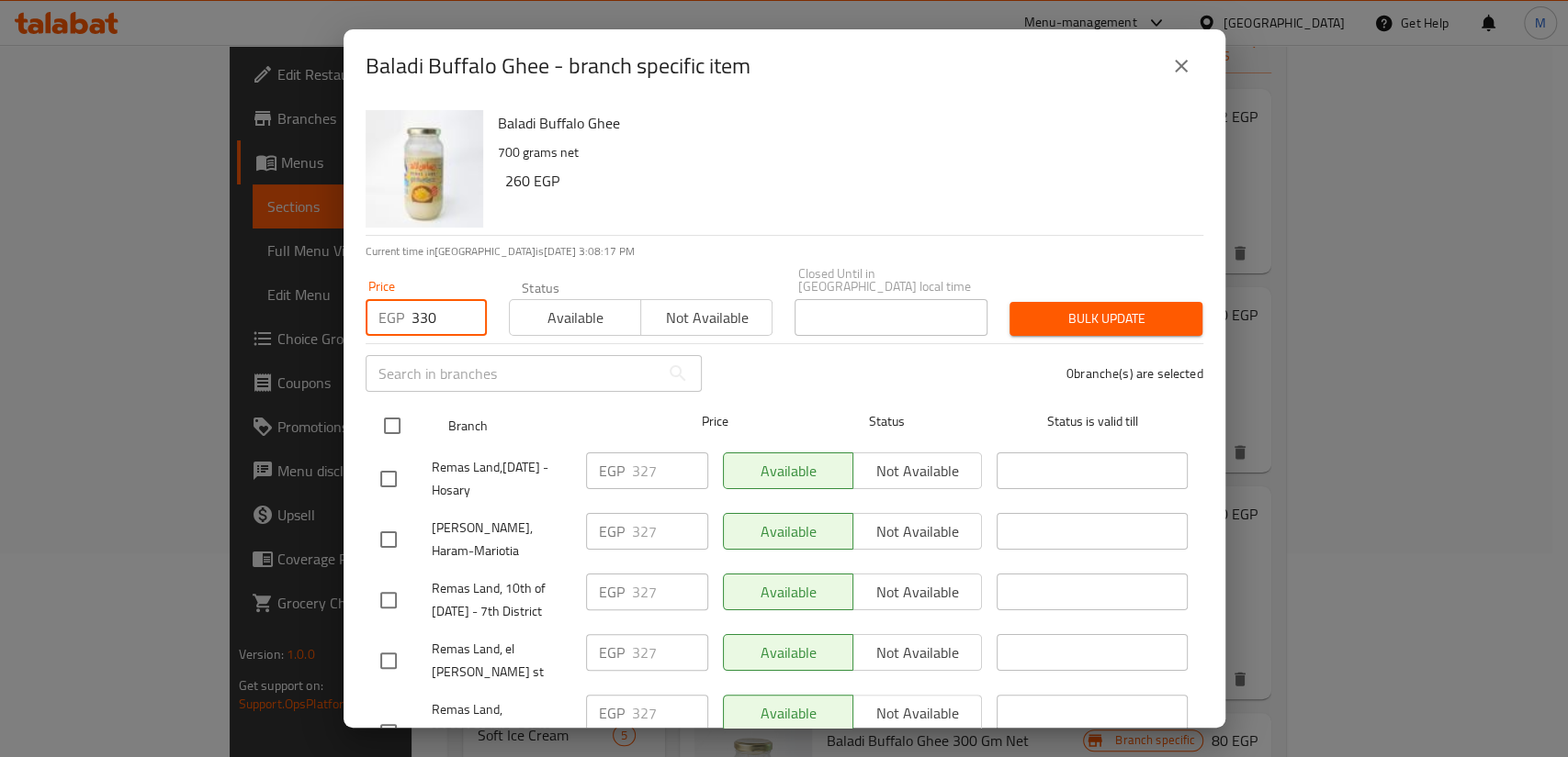
checkbox input "true"
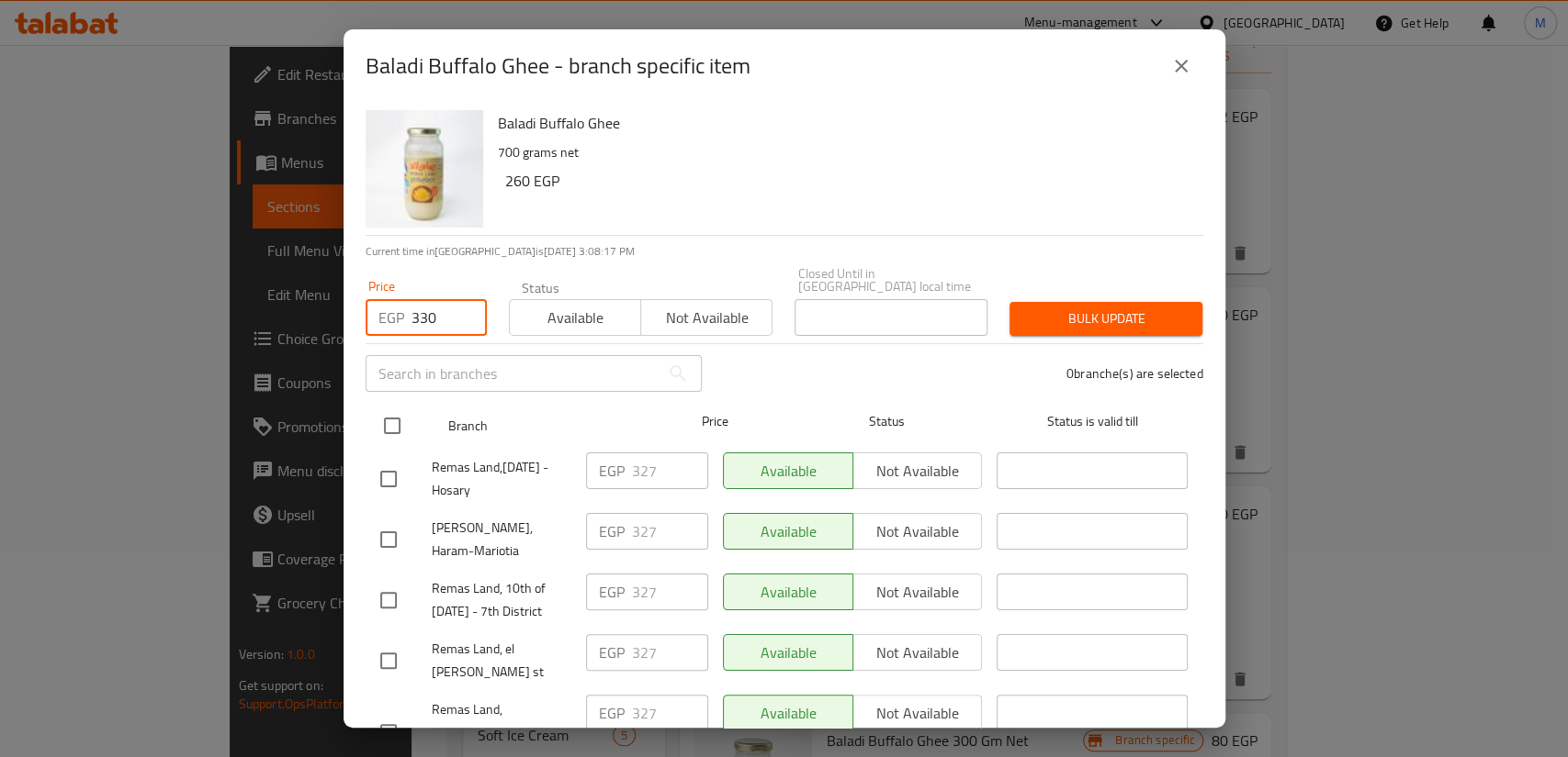
checkbox input "true"
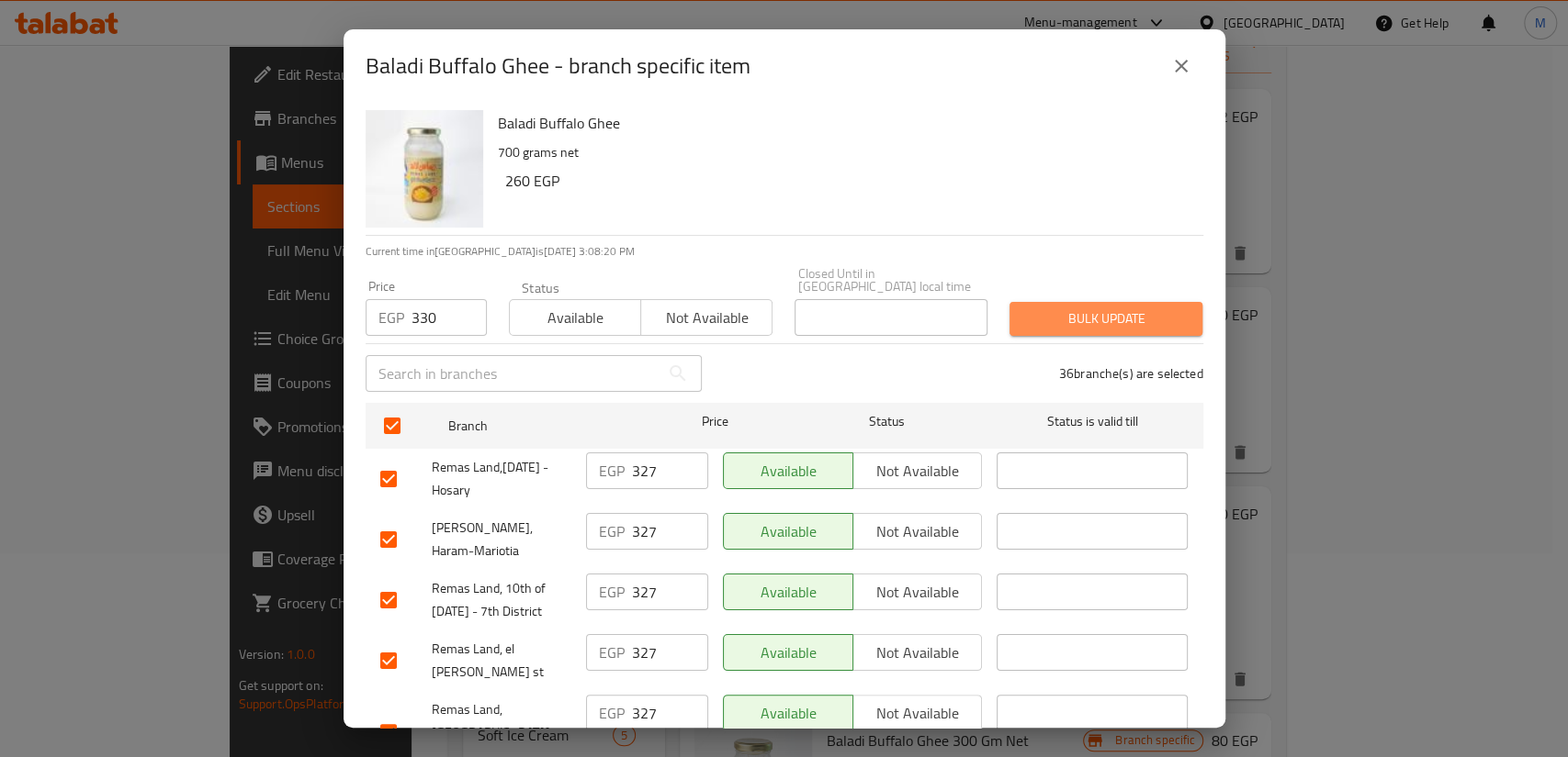
click at [1104, 308] on span "Bulk update" at bounding box center [1105, 319] width 163 height 23
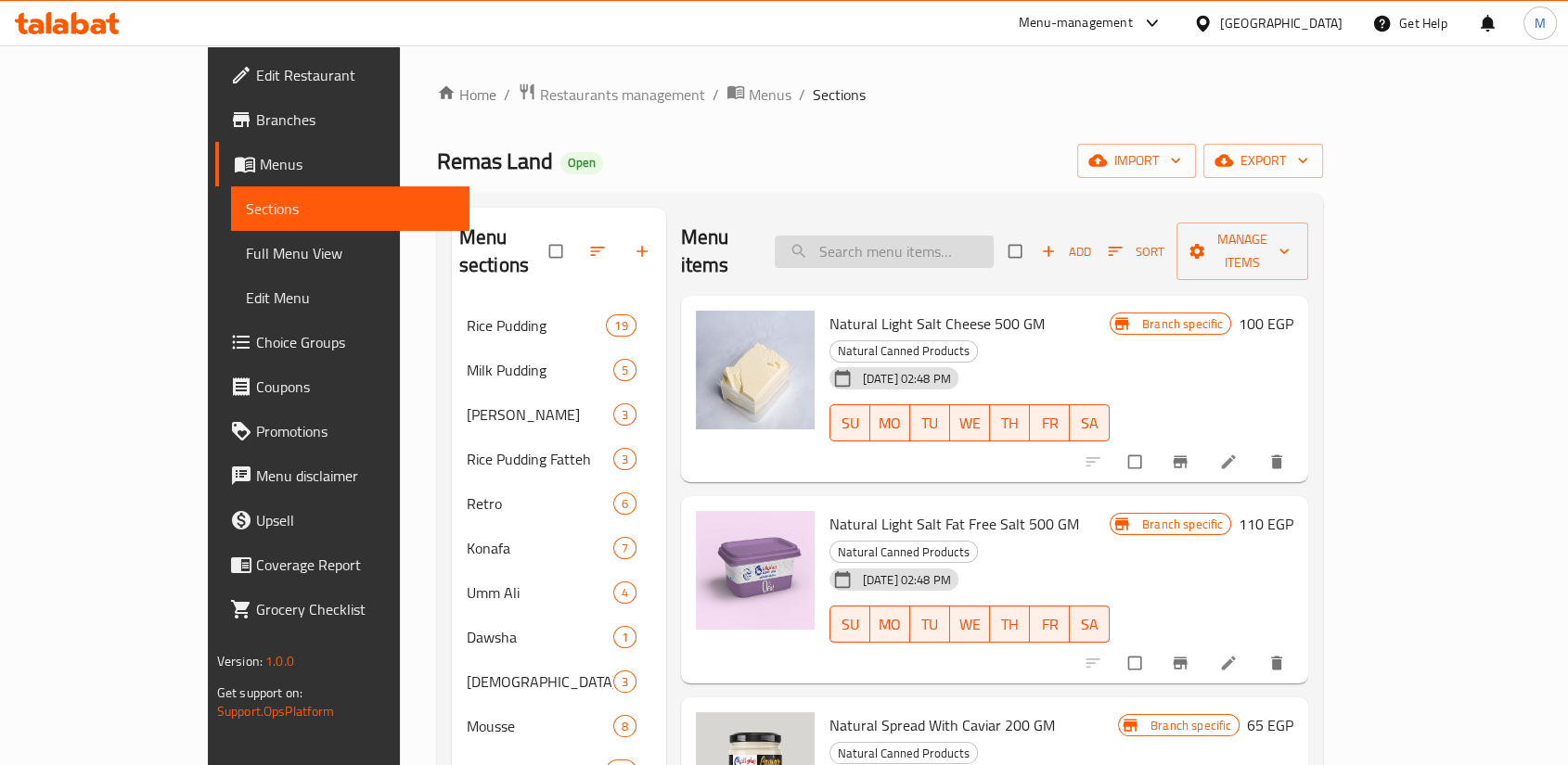
click at [923, 236] on input "search" at bounding box center [884, 251] width 219 height 32
paste input "Baladi Buffalo Ghee"
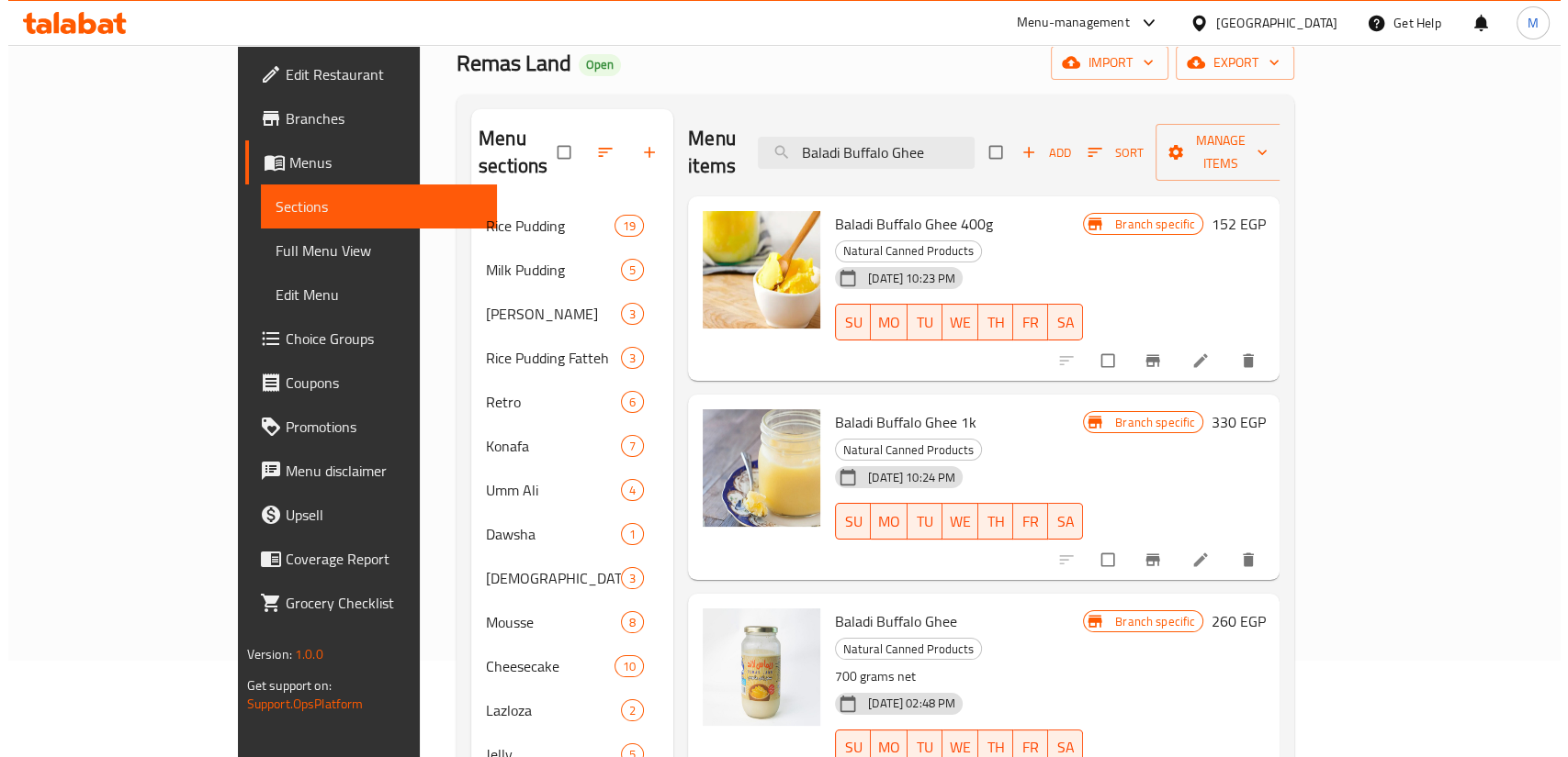
scroll to position [203, 0]
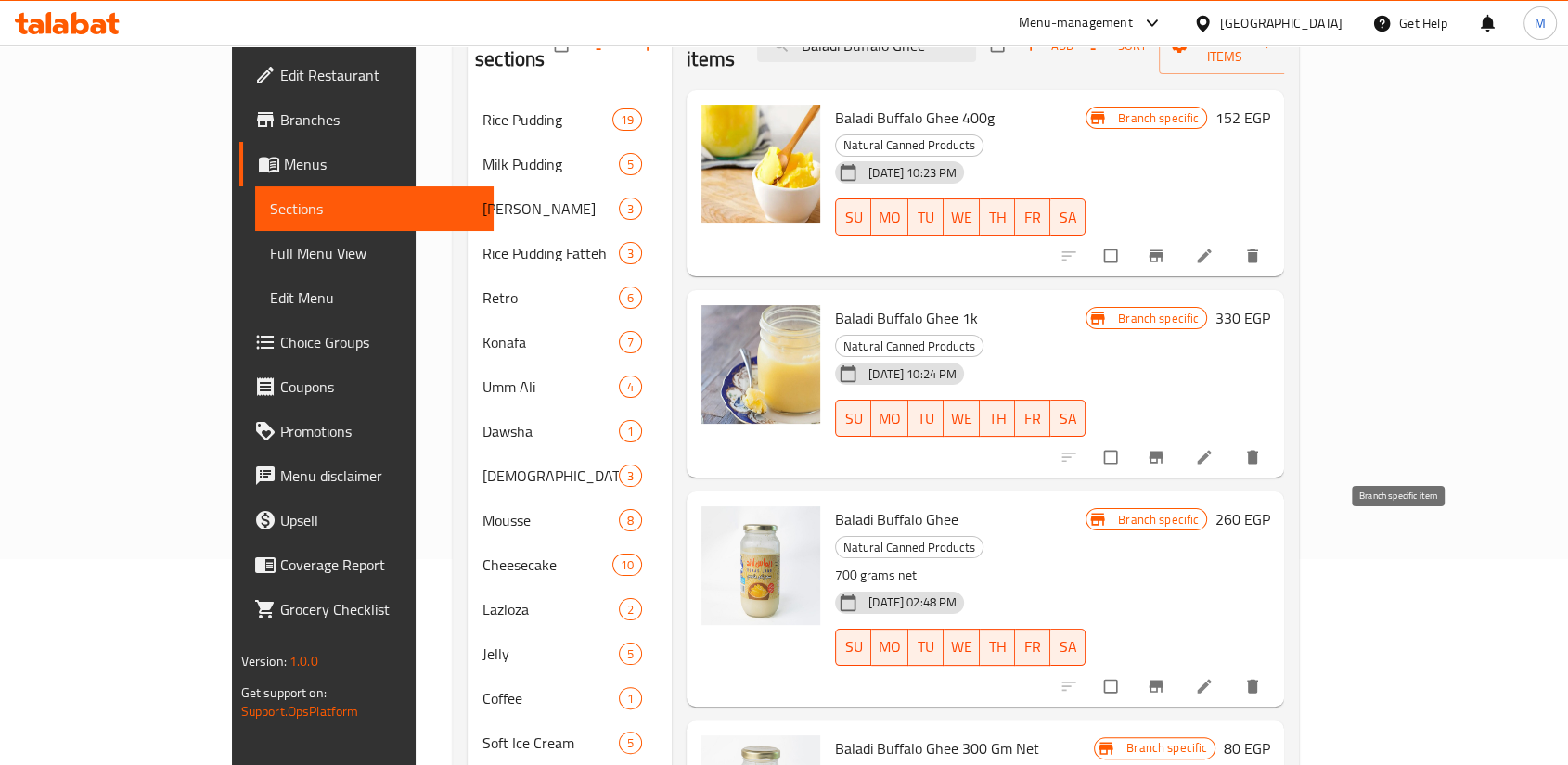
type input "Baladi Buffalo Ghee"
click at [1166, 677] on icon "Branch-specific-item" at bounding box center [1156, 686] width 19 height 19
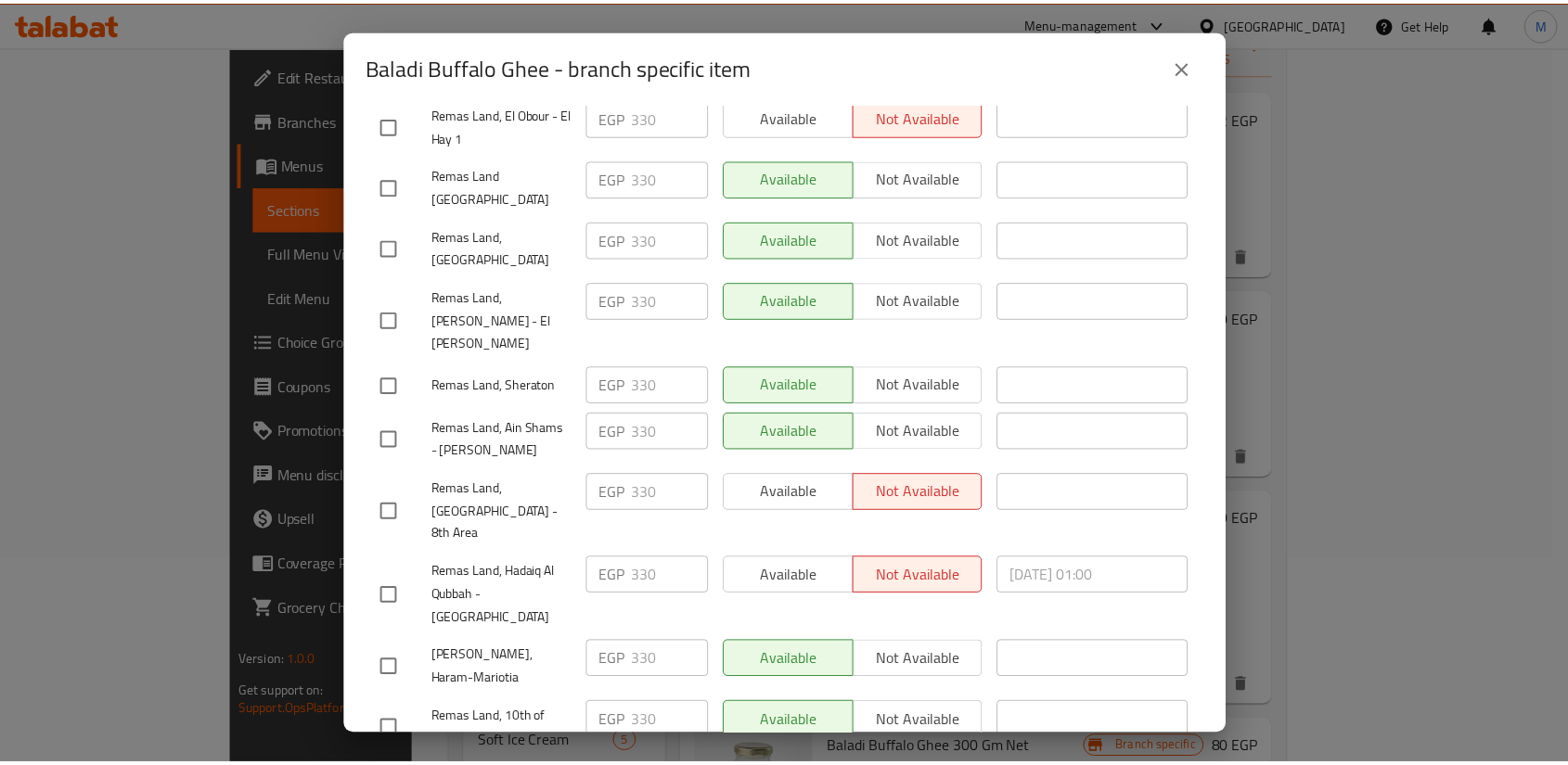
scroll to position [1396, 0]
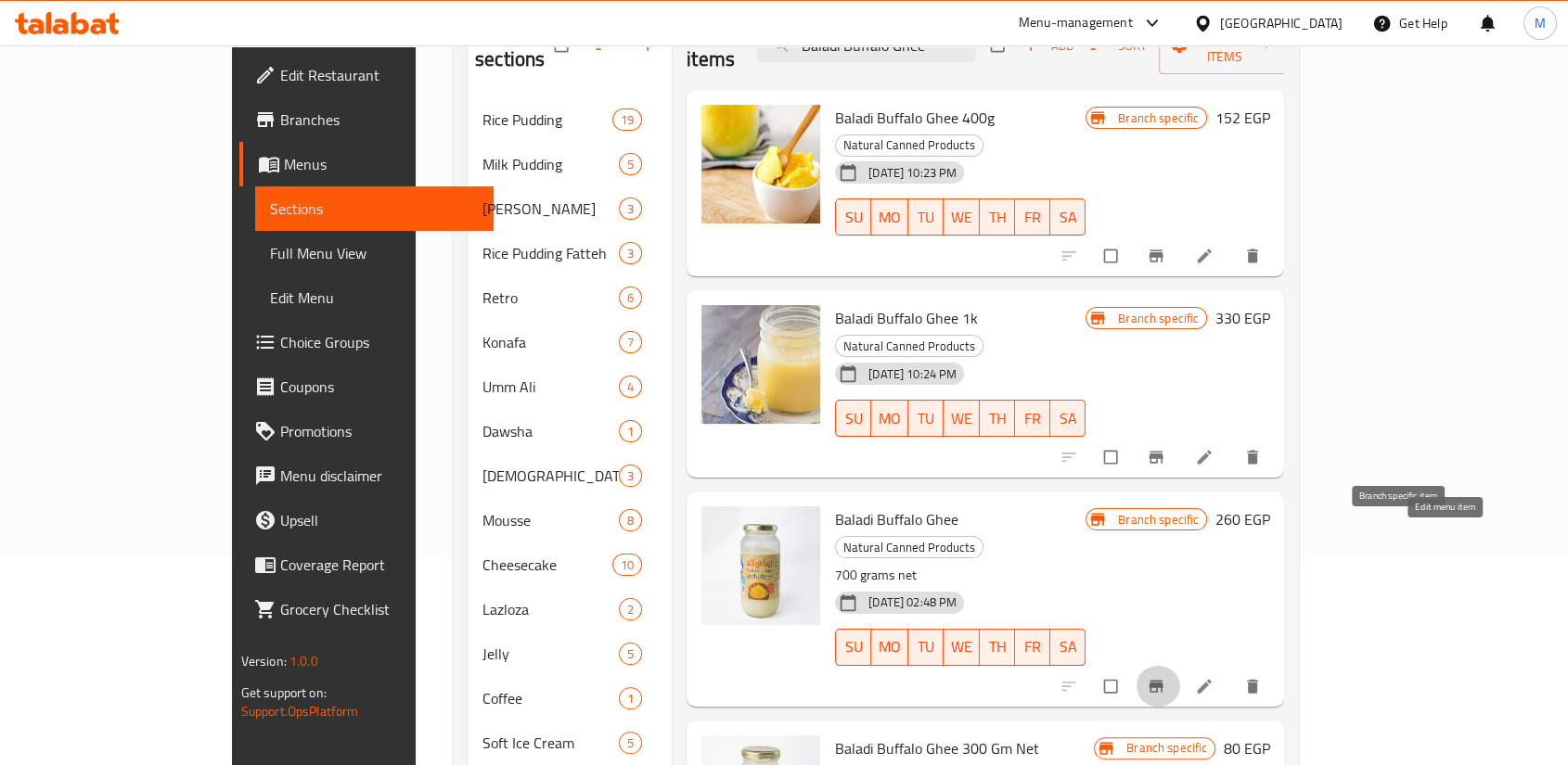
click at [1211, 679] on icon at bounding box center [1205, 686] width 14 height 14
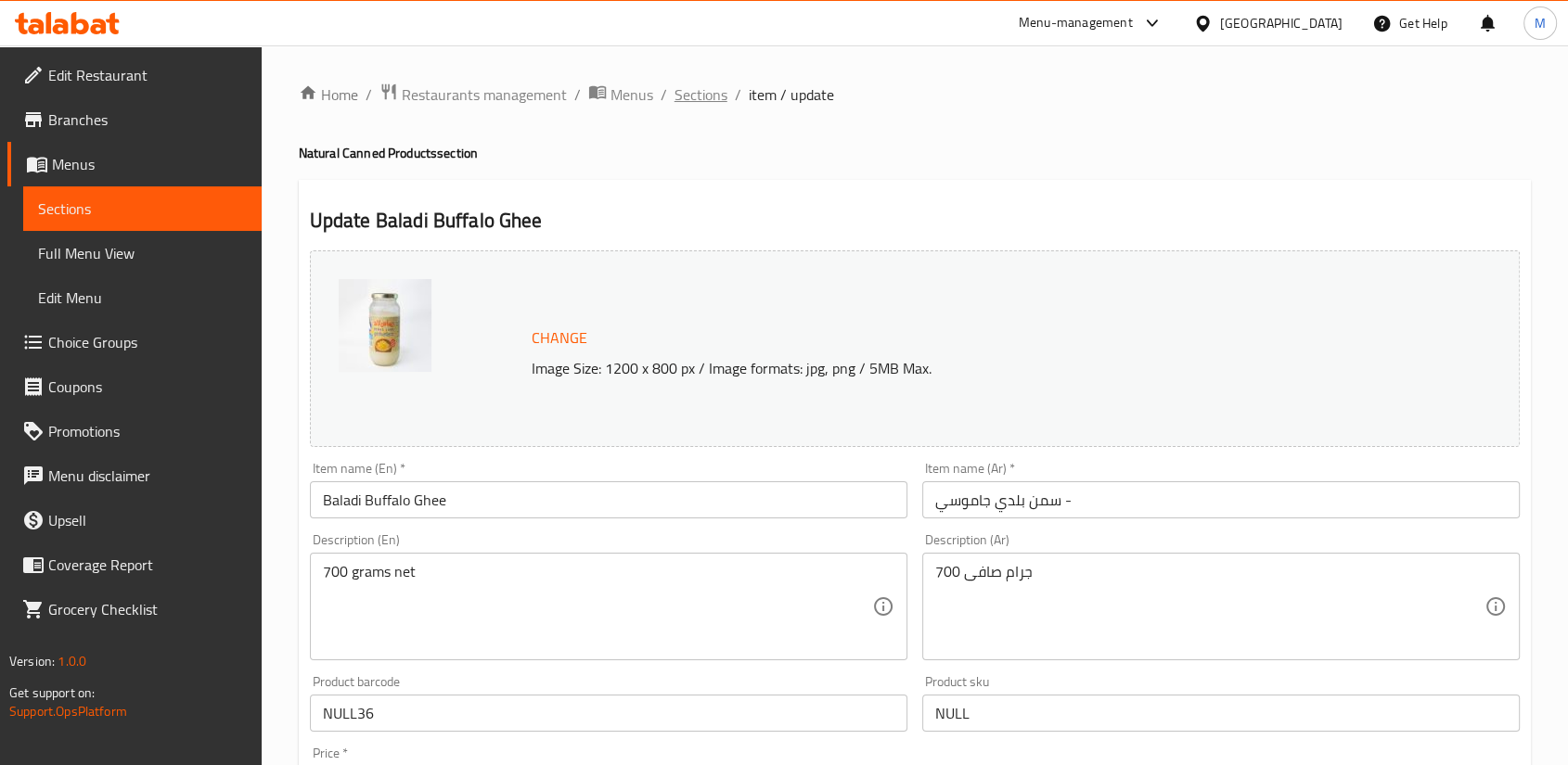
click at [674, 95] on span "Sections" at bounding box center [701, 95] width 53 height 22
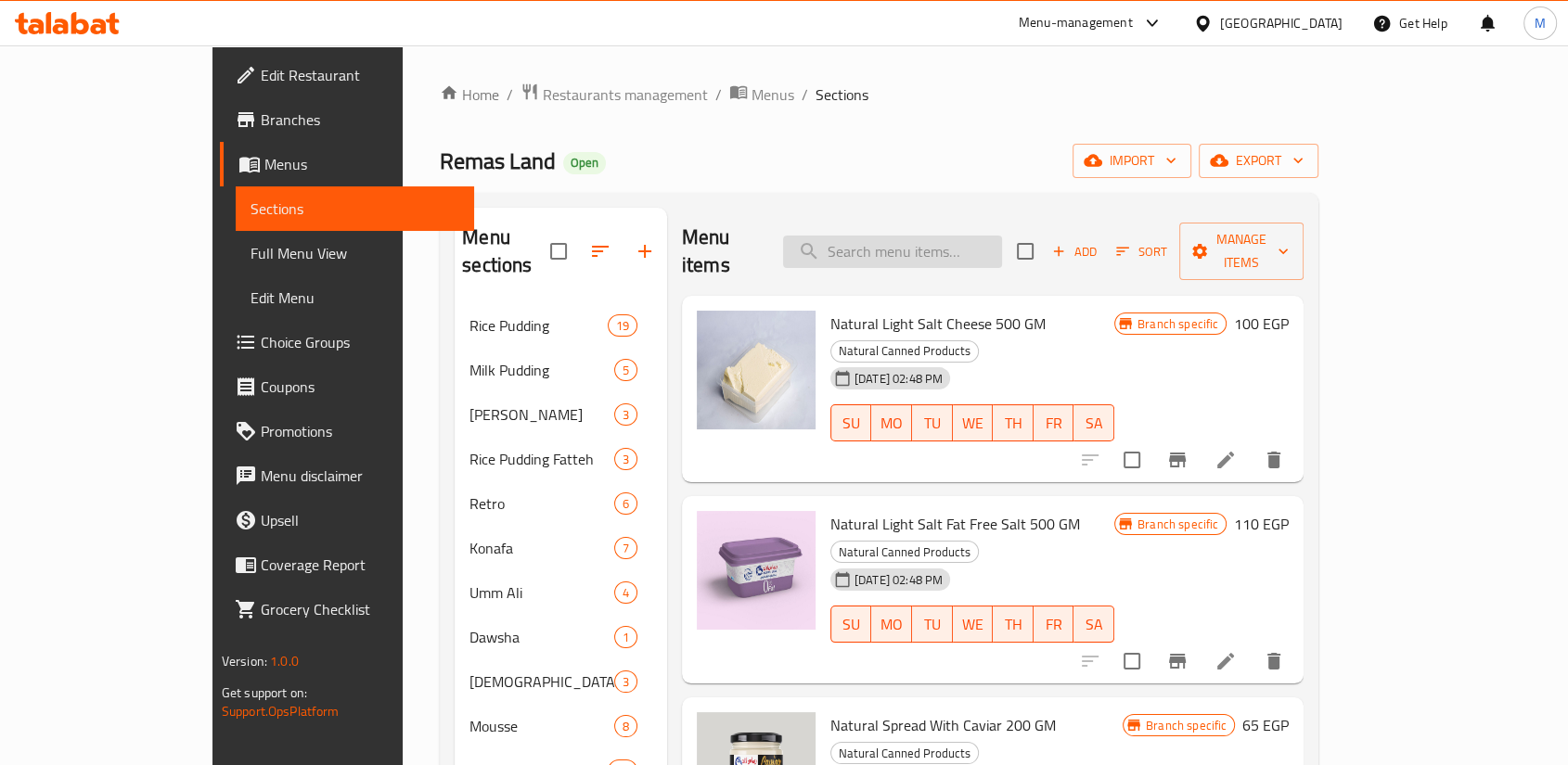
click at [918, 236] on input "search" at bounding box center [892, 251] width 219 height 32
paste input "Baladi Buffalo Ghee"
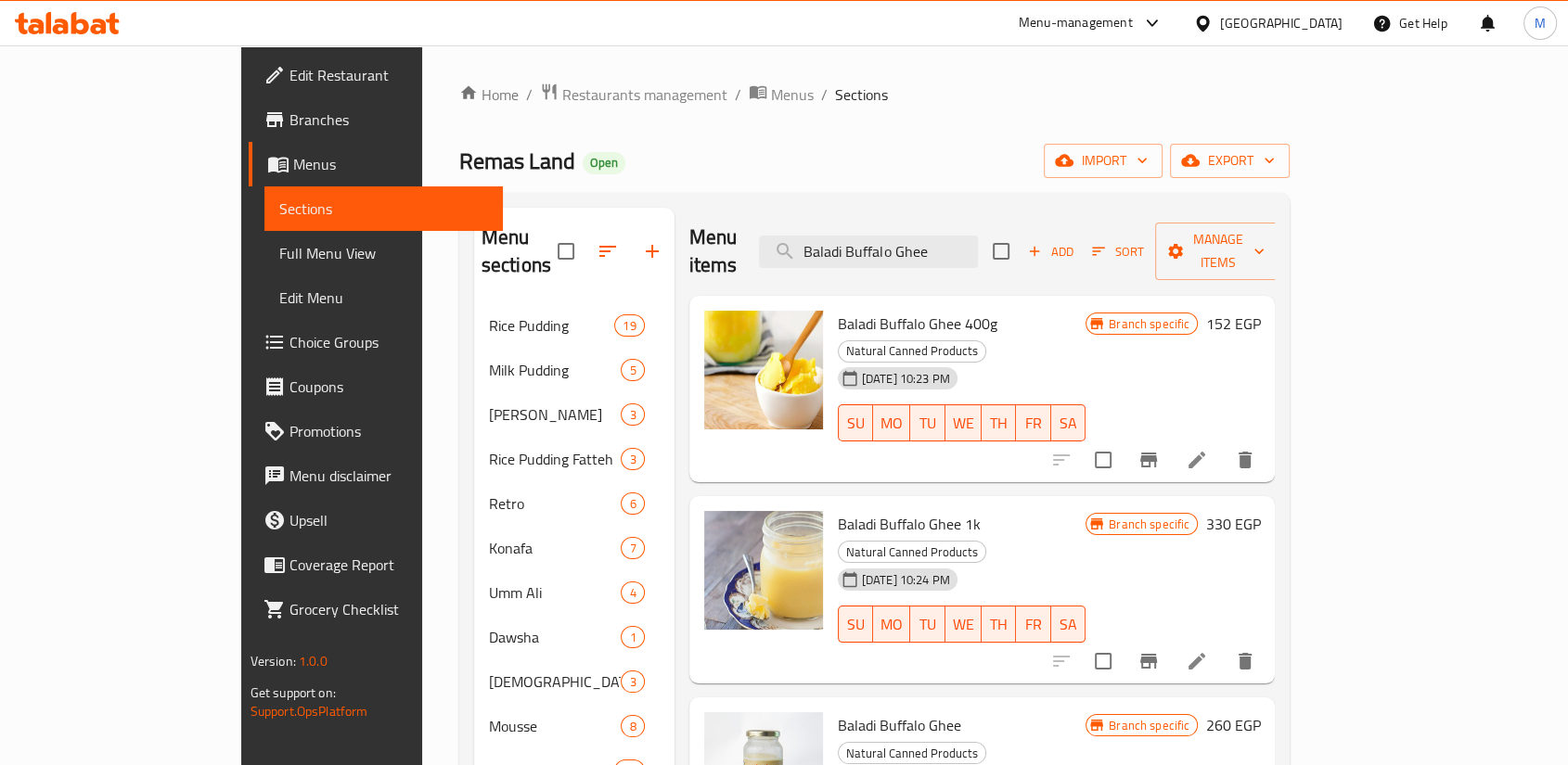
type input "Baladi Buffalo Ghee"
